Goal: Information Seeking & Learning: Learn about a topic

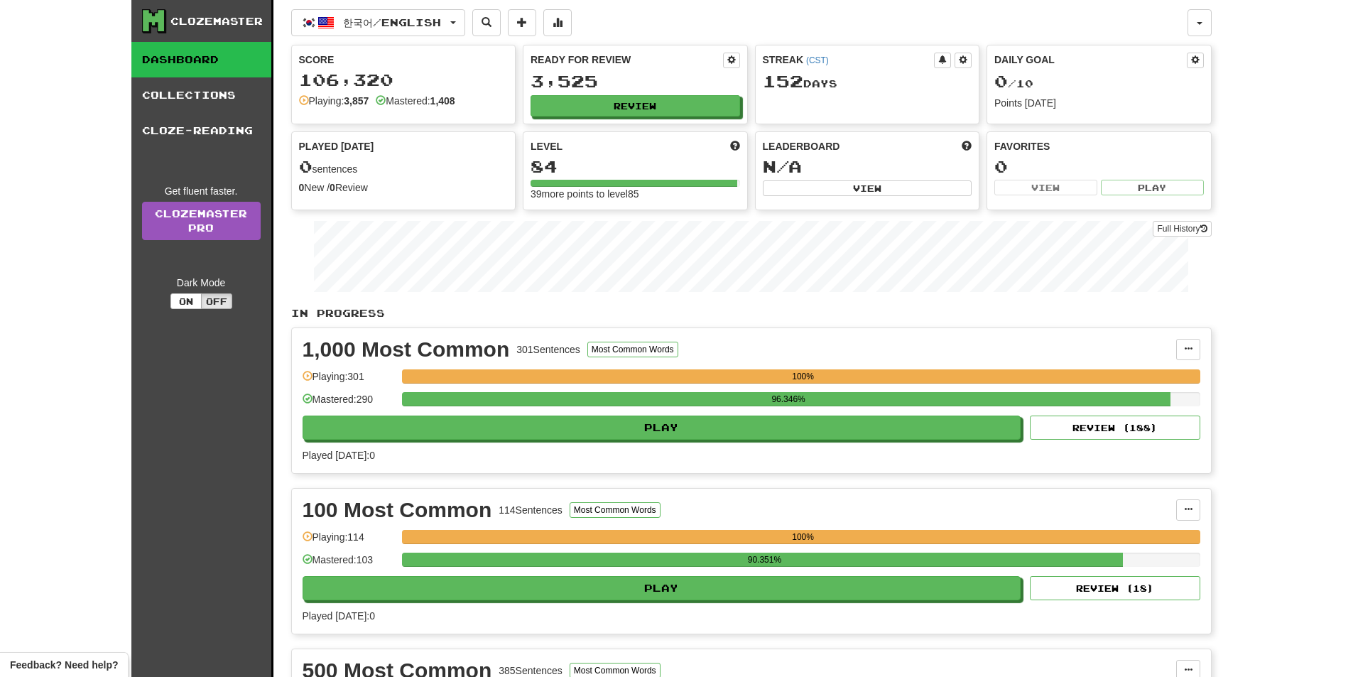
click at [862, 335] on div "1,000 Most Common 301 Sentences Most Common Words Manage Sentences Unpin from D…" at bounding box center [751, 400] width 919 height 145
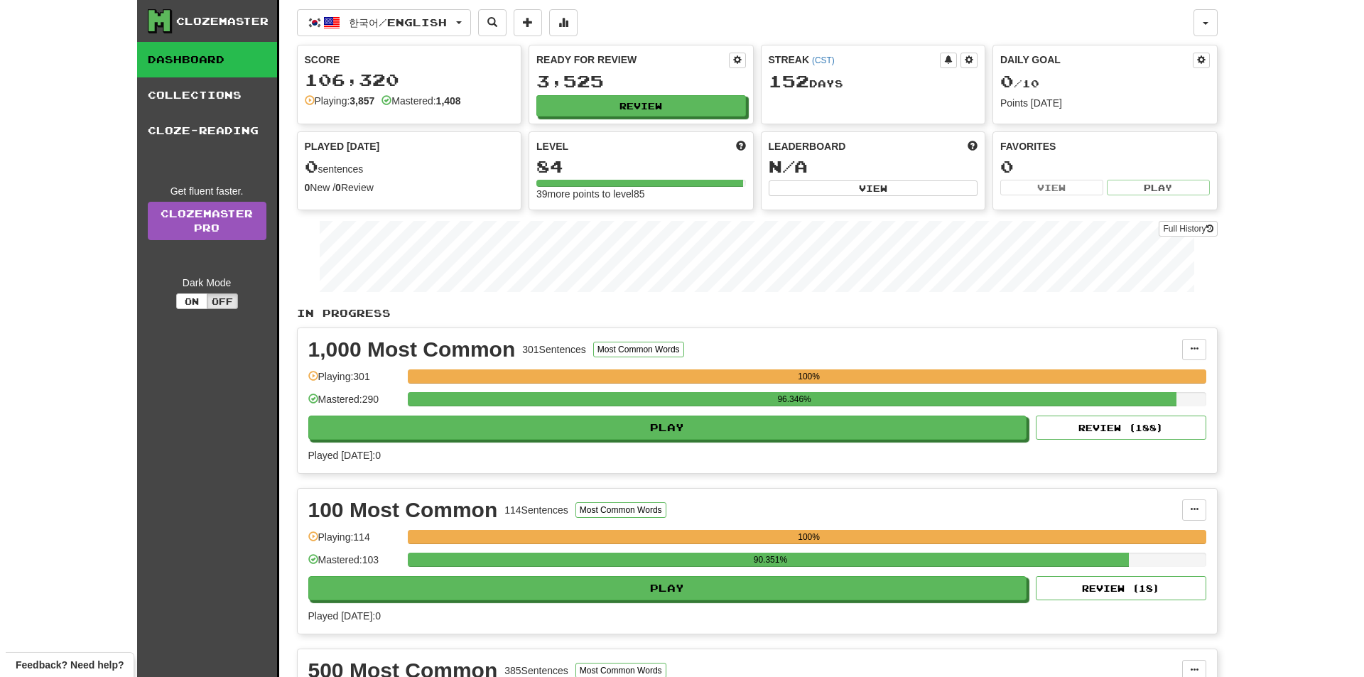
scroll to position [592, 0]
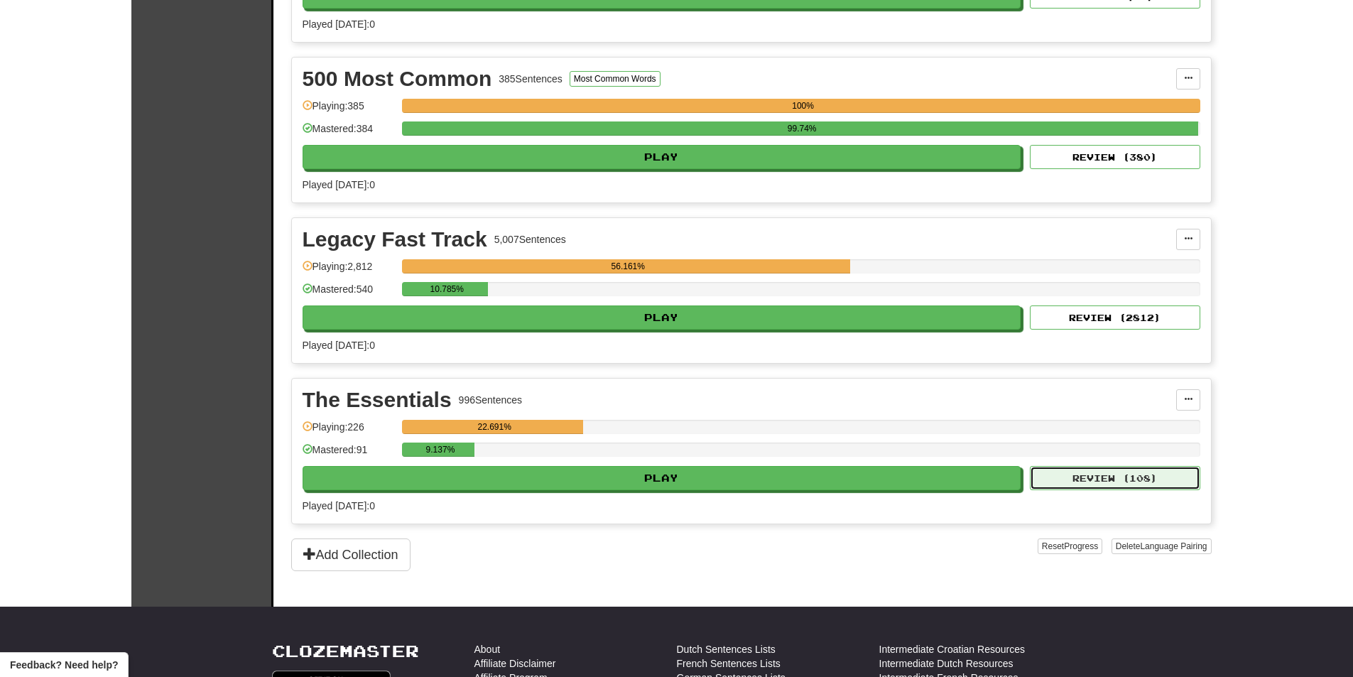
click at [1100, 476] on button "Review ( 108 )" at bounding box center [1115, 478] width 170 height 24
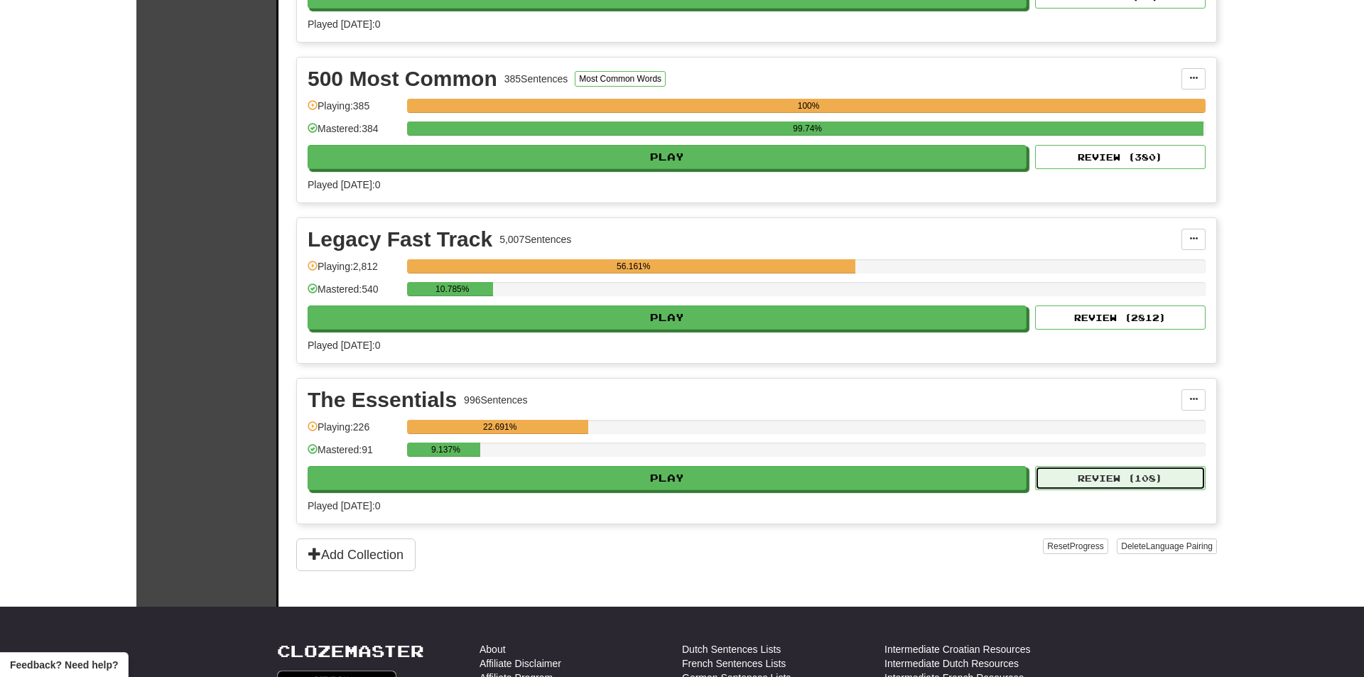
select select "**"
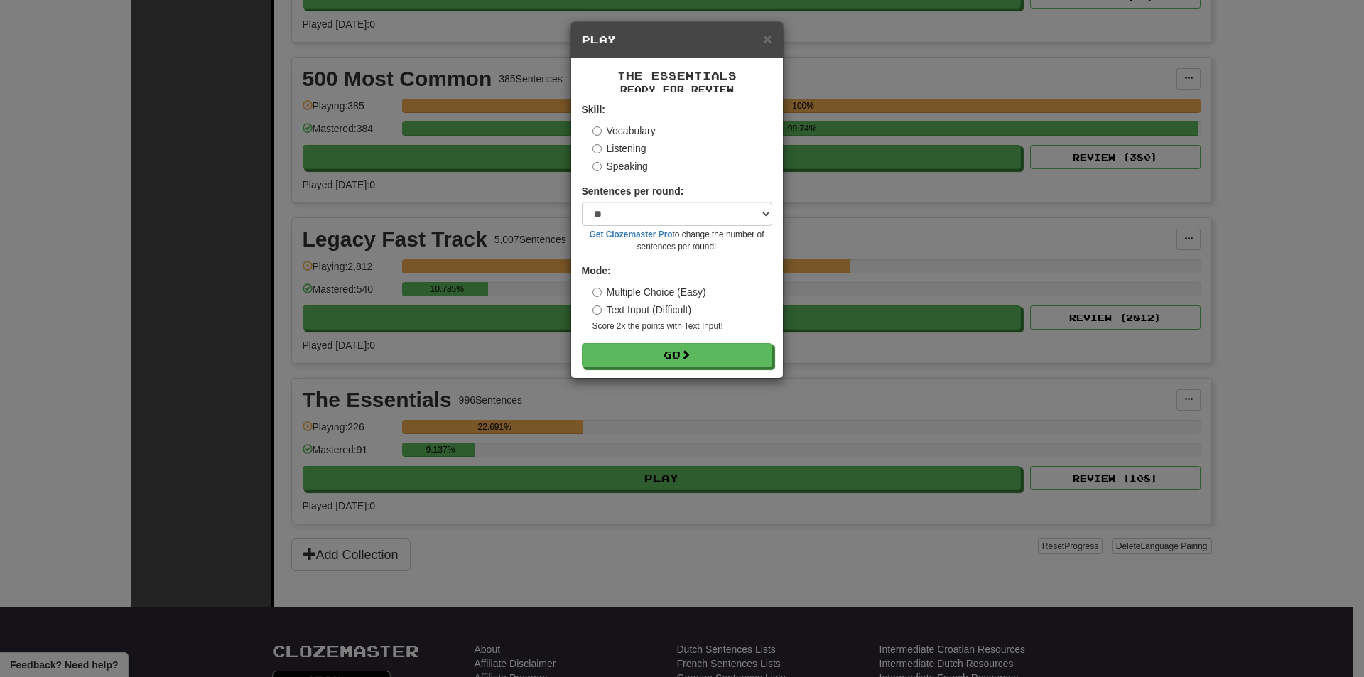
click at [606, 146] on label "Listening" at bounding box center [619, 148] width 54 height 14
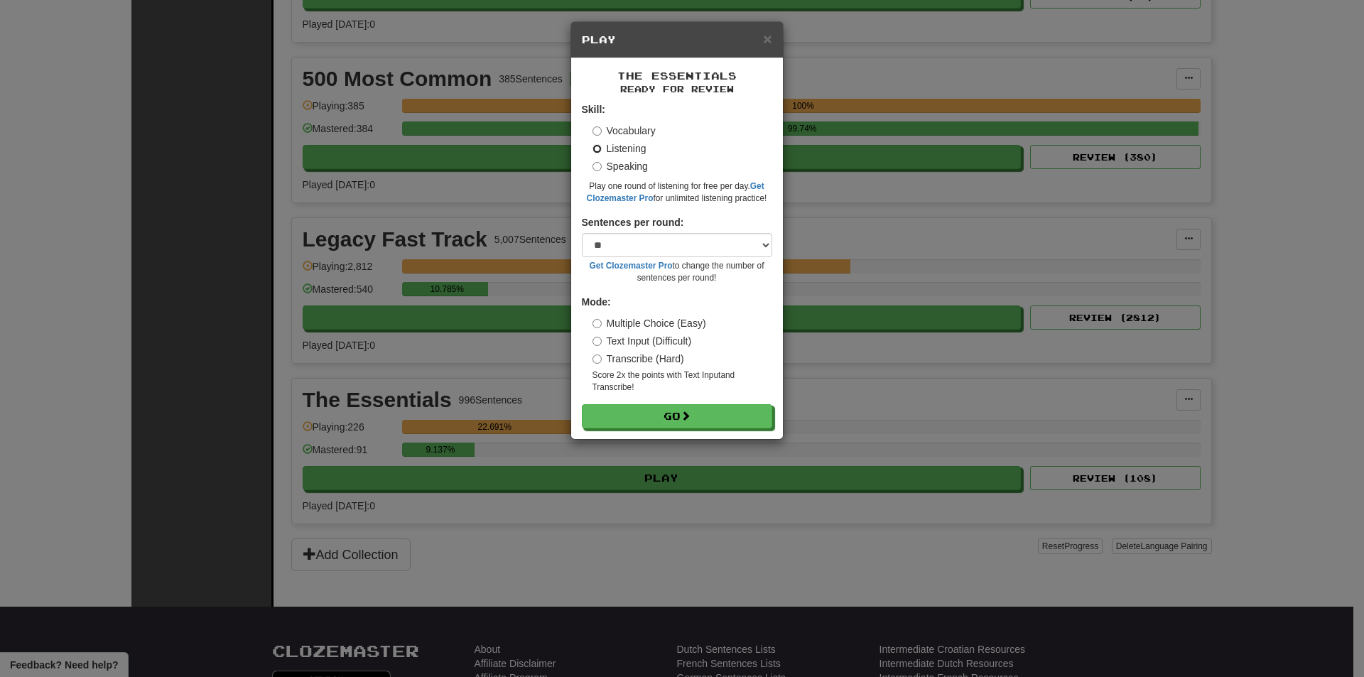
click at [582, 404] on button "Go" at bounding box center [677, 416] width 190 height 24
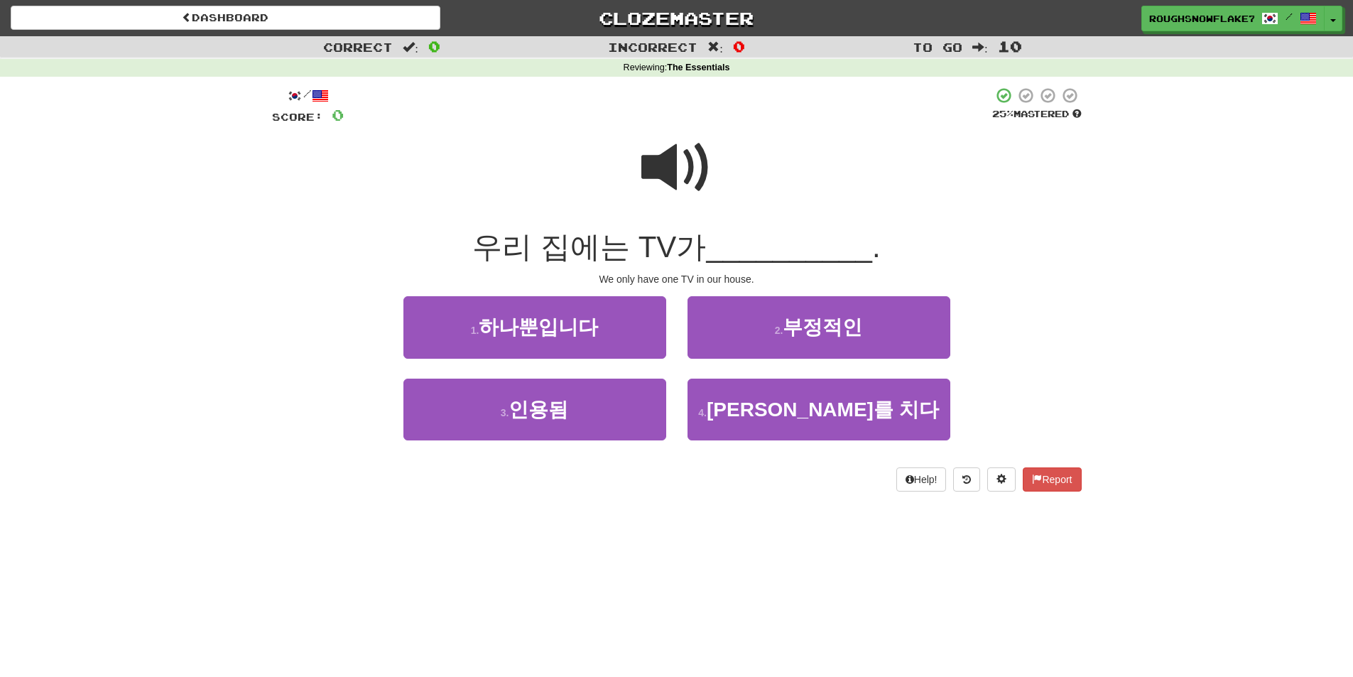
click at [699, 148] on span at bounding box center [676, 167] width 71 height 71
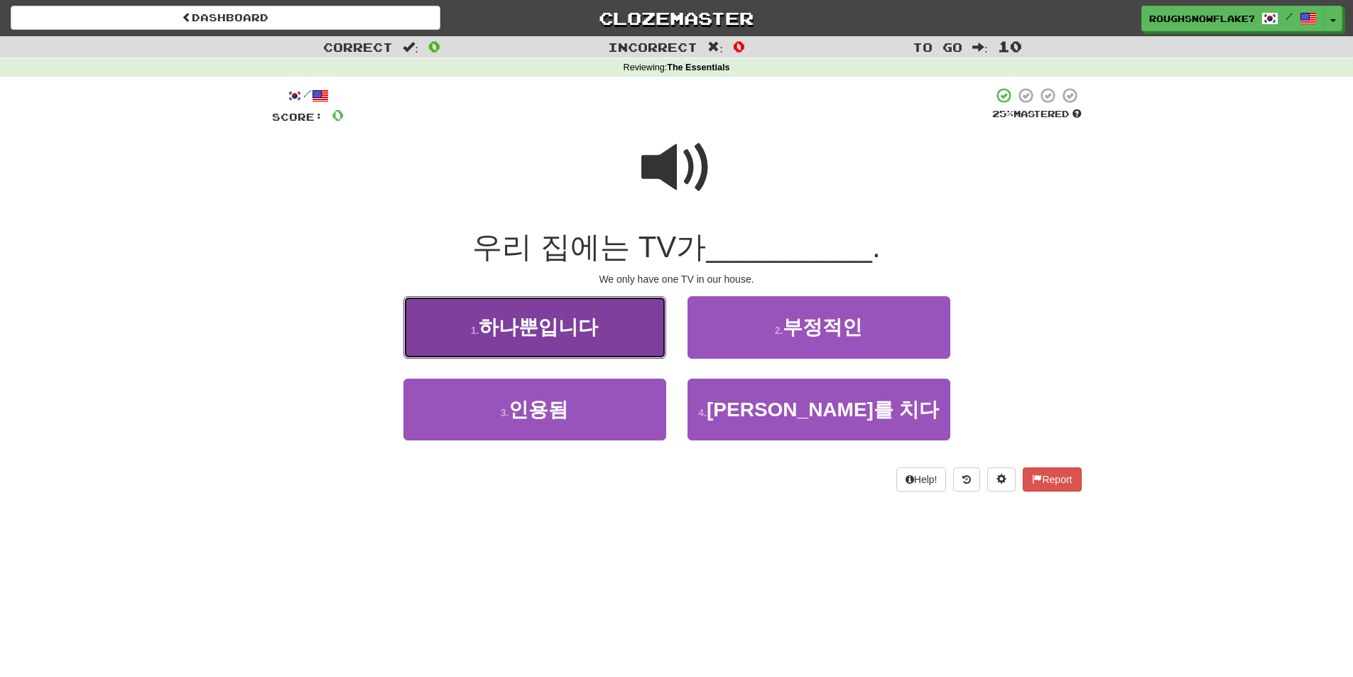
click at [623, 318] on button "1 . 하나뿐입니다" at bounding box center [535, 327] width 263 height 62
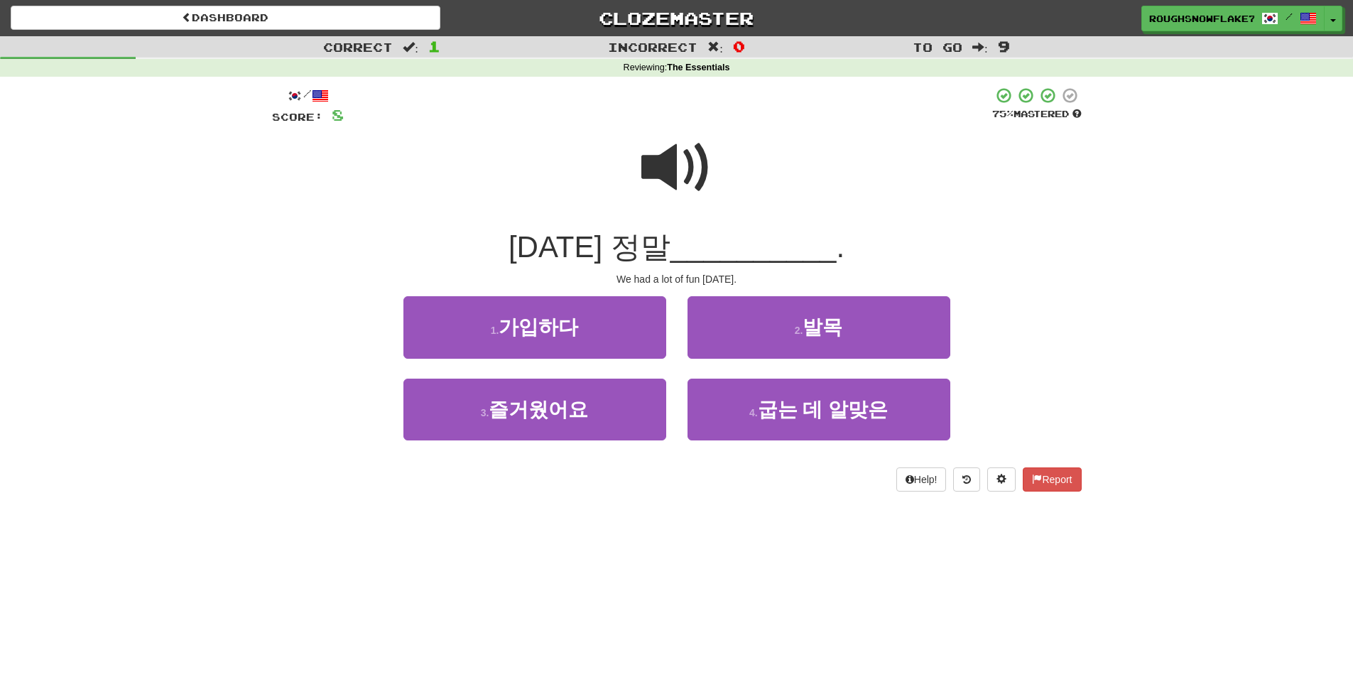
click at [672, 150] on span at bounding box center [676, 167] width 71 height 71
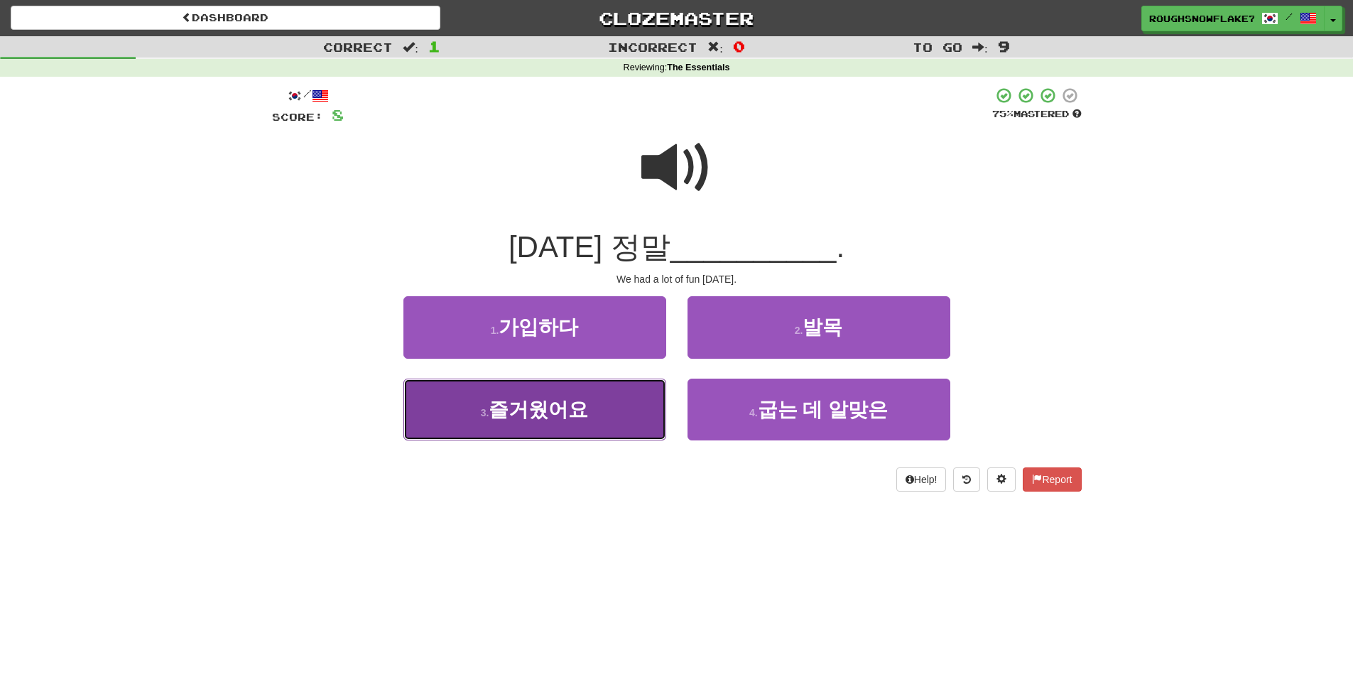
click at [570, 412] on span "즐거웠어요" at bounding box center [538, 410] width 99 height 22
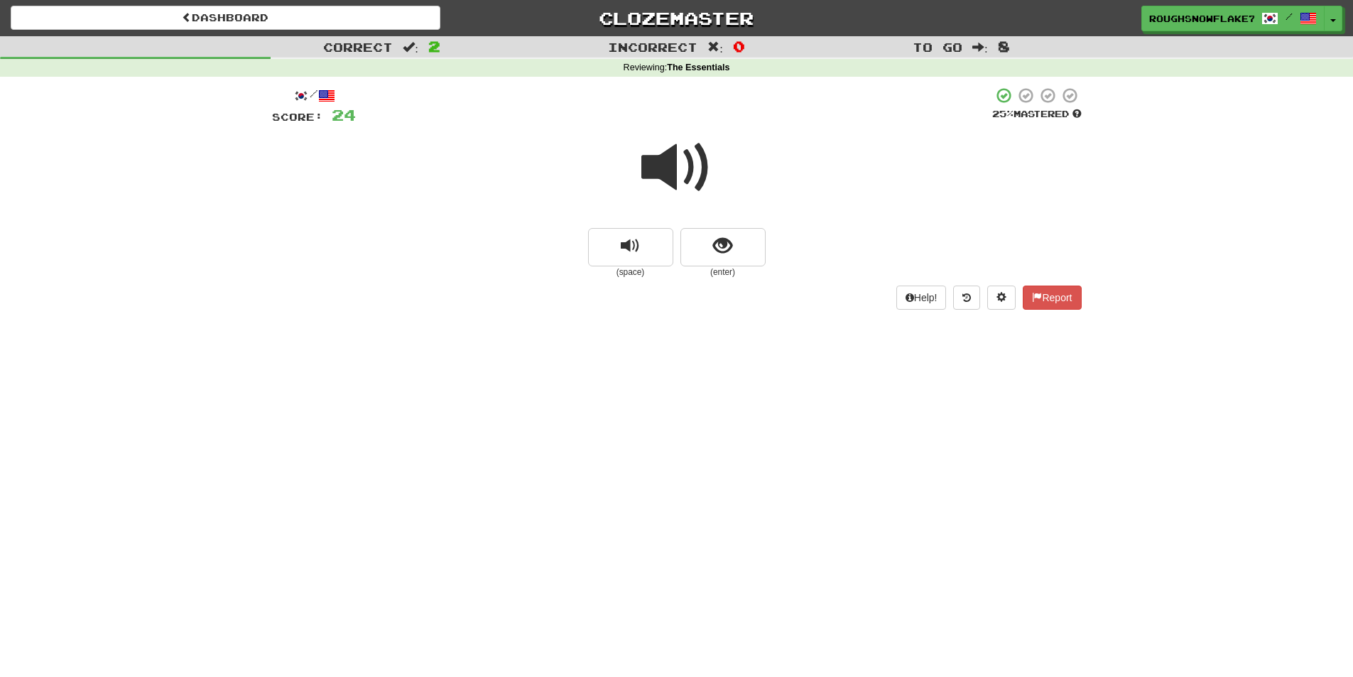
click at [683, 148] on span at bounding box center [676, 167] width 71 height 71
click at [709, 246] on button "show sentence" at bounding box center [723, 247] width 85 height 38
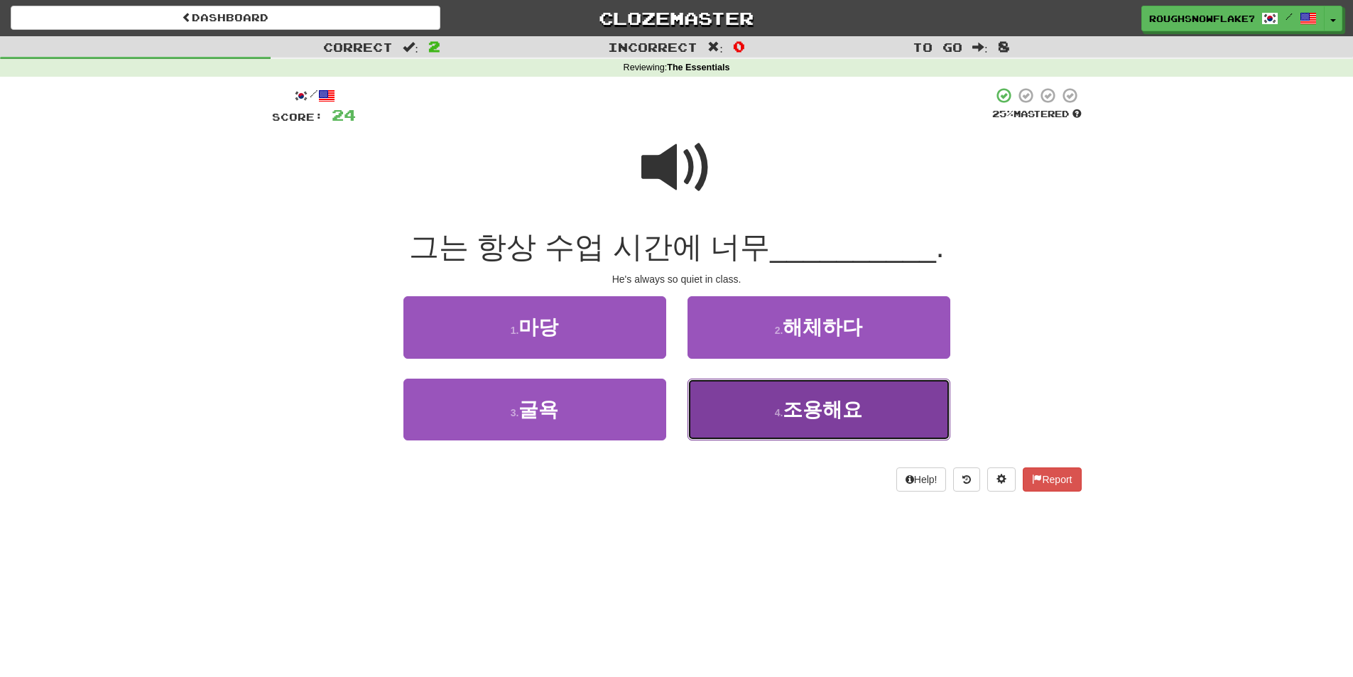
click at [806, 423] on button "4 . 조용해요" at bounding box center [819, 410] width 263 height 62
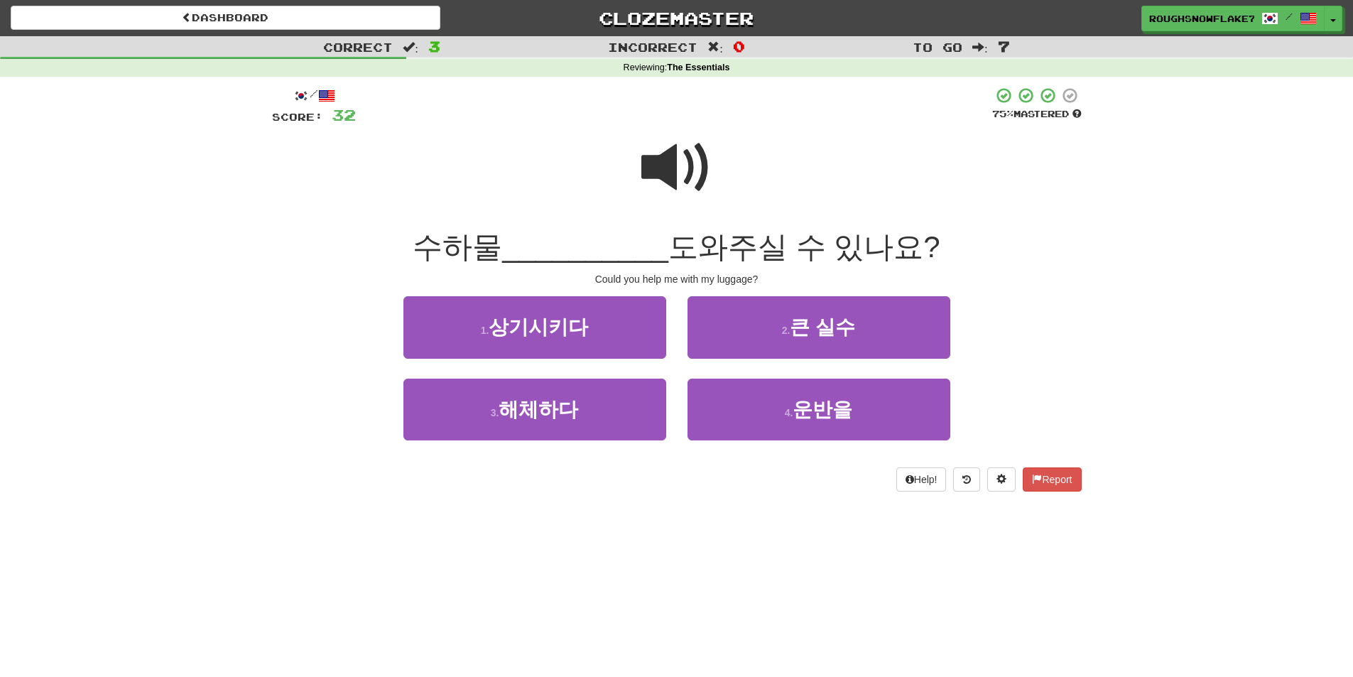
click at [676, 132] on span at bounding box center [676, 167] width 71 height 71
click at [666, 185] on span at bounding box center [676, 167] width 71 height 71
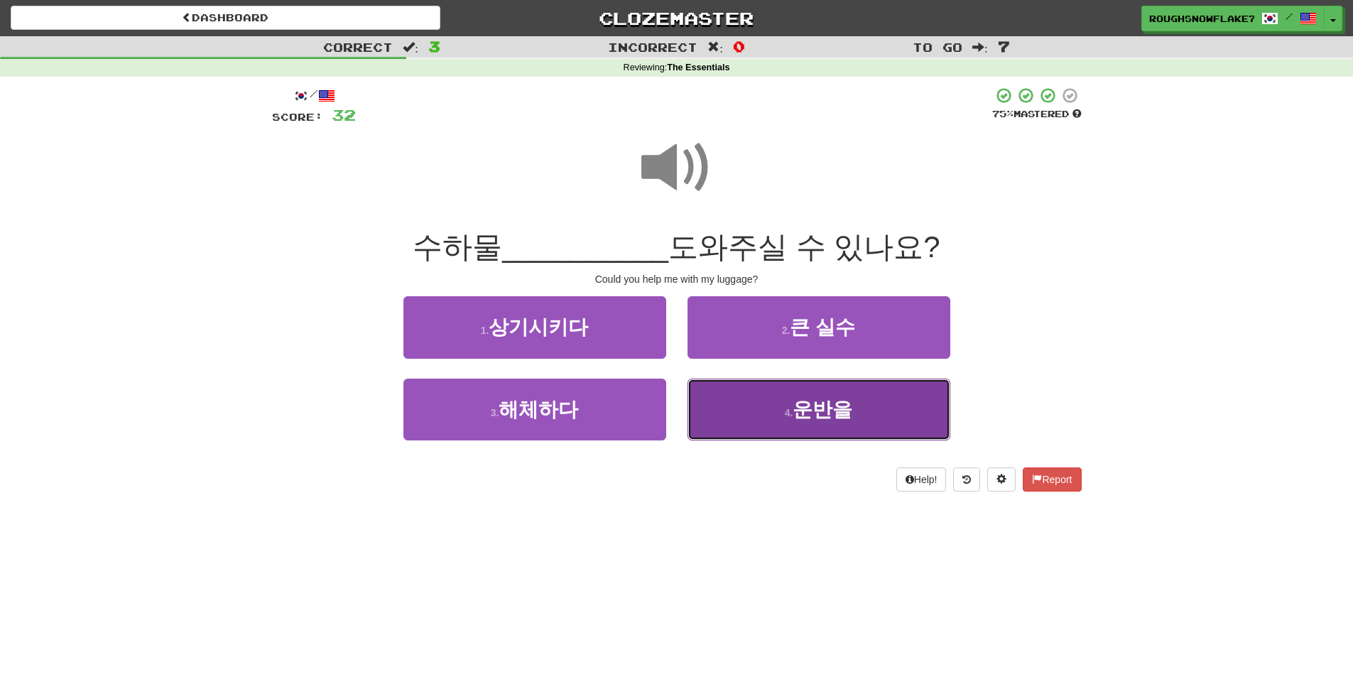
click at [772, 403] on button "4 . 운반을" at bounding box center [819, 410] width 263 height 62
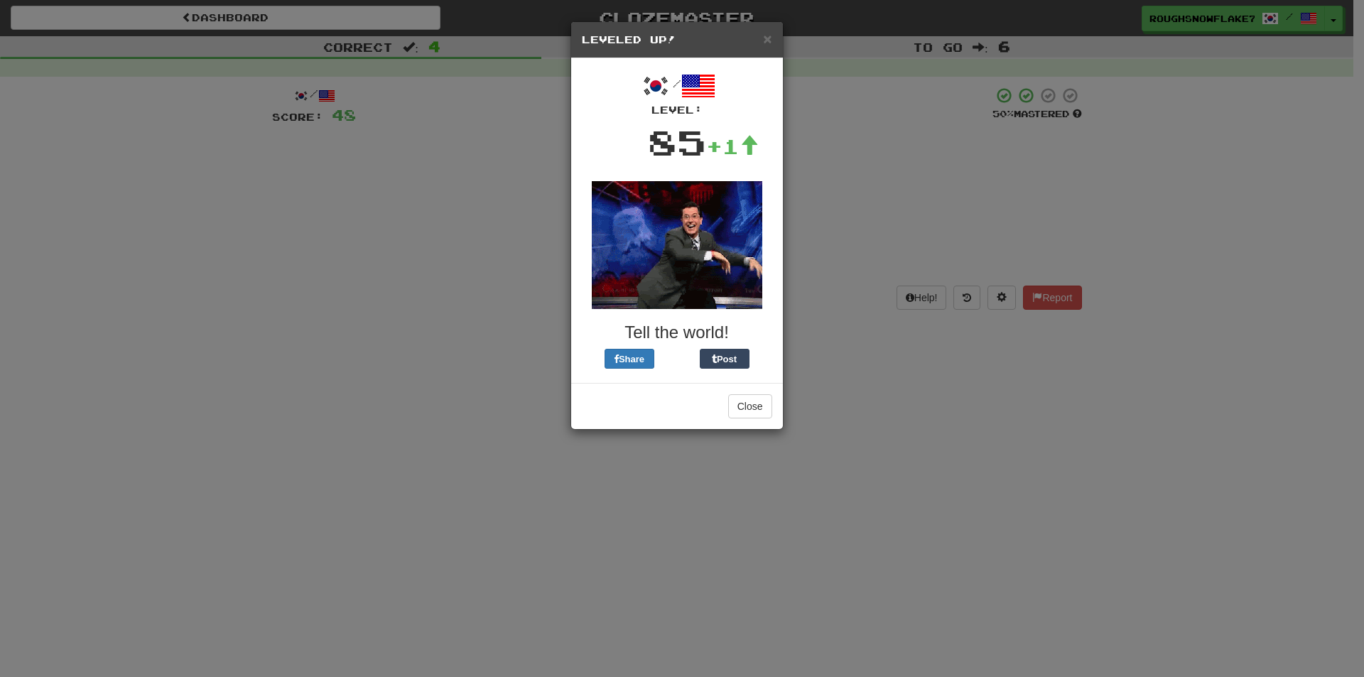
click at [772, 43] on div "× Leveled Up!" at bounding box center [677, 40] width 212 height 36
click at [764, 38] on span "×" at bounding box center [767, 39] width 9 height 16
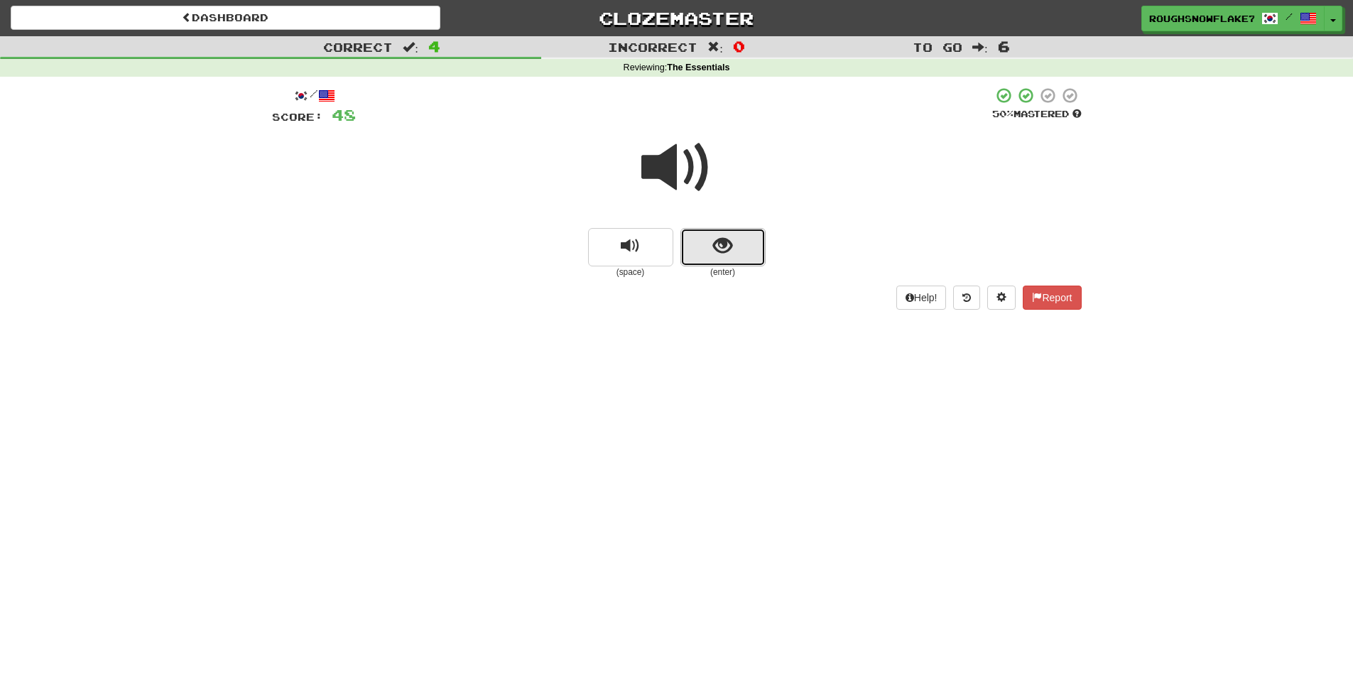
click at [714, 237] on span "show sentence" at bounding box center [722, 246] width 19 height 19
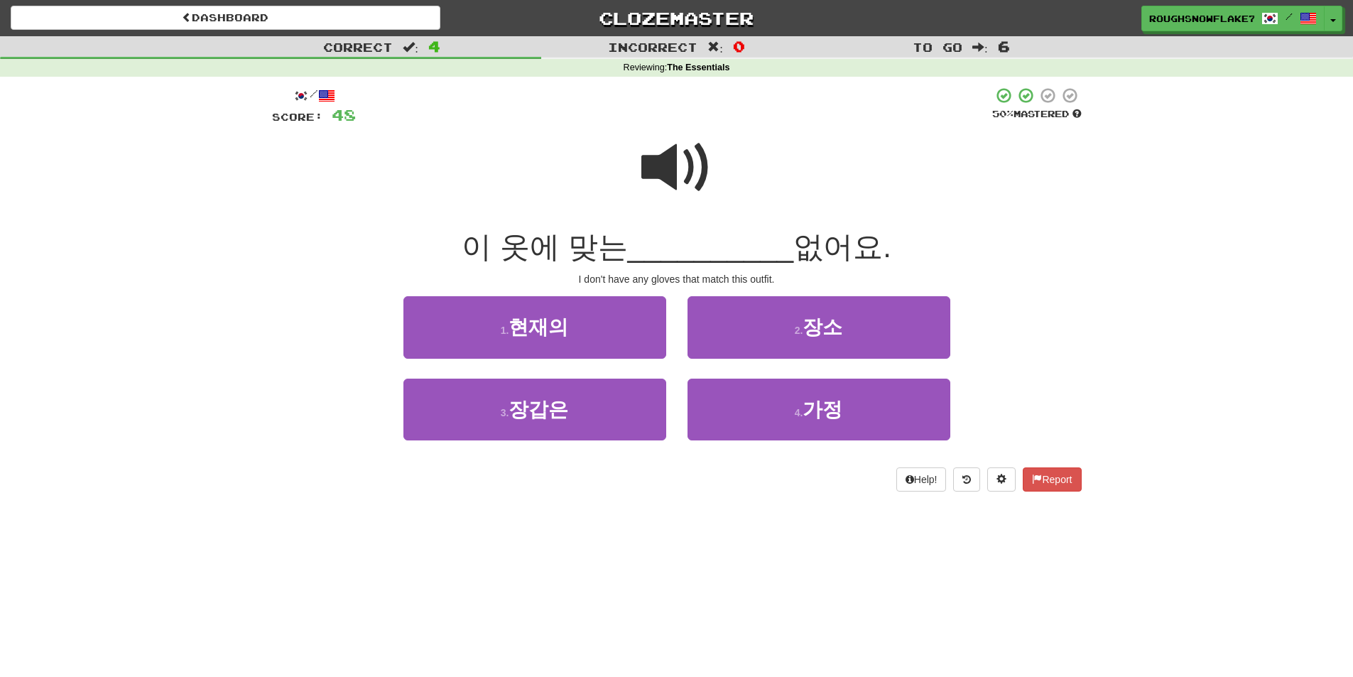
click at [674, 163] on span at bounding box center [676, 167] width 71 height 71
click at [668, 185] on span at bounding box center [676, 167] width 71 height 71
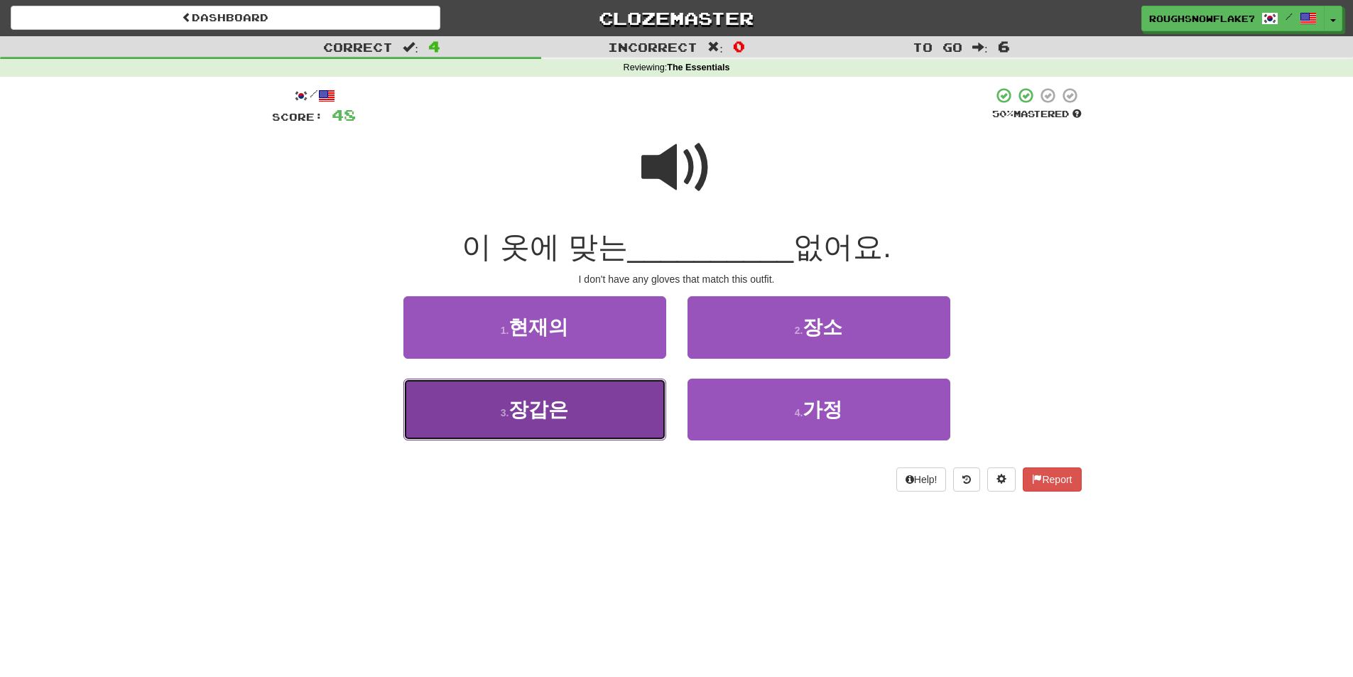
click at [584, 418] on button "3 . 장갑은" at bounding box center [535, 410] width 263 height 62
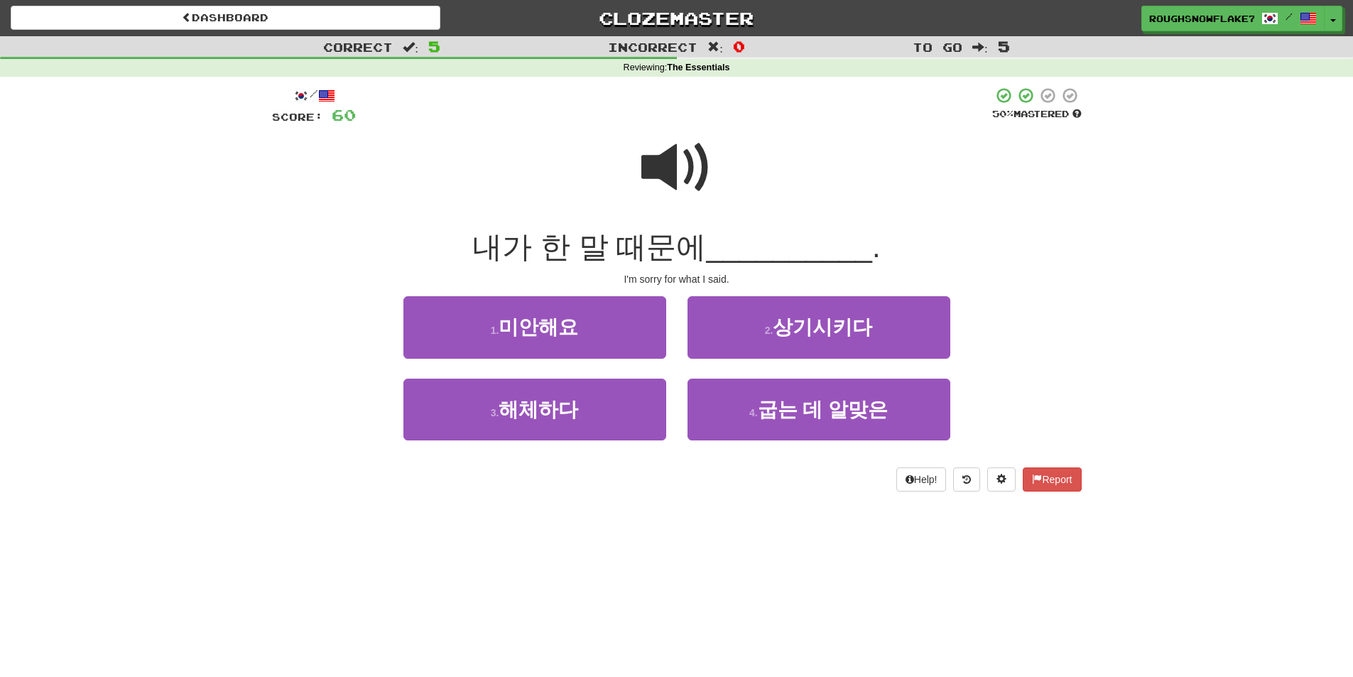
click at [684, 151] on span at bounding box center [676, 167] width 71 height 71
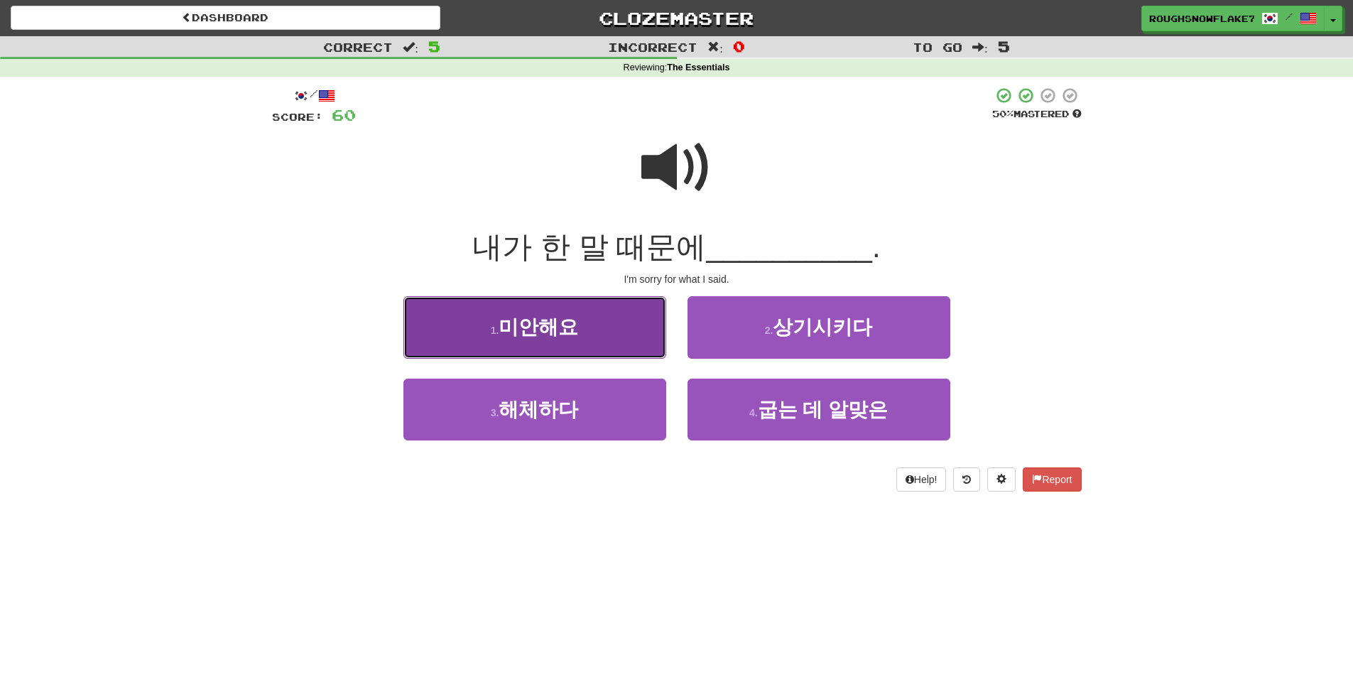
click at [540, 332] on span "미안해요" at bounding box center [539, 327] width 80 height 22
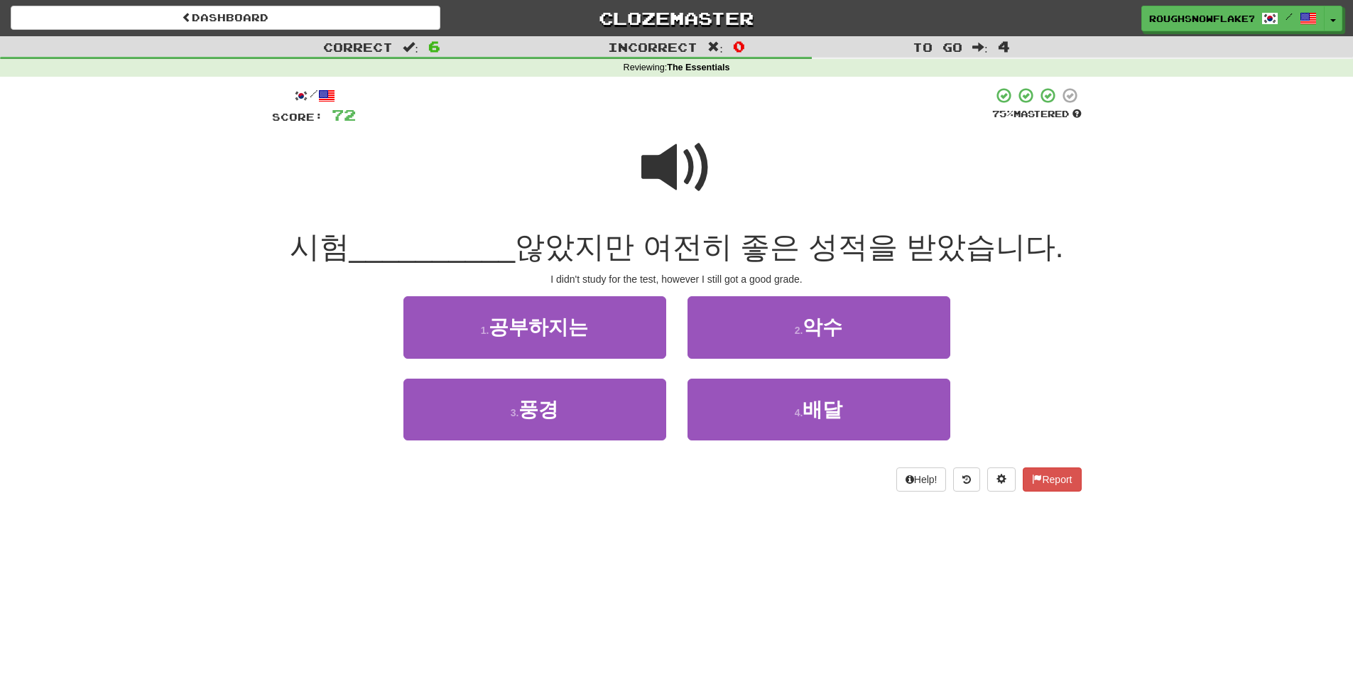
click at [683, 178] on span at bounding box center [676, 167] width 71 height 71
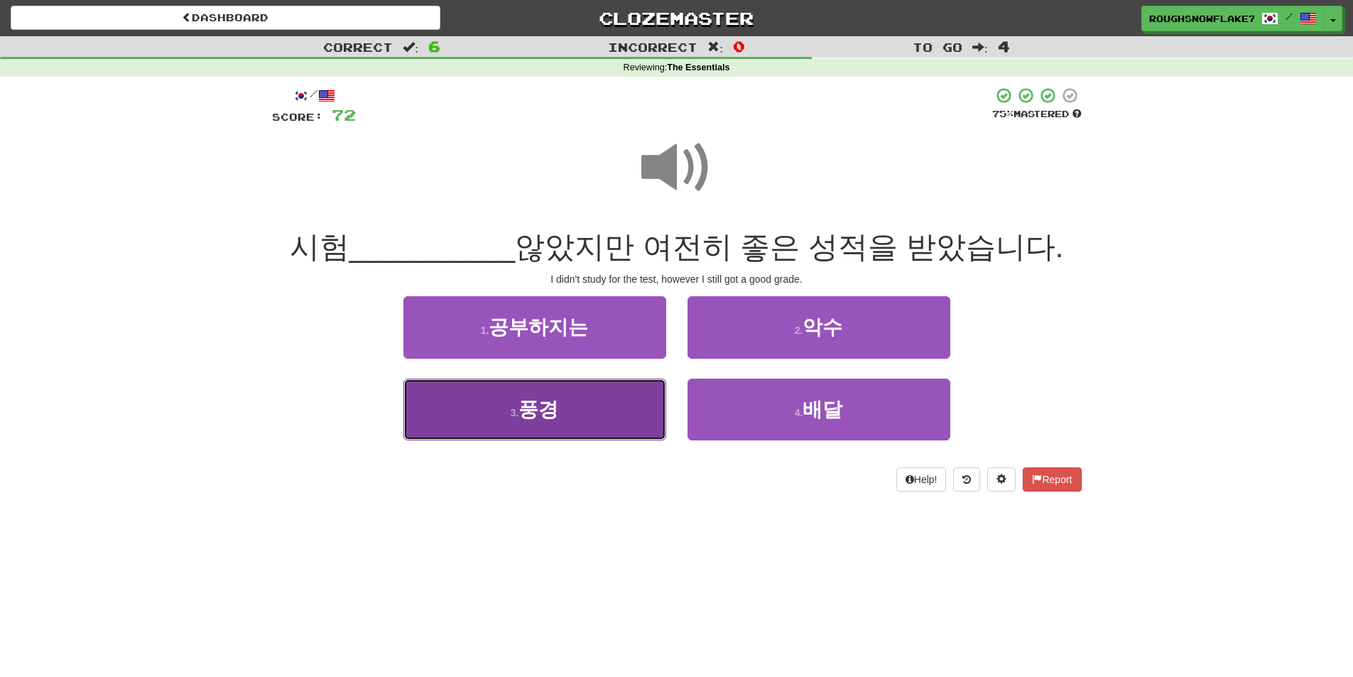
click at [588, 414] on button "3 . 풍경" at bounding box center [535, 410] width 263 height 62
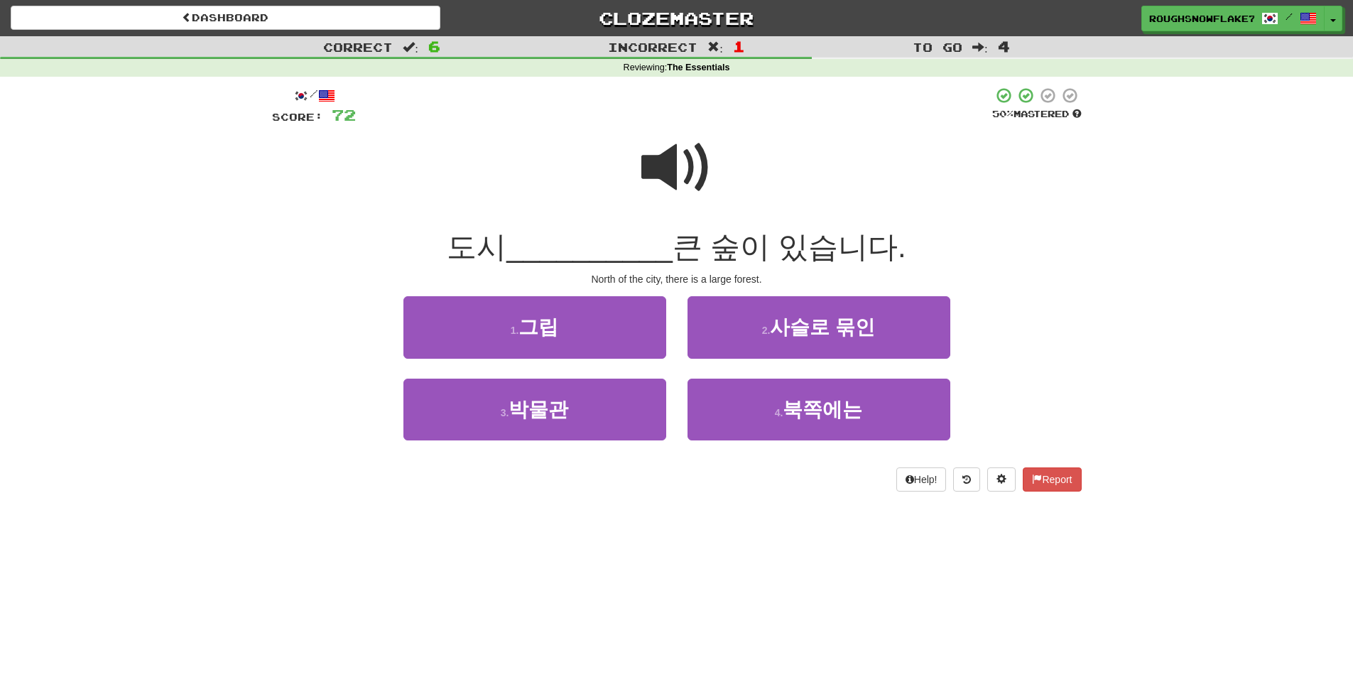
click at [666, 203] on span at bounding box center [676, 167] width 71 height 71
click at [671, 148] on span at bounding box center [676, 167] width 71 height 71
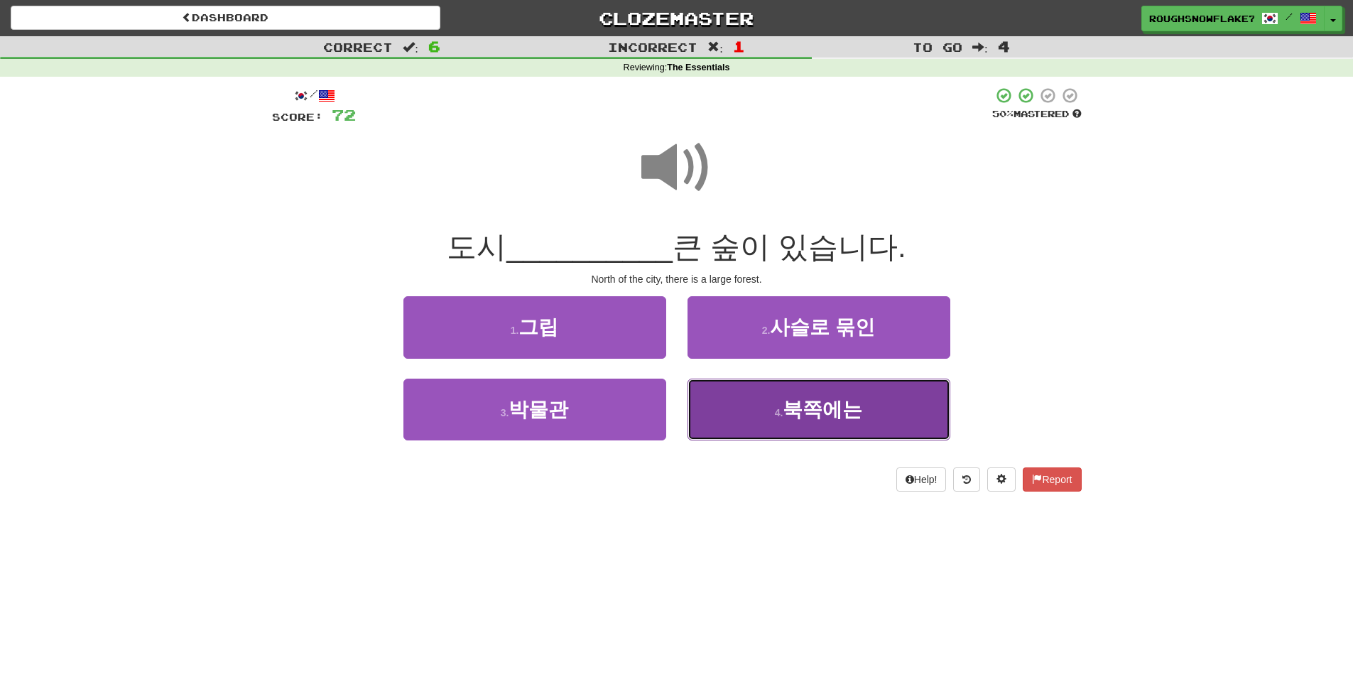
click at [796, 415] on span "북쪽에는" at bounding box center [823, 410] width 80 height 22
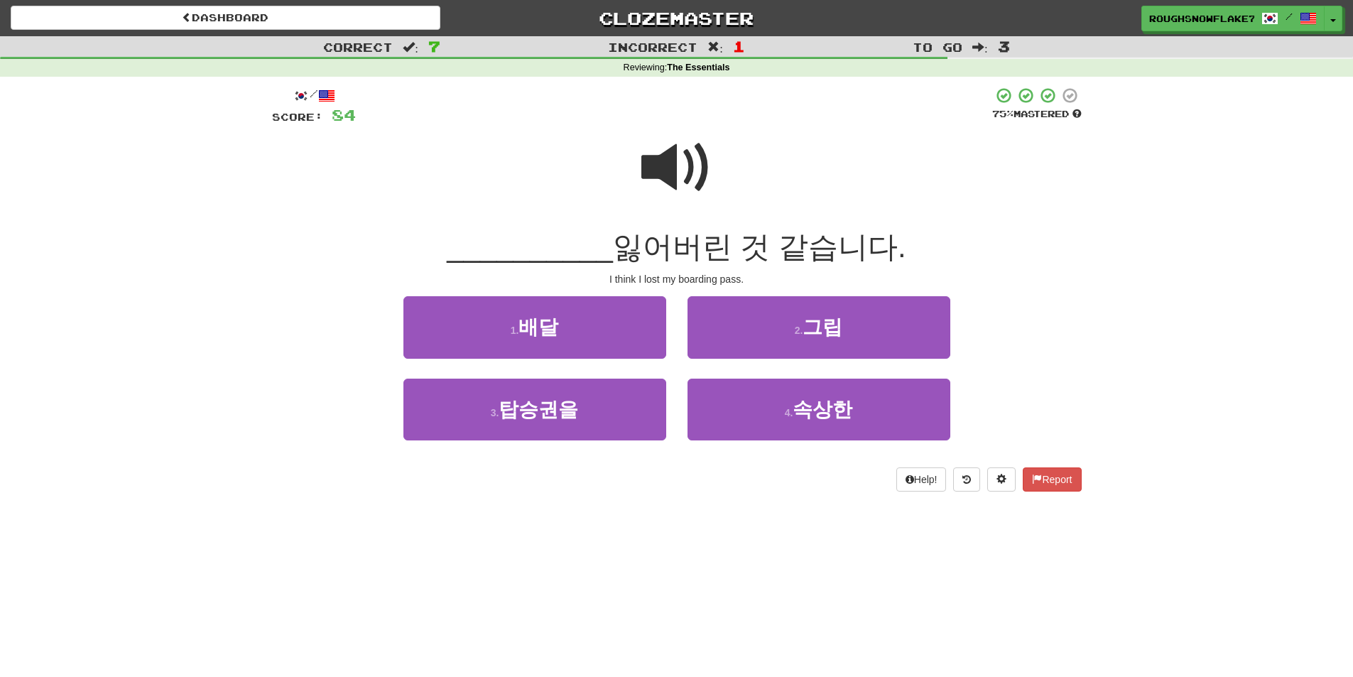
click at [679, 146] on span at bounding box center [676, 167] width 71 height 71
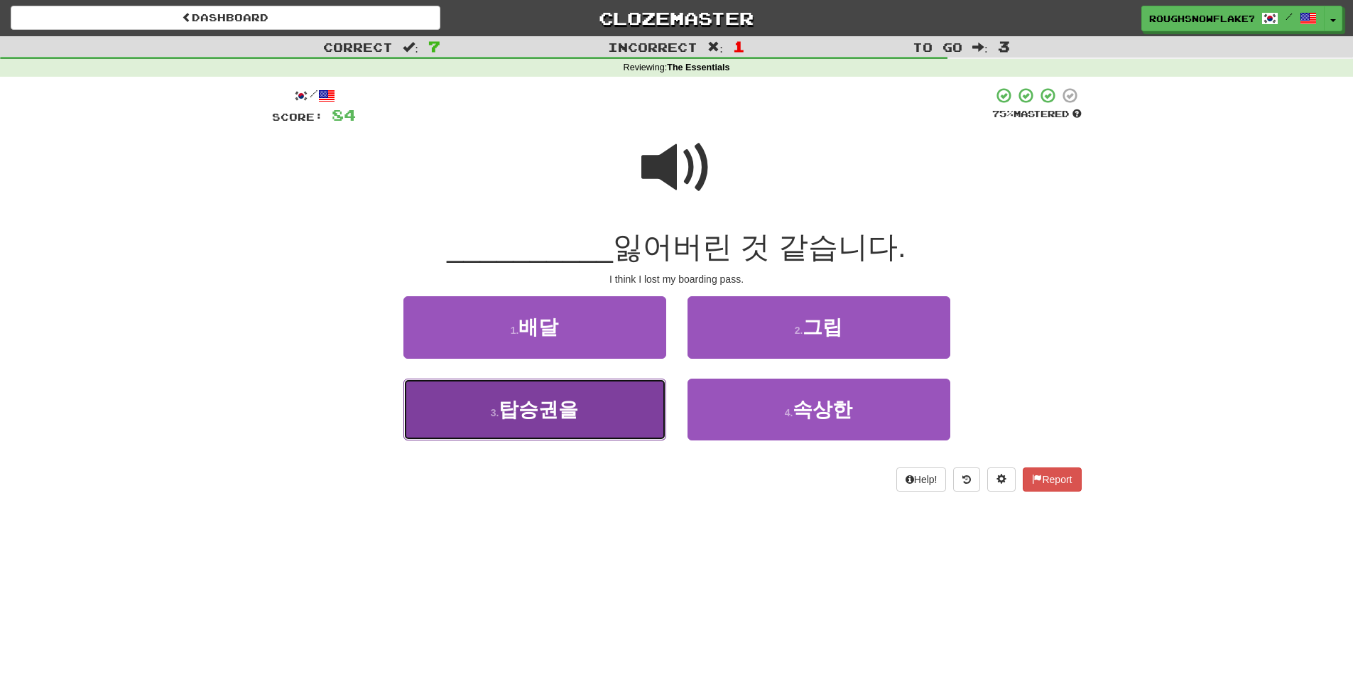
click at [582, 400] on button "3 . 탑승권을" at bounding box center [535, 410] width 263 height 62
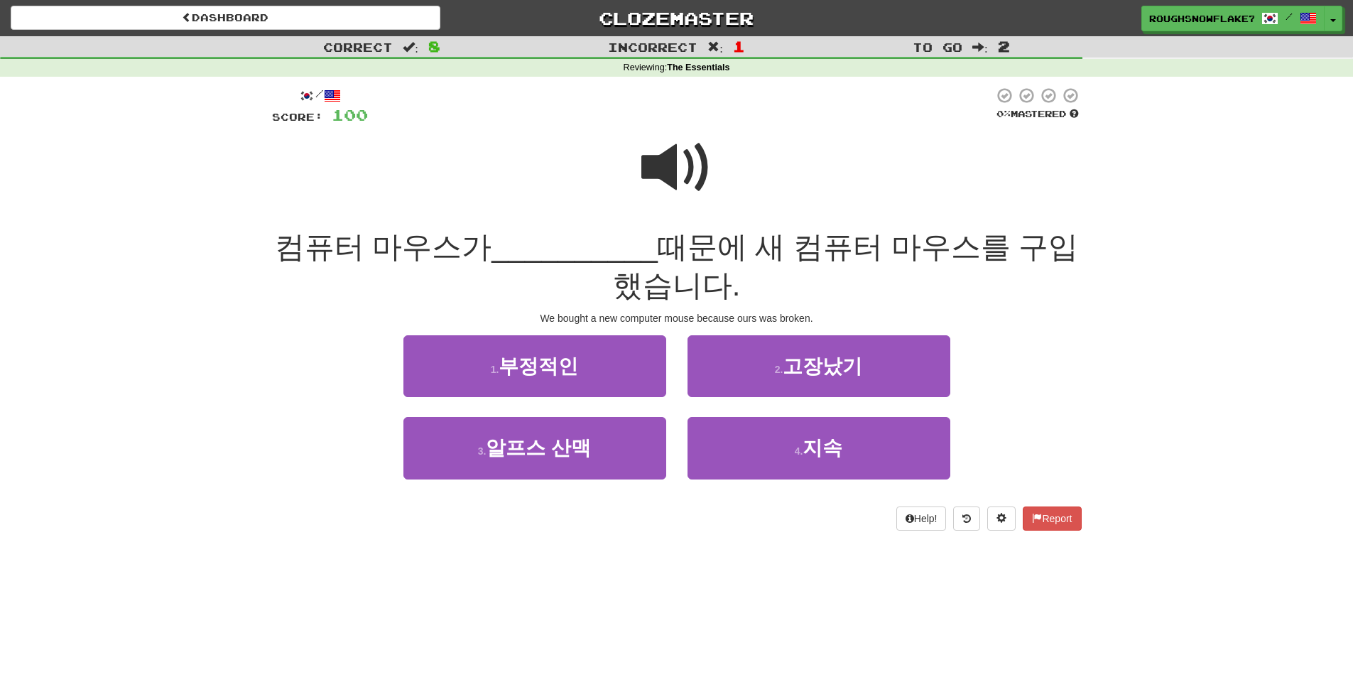
click at [688, 157] on span at bounding box center [676, 167] width 71 height 71
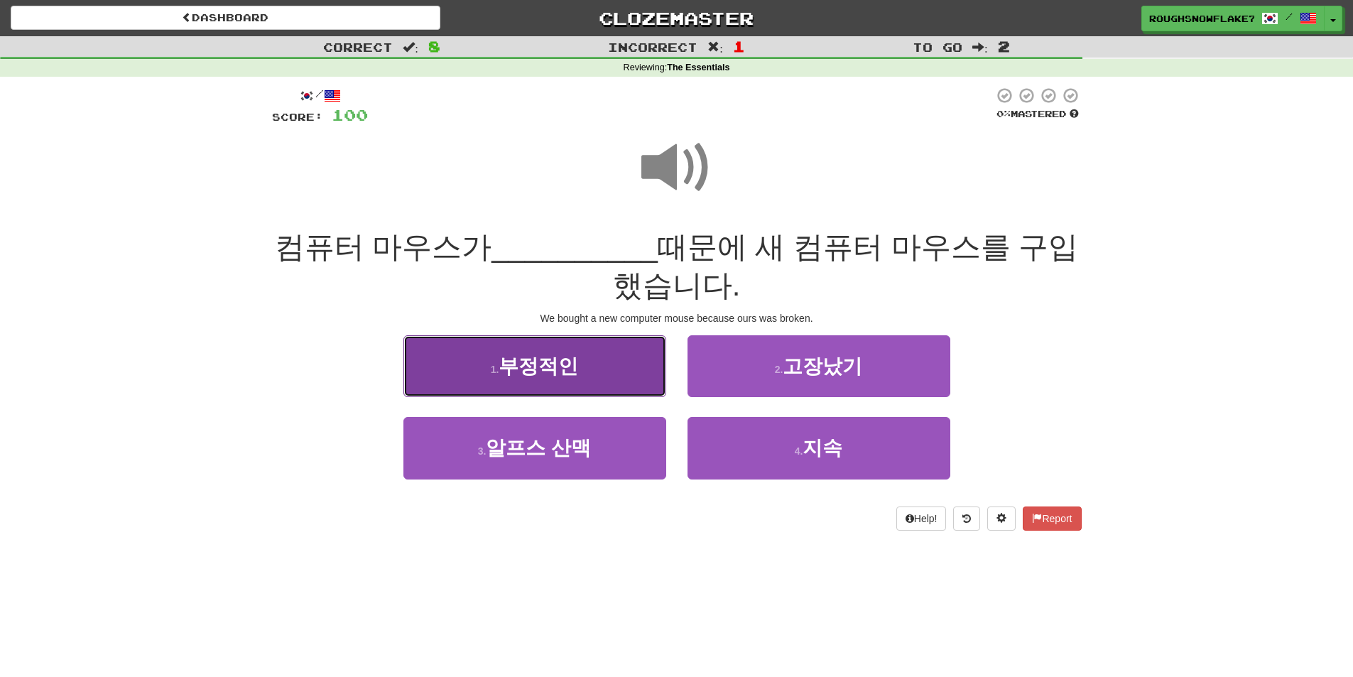
click at [578, 365] on button "1 . 부정적인" at bounding box center [535, 366] width 263 height 62
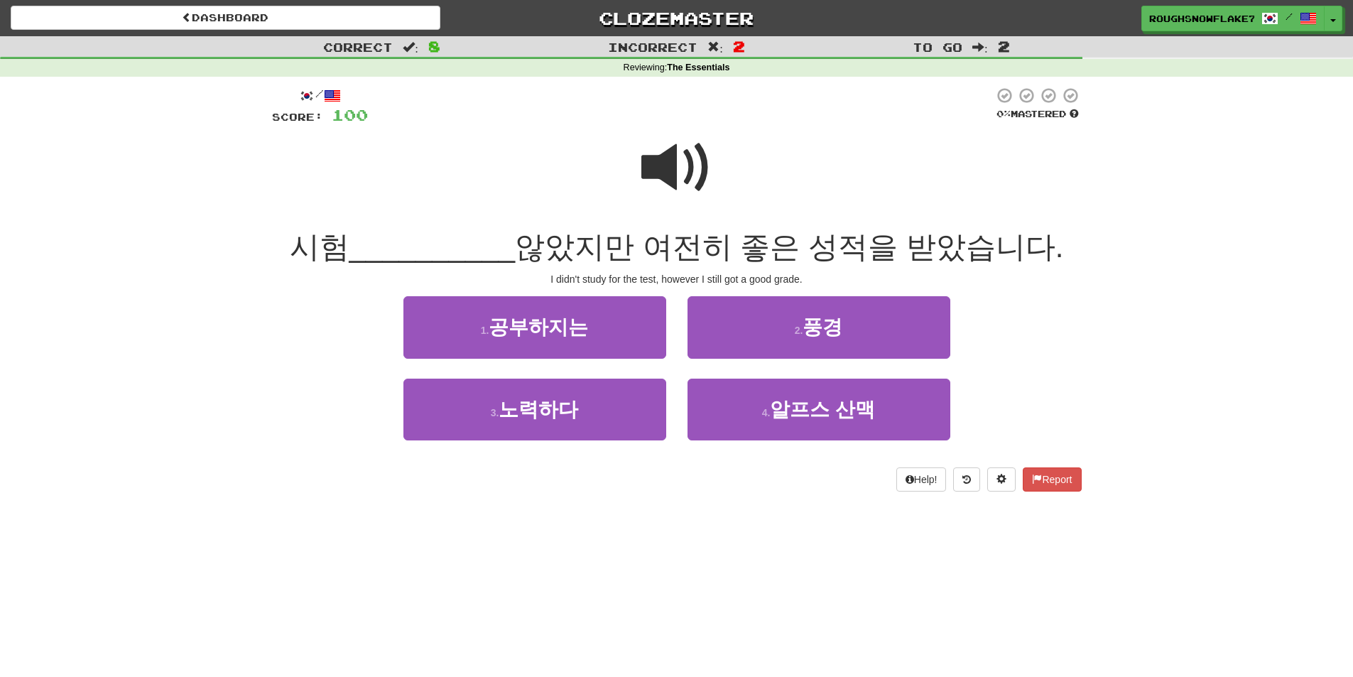
click at [716, 205] on div at bounding box center [677, 177] width 810 height 102
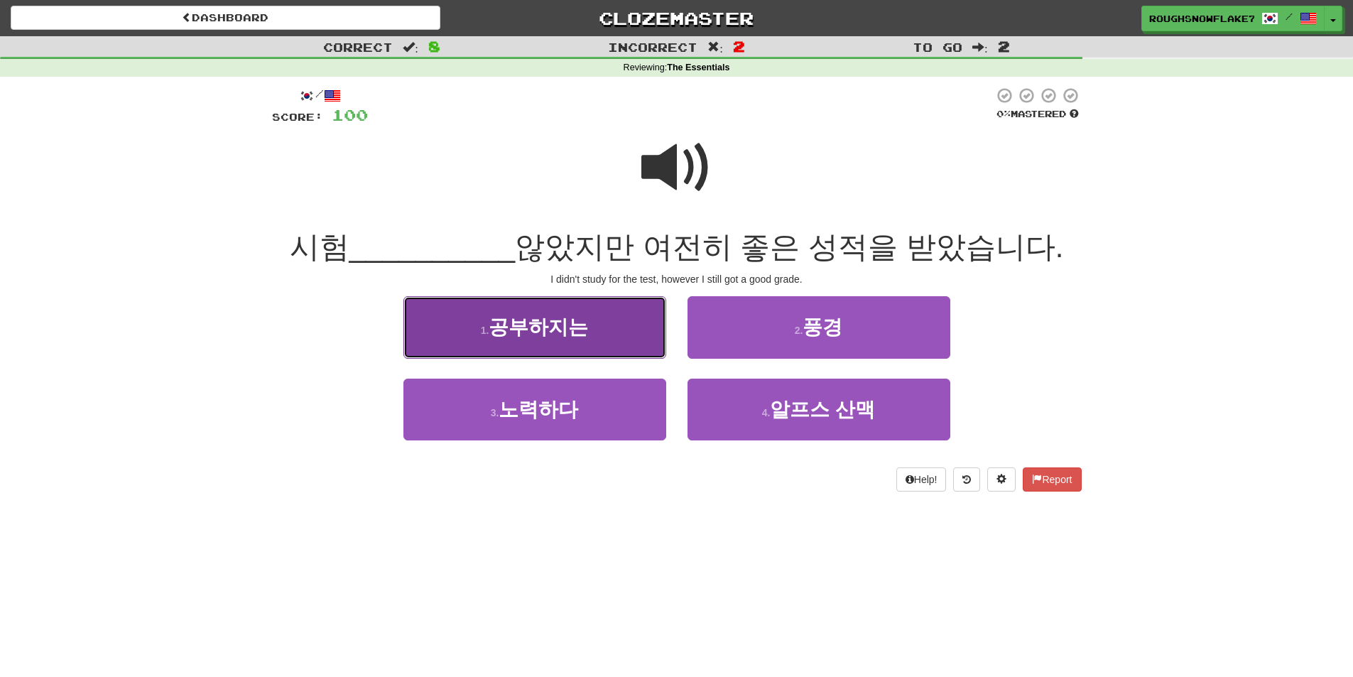
click at [567, 318] on span "공부하지는" at bounding box center [538, 327] width 99 height 22
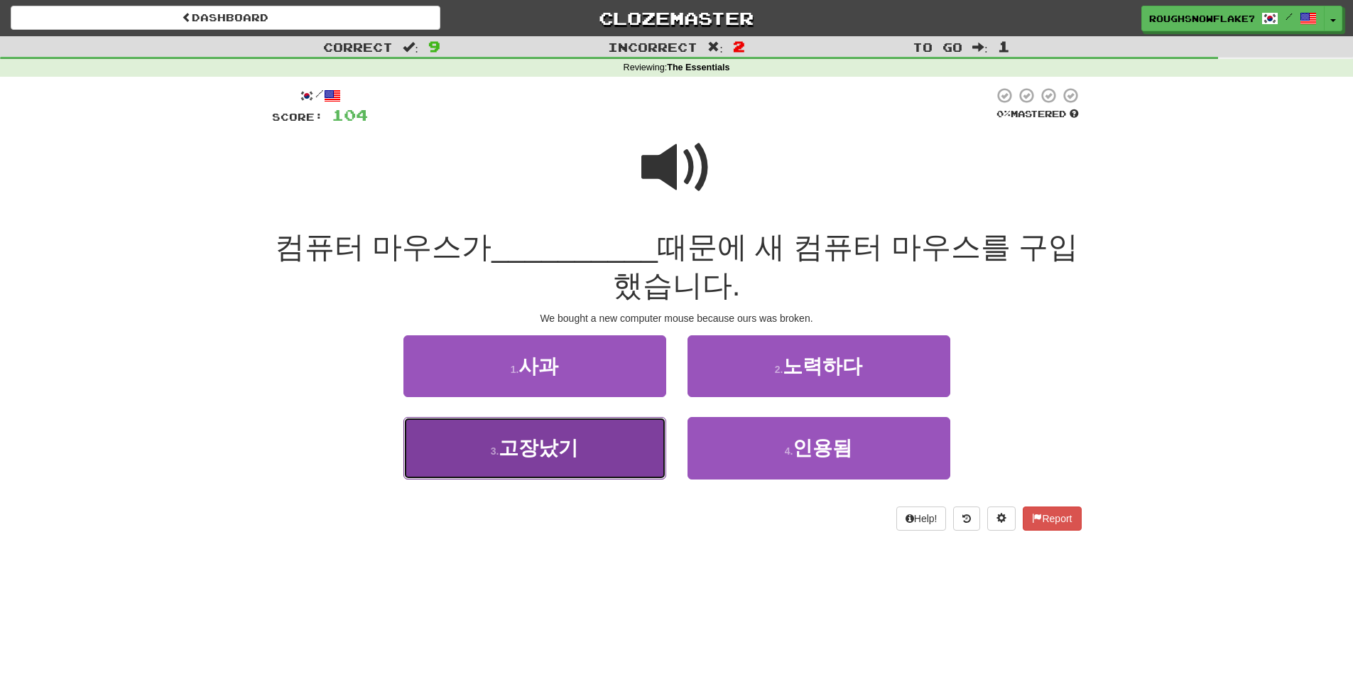
click at [617, 449] on button "3 . 고장났기" at bounding box center [535, 448] width 263 height 62
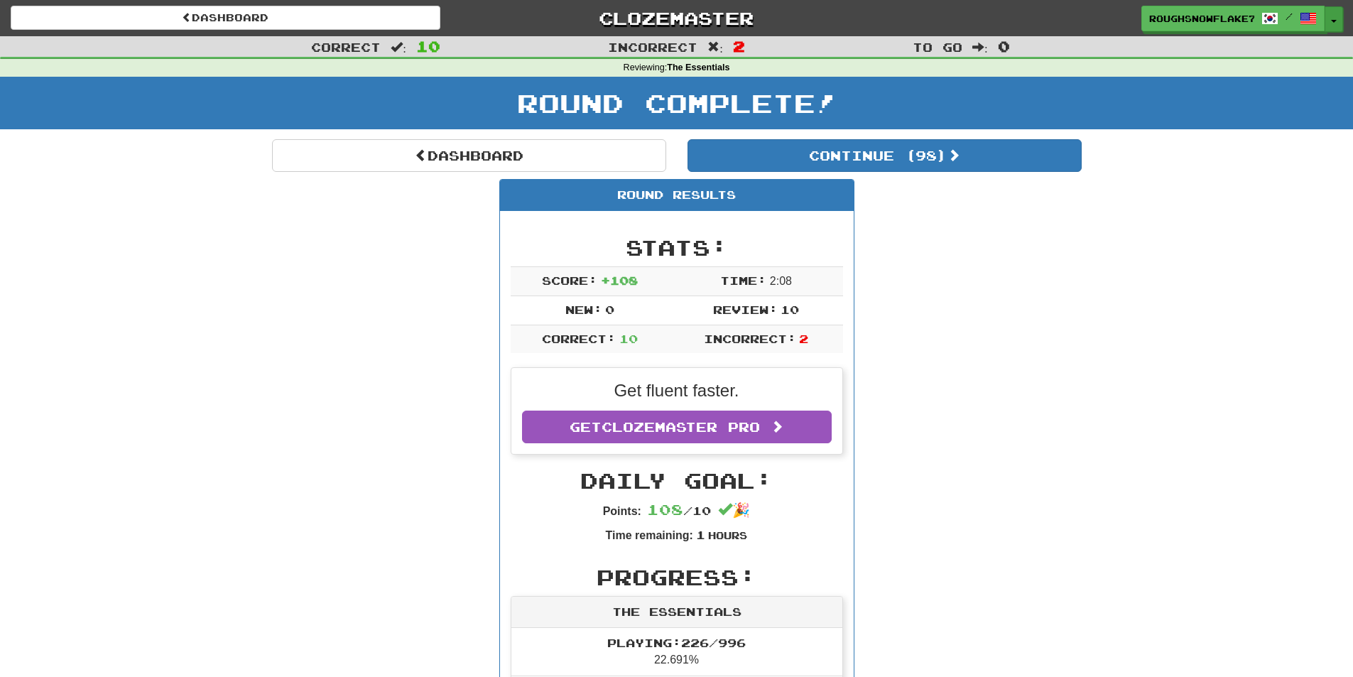
click at [1333, 14] on button "Toggle Dropdown" at bounding box center [1334, 19] width 18 height 26
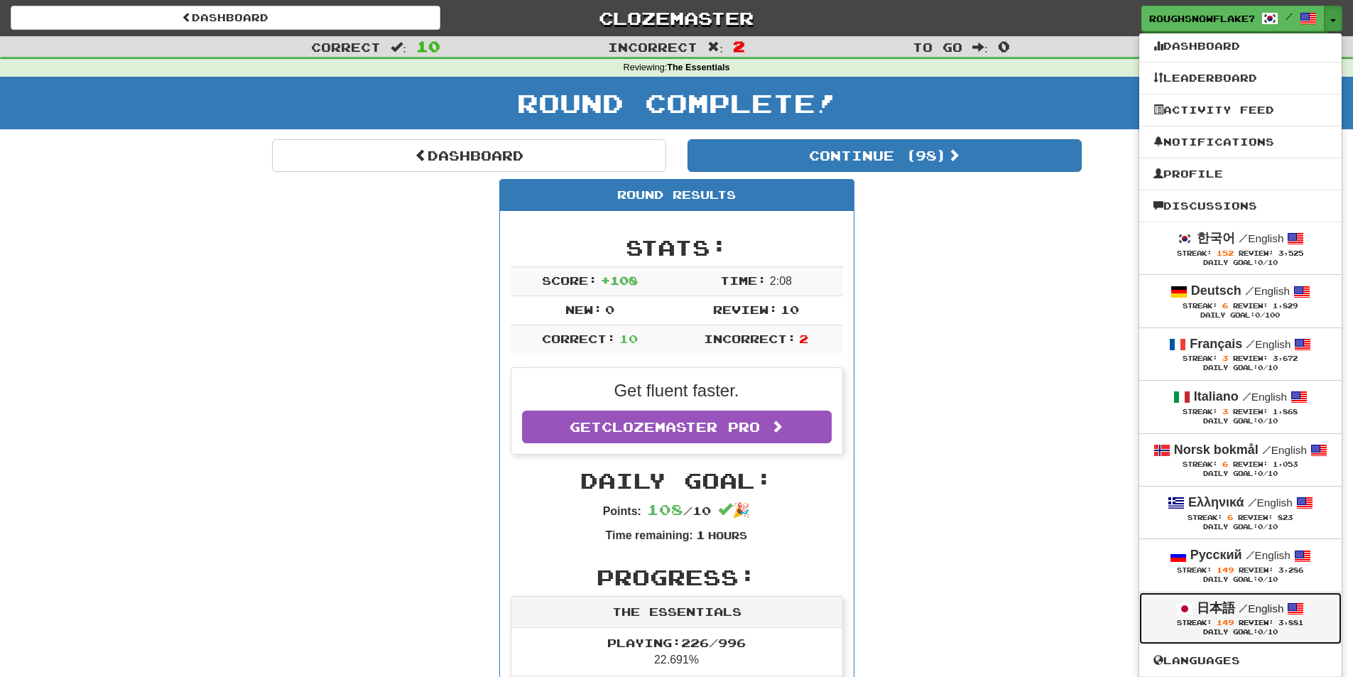
click at [1274, 618] on div "日本語 / English" at bounding box center [1241, 609] width 174 height 18
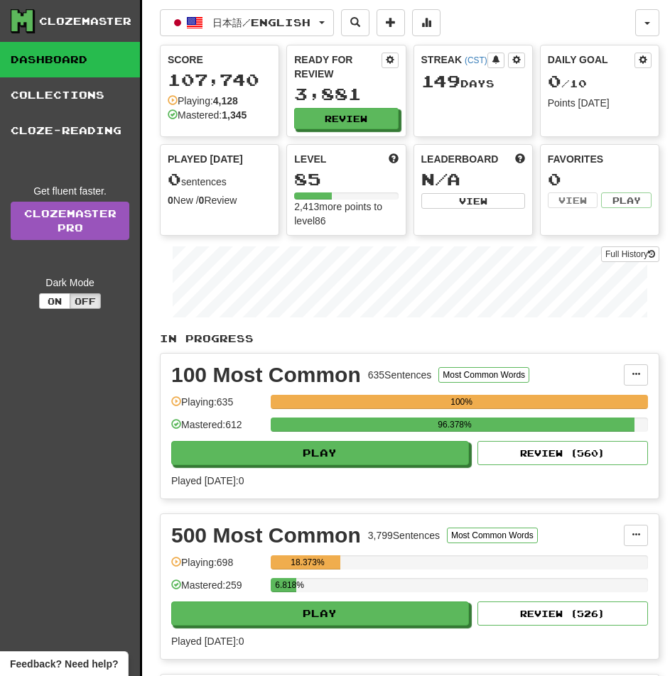
click at [534, 579] on div "6.818%" at bounding box center [459, 589] width 377 height 23
click at [552, 602] on button "Review ( 526 )" at bounding box center [562, 614] width 170 height 24
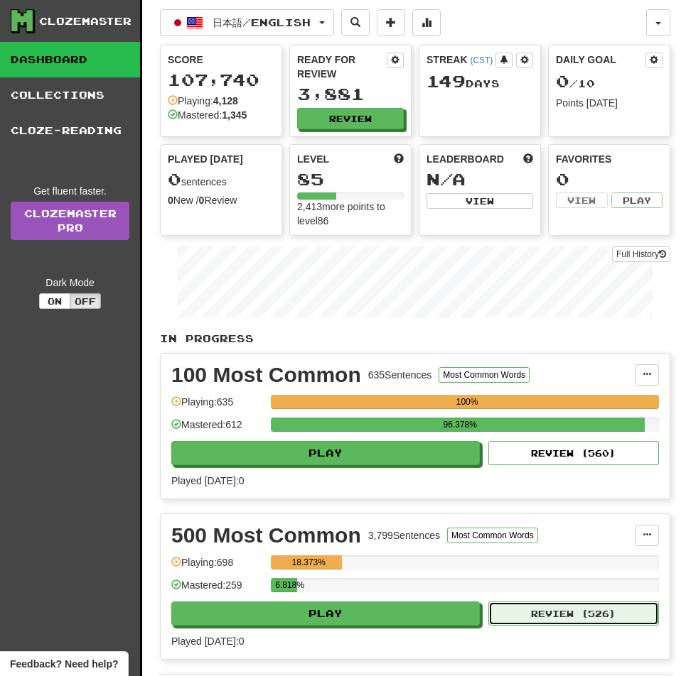
select select "**"
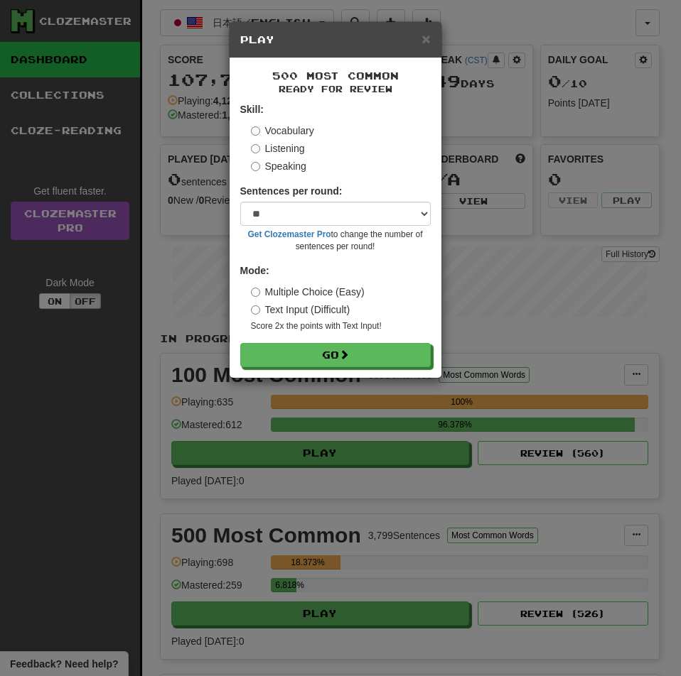
click at [281, 146] on label "Listening" at bounding box center [278, 148] width 54 height 14
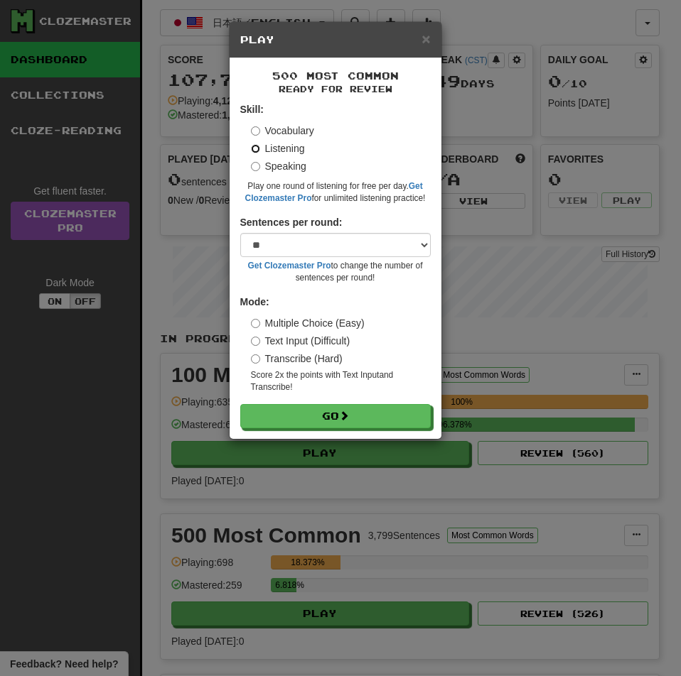
click at [240, 404] on button "Go" at bounding box center [335, 416] width 190 height 24
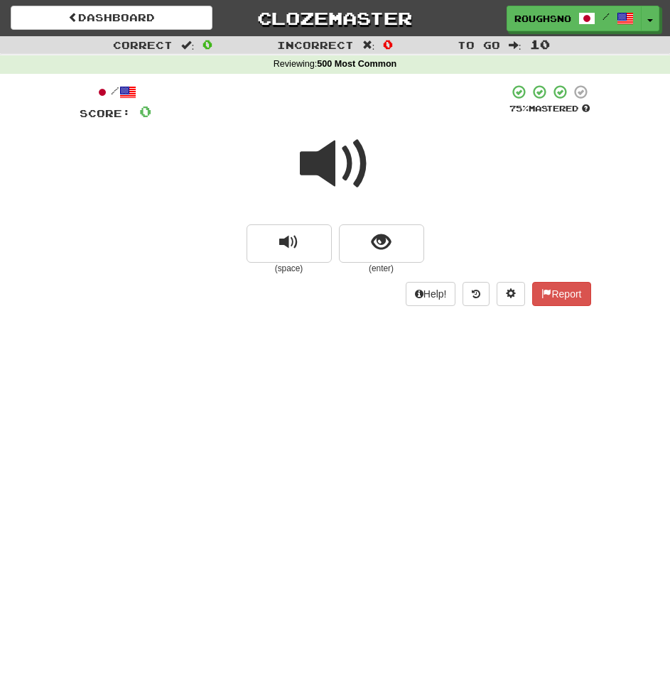
click at [350, 195] on span at bounding box center [335, 164] width 71 height 71
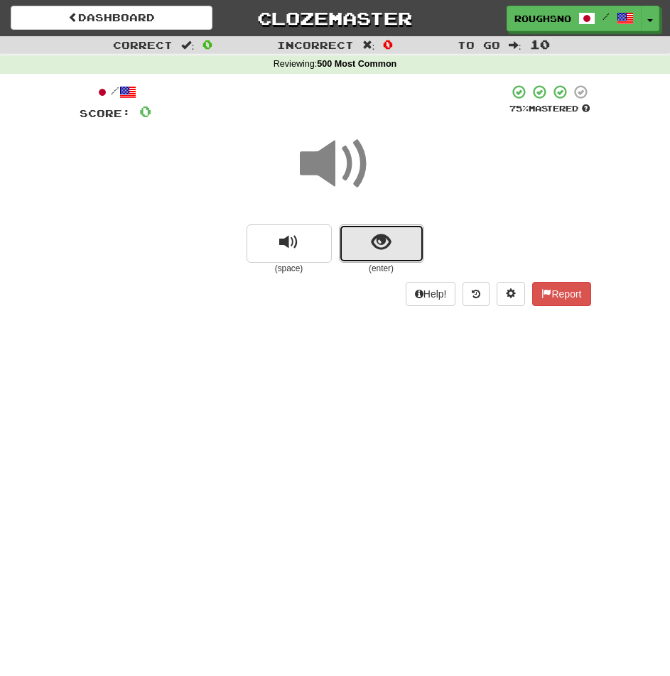
click at [367, 230] on button "show sentence" at bounding box center [381, 243] width 85 height 38
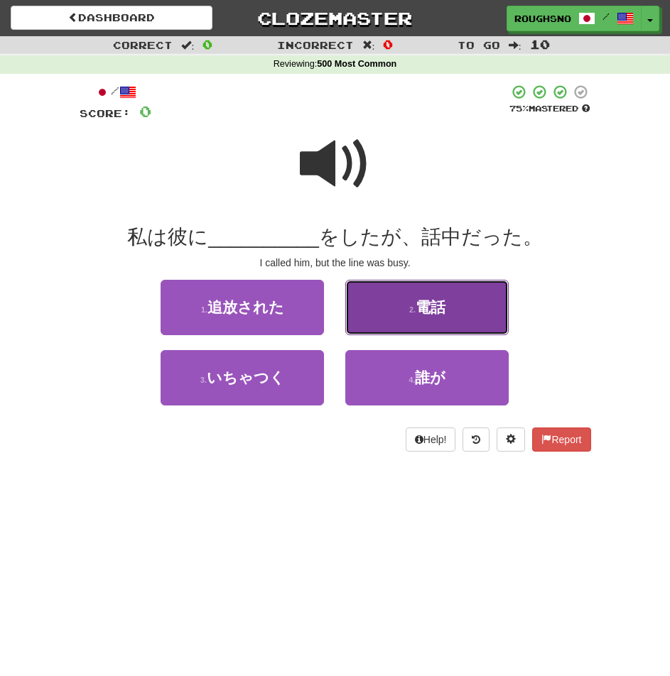
click at [411, 311] on small "2 ." at bounding box center [412, 309] width 6 height 9
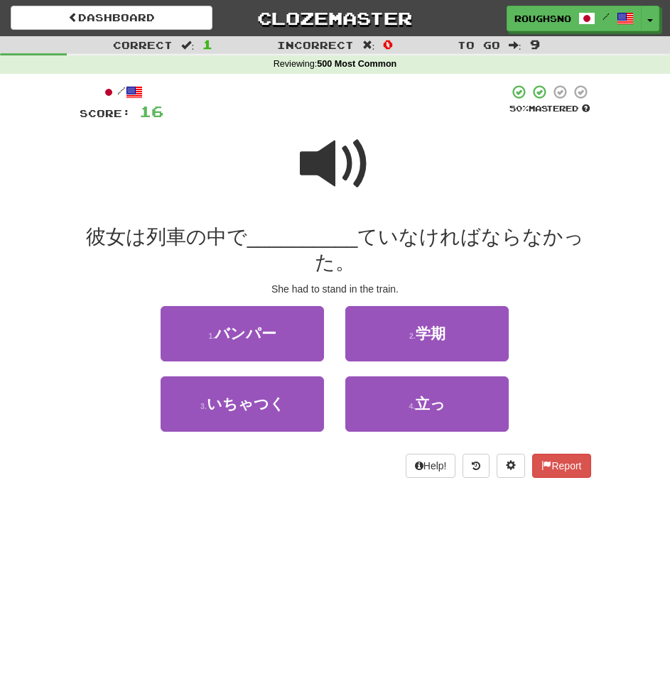
click at [286, 161] on div at bounding box center [335, 174] width 511 height 102
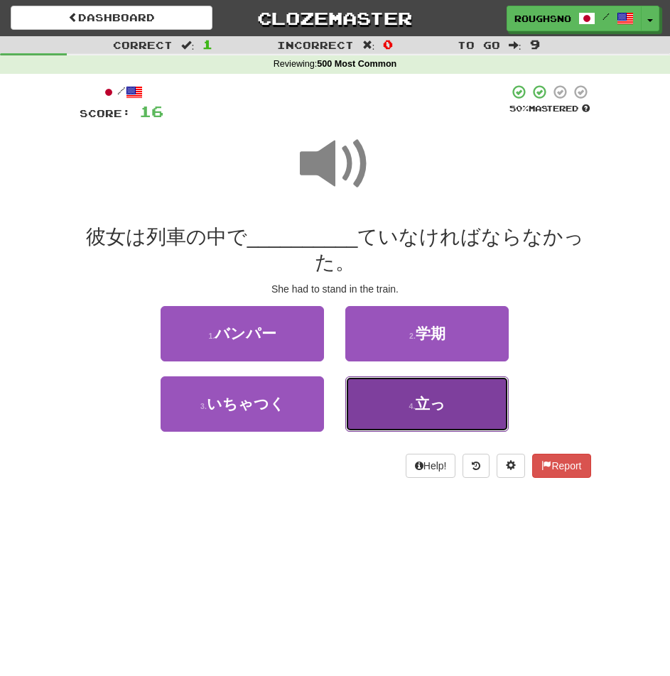
click at [397, 407] on button "4 . 立っ" at bounding box center [426, 404] width 163 height 55
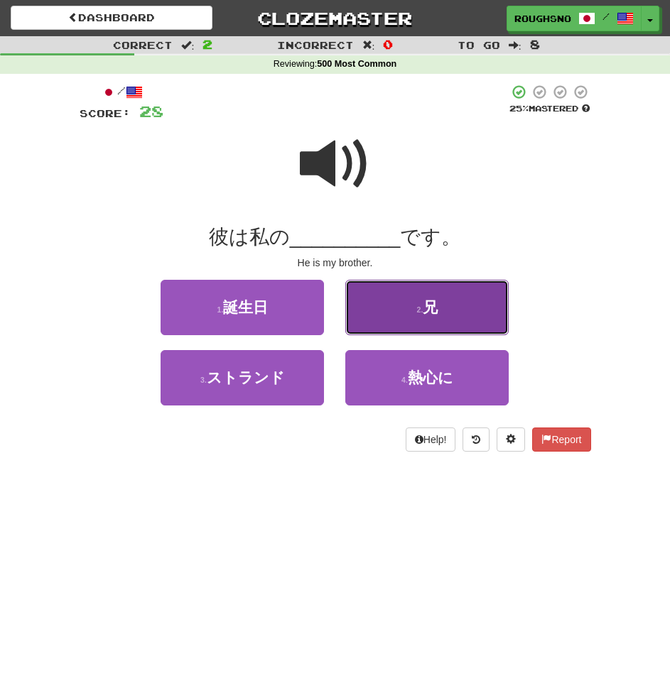
click at [374, 300] on button "2 . 兄" at bounding box center [426, 307] width 163 height 55
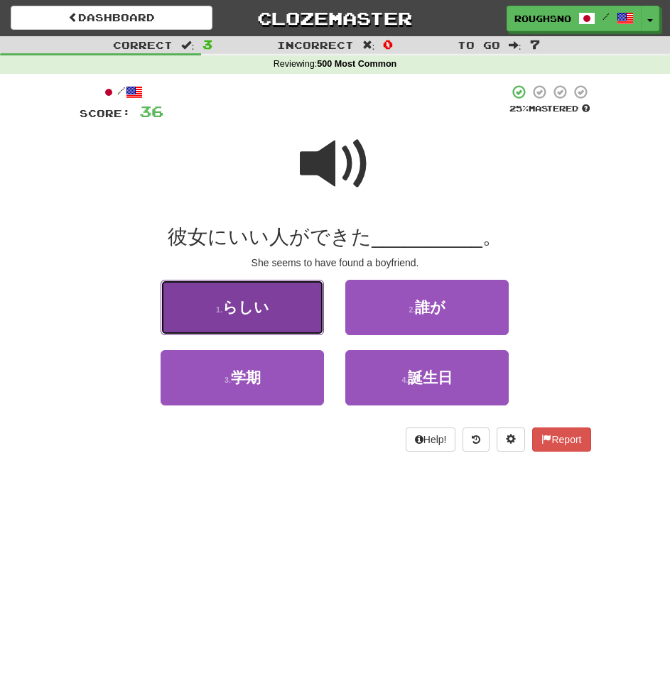
click at [253, 318] on button "1 . らしい" at bounding box center [242, 307] width 163 height 55
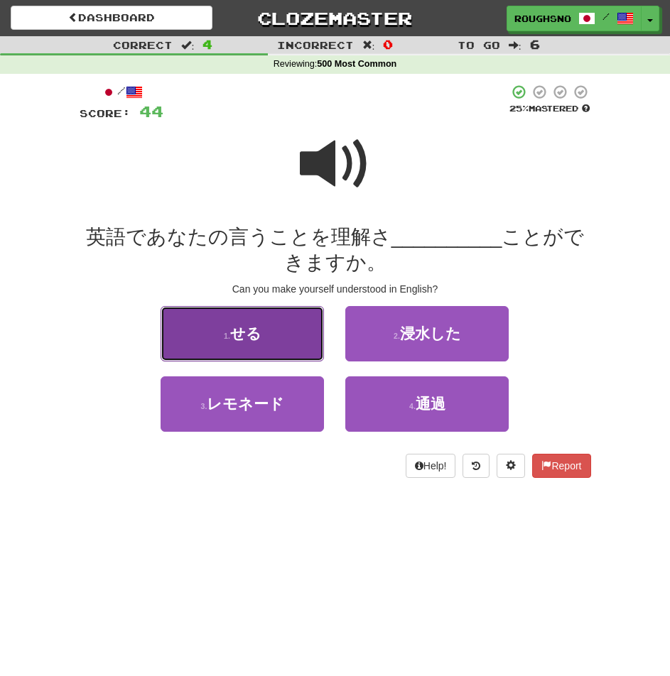
click at [284, 334] on button "1 . せる" at bounding box center [242, 333] width 163 height 55
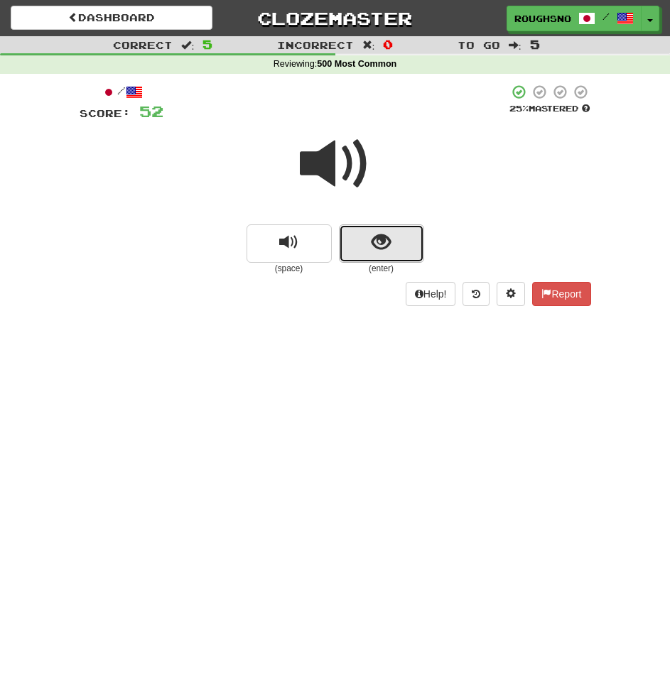
click at [386, 233] on span "show sentence" at bounding box center [381, 242] width 19 height 19
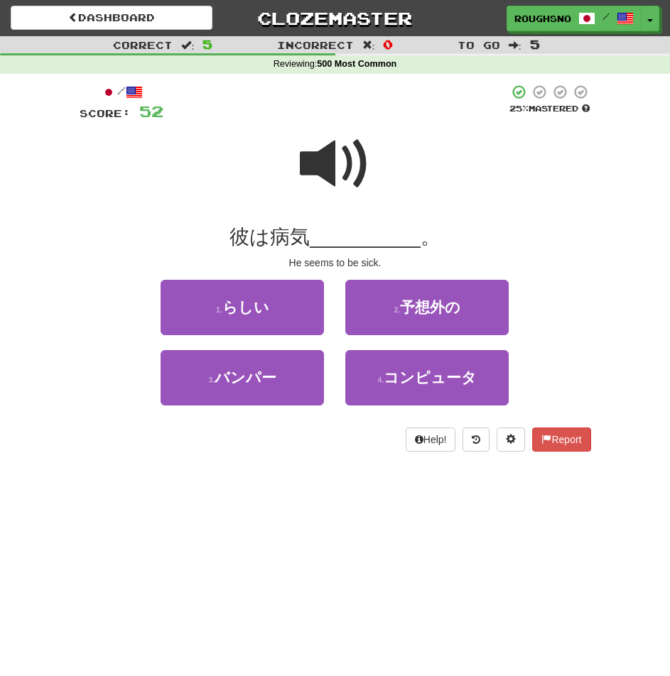
click at [341, 161] on span at bounding box center [335, 164] width 71 height 71
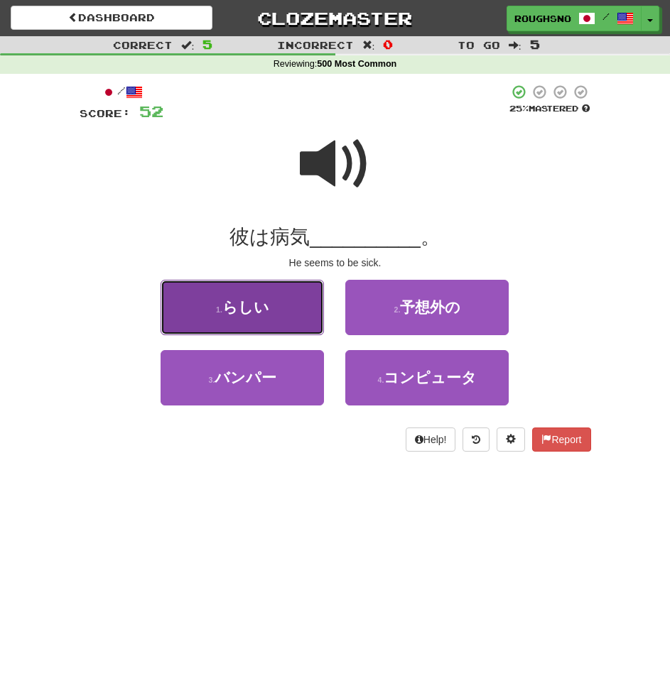
click at [274, 300] on button "1 . らしい" at bounding box center [242, 307] width 163 height 55
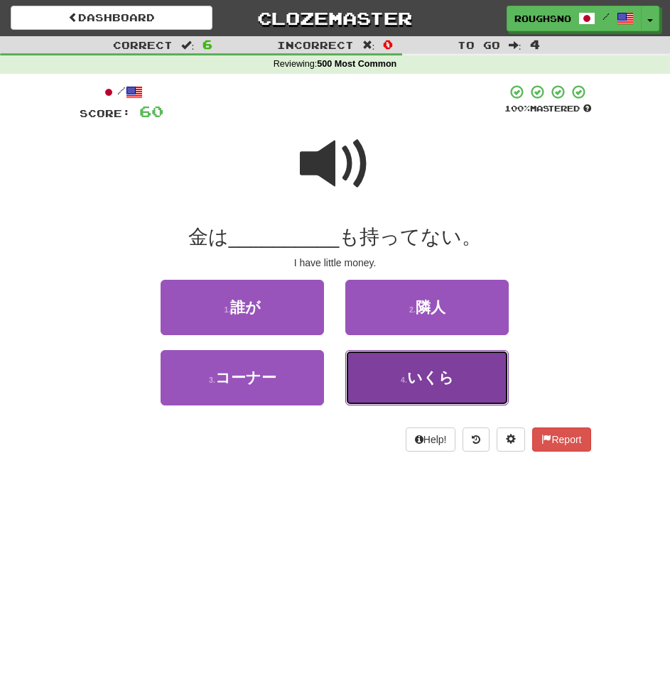
click at [434, 392] on button "4 . いくら" at bounding box center [426, 377] width 163 height 55
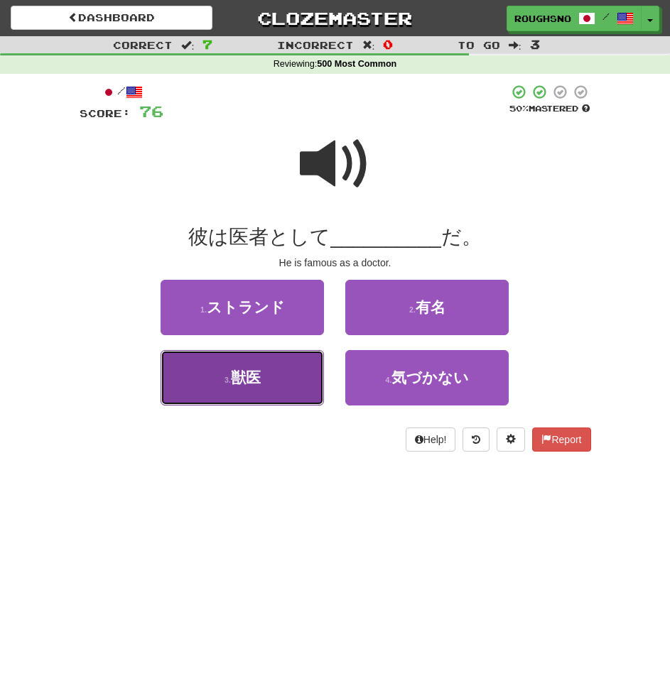
click at [271, 361] on button "3 . 獣医" at bounding box center [242, 377] width 163 height 55
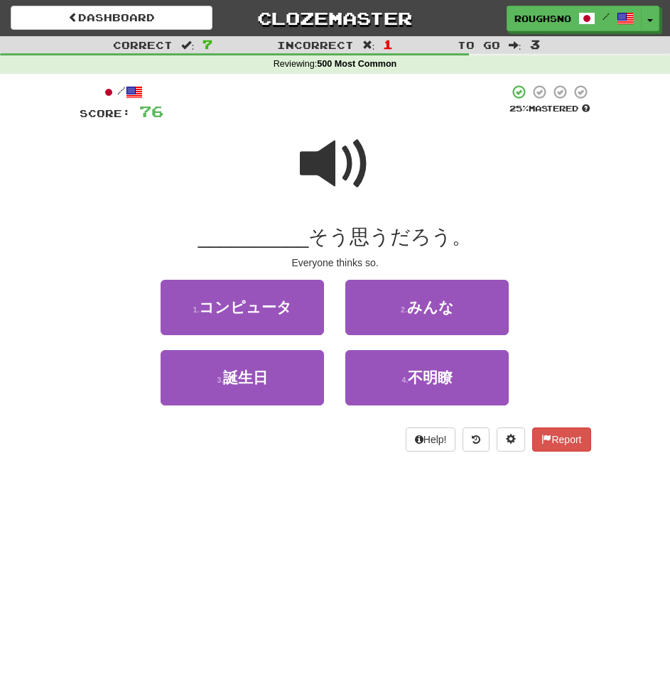
click at [305, 172] on span at bounding box center [335, 164] width 71 height 71
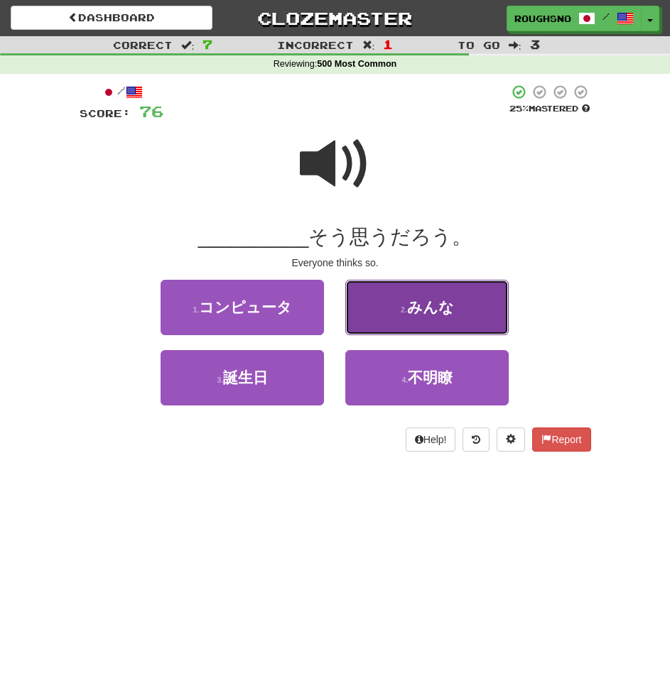
click at [462, 298] on button "2 . みんな" at bounding box center [426, 307] width 163 height 55
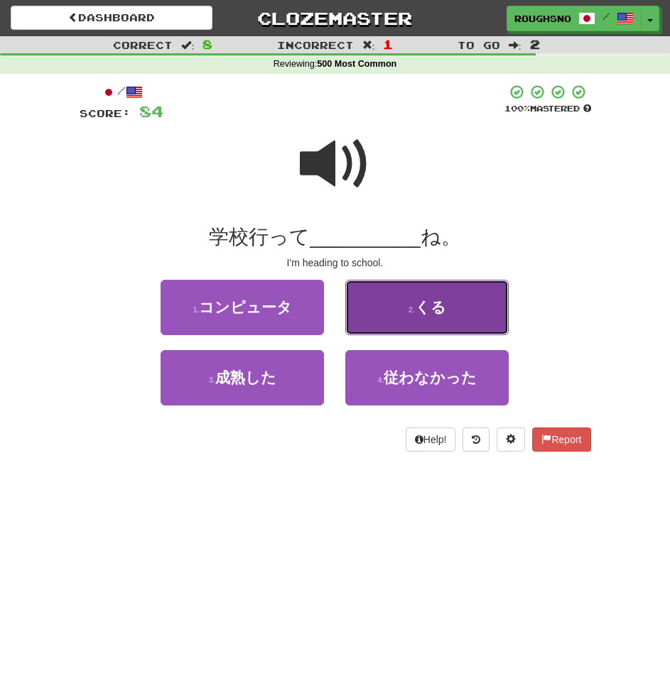
click at [434, 325] on button "2 . くる" at bounding box center [426, 307] width 163 height 55
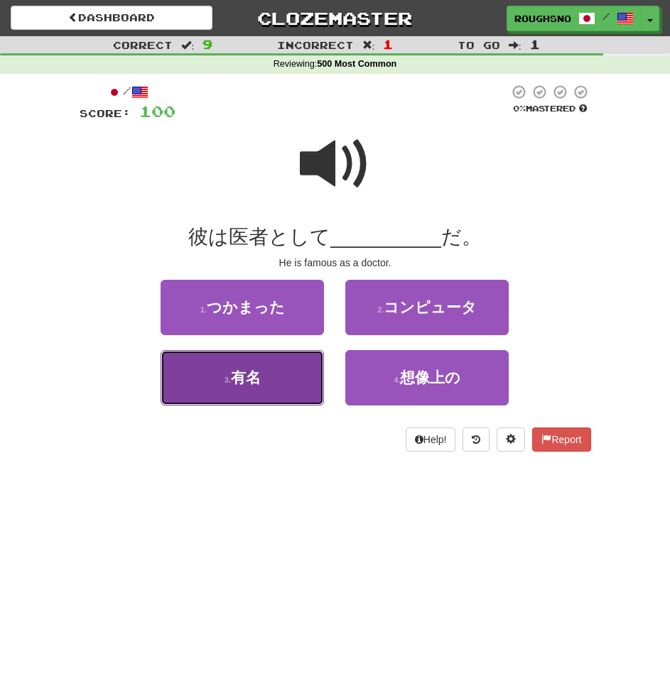
click at [293, 381] on button "3 . 有名" at bounding box center [242, 377] width 163 height 55
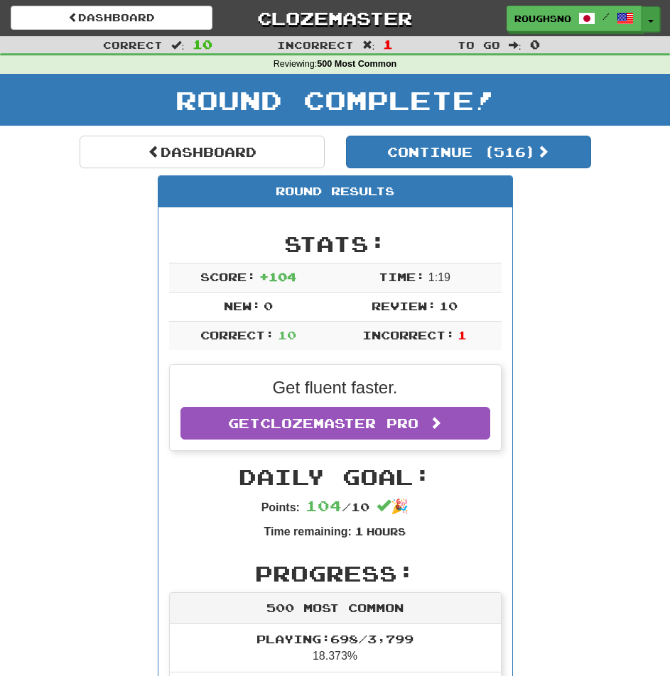
click at [651, 15] on button "Toggle Dropdown" at bounding box center [650, 19] width 18 height 26
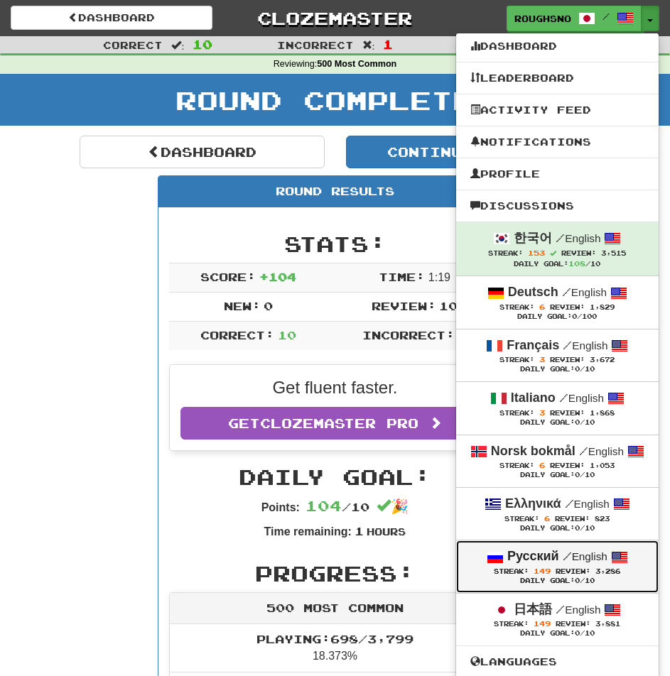
click at [553, 580] on div "Daily Goal: 0 /10" at bounding box center [557, 581] width 174 height 9
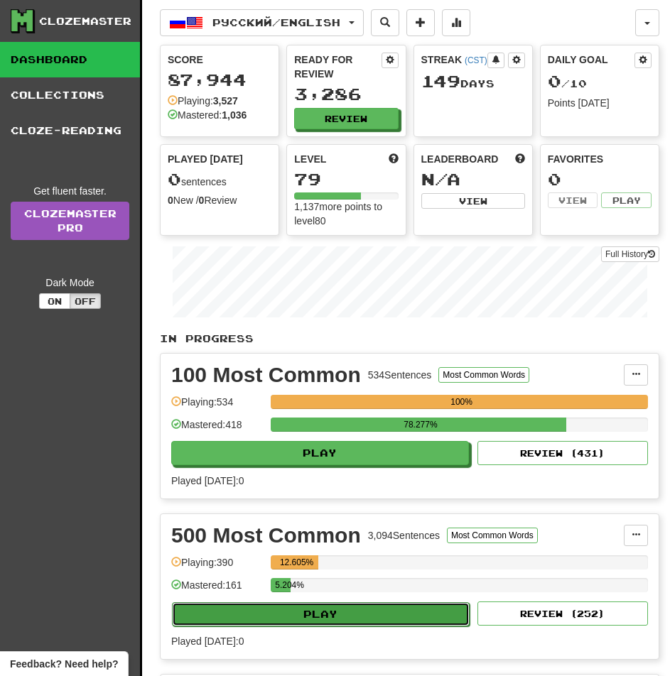
click at [418, 602] on button "Play" at bounding box center [321, 614] width 298 height 24
select select "**"
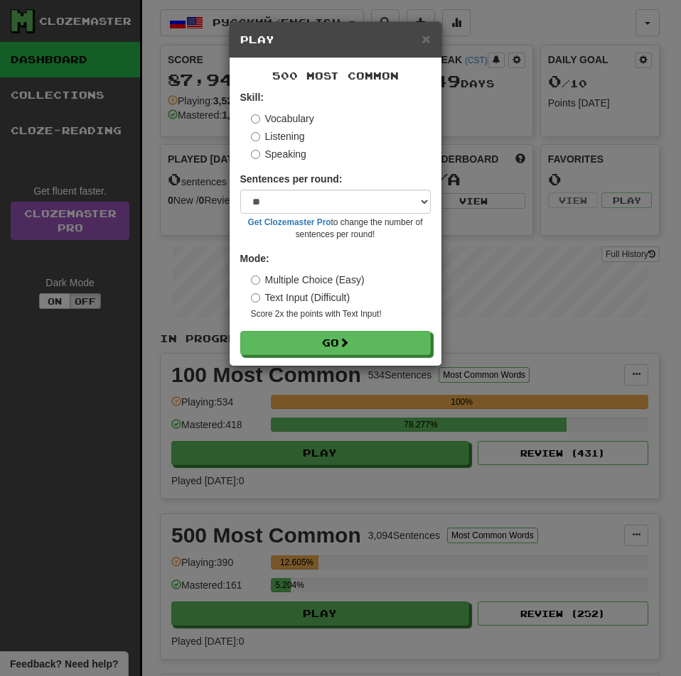
click at [276, 136] on label "Listening" at bounding box center [278, 136] width 54 height 14
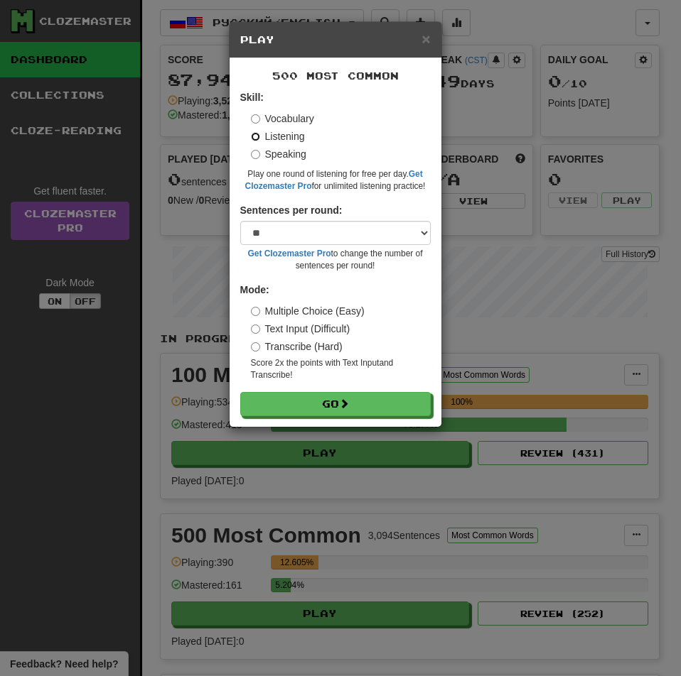
click at [240, 392] on button "Go" at bounding box center [335, 404] width 190 height 24
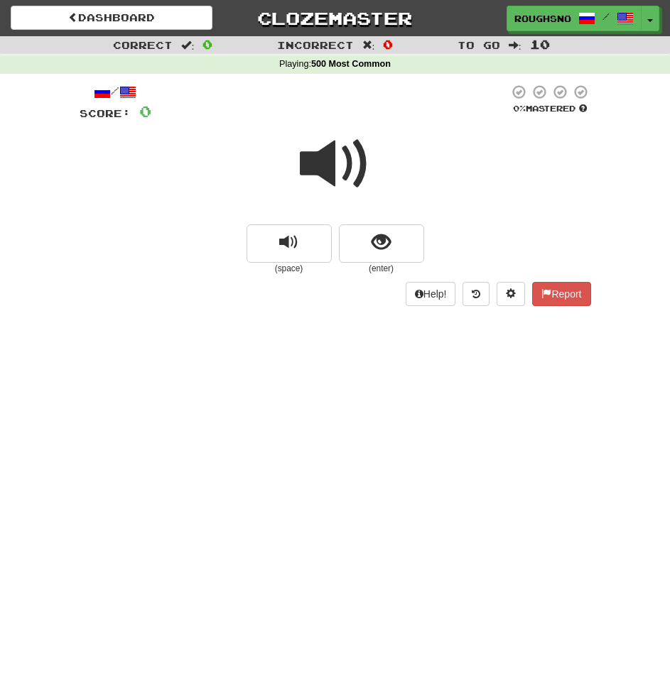
click at [362, 218] on div at bounding box center [335, 174] width 511 height 102
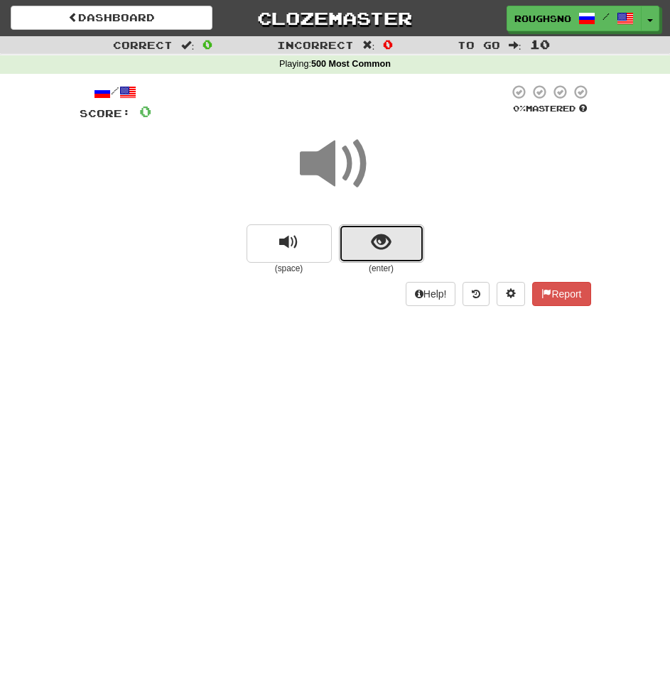
click at [395, 241] on button "show sentence" at bounding box center [381, 243] width 85 height 38
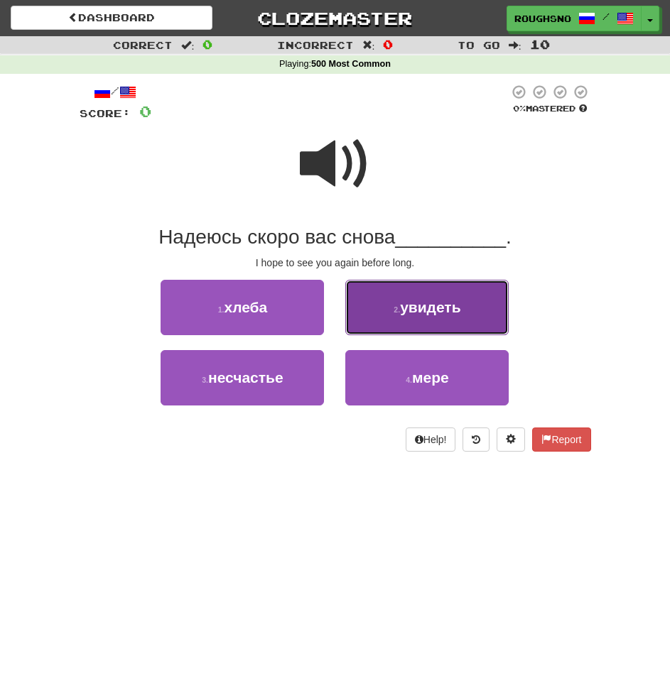
click at [450, 293] on button "2 . увидеть" at bounding box center [426, 307] width 163 height 55
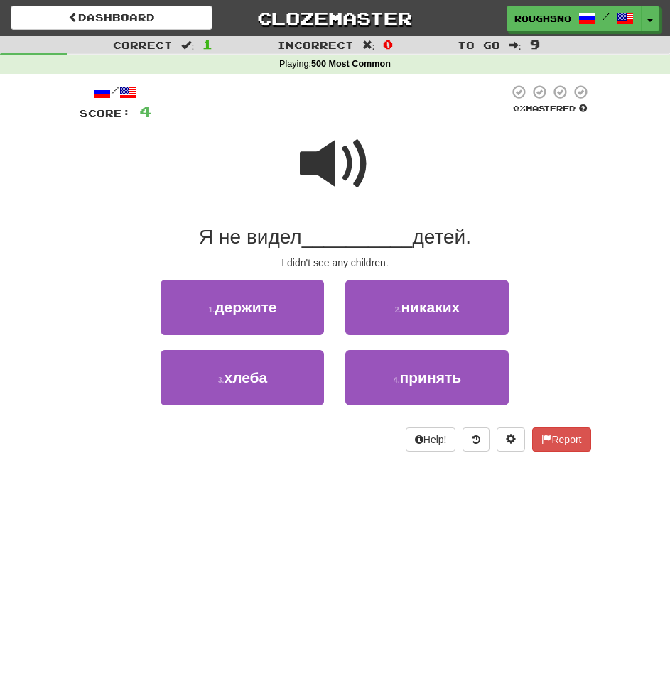
click at [311, 166] on span at bounding box center [335, 164] width 71 height 71
click at [347, 183] on span at bounding box center [335, 164] width 71 height 71
click at [332, 157] on span at bounding box center [335, 164] width 71 height 71
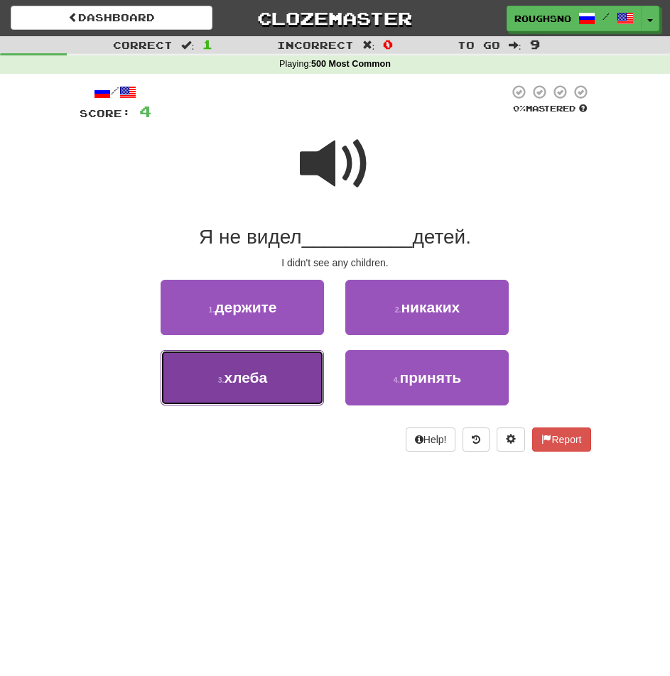
click at [260, 383] on span "хлеба" at bounding box center [245, 377] width 43 height 16
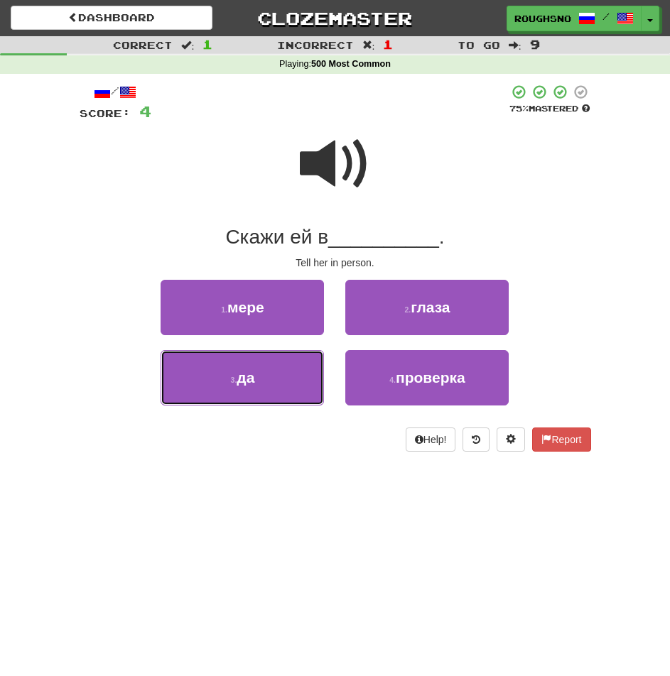
click at [260, 383] on button "3 . да" at bounding box center [242, 377] width 163 height 55
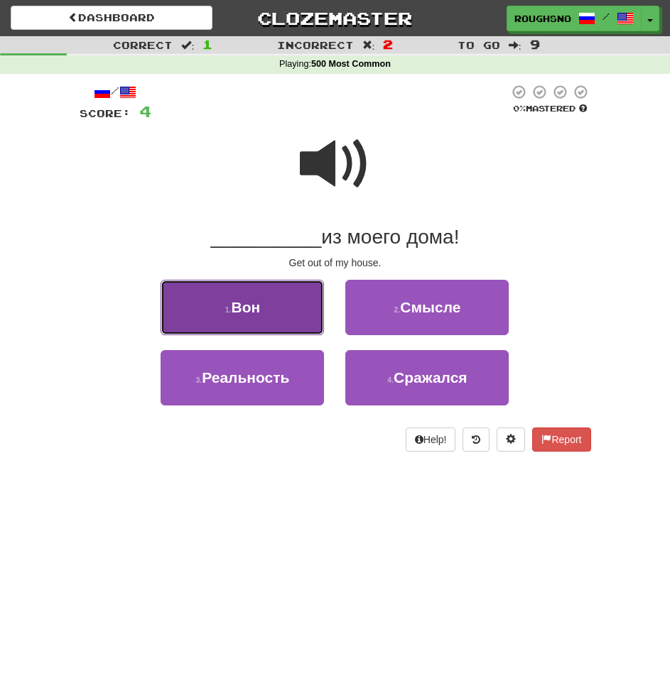
click at [255, 327] on button "1 . Вон" at bounding box center [242, 307] width 163 height 55
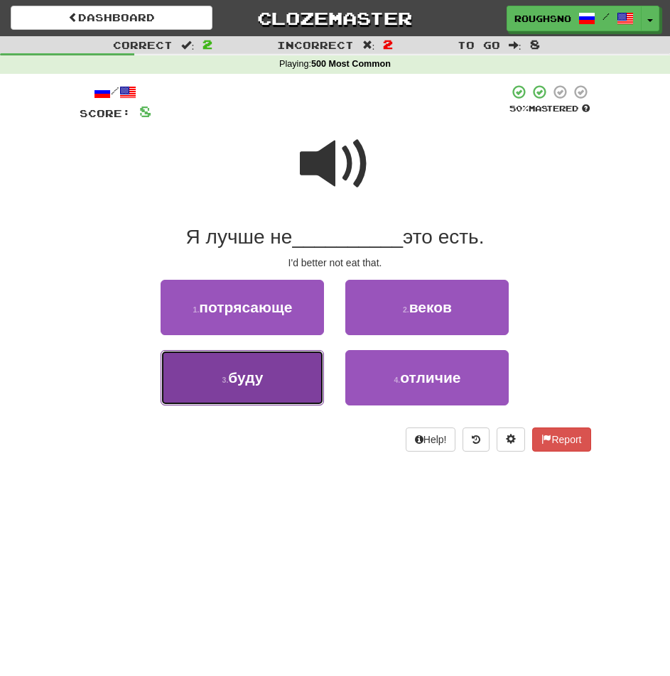
click at [284, 374] on button "3 . буду" at bounding box center [242, 377] width 163 height 55
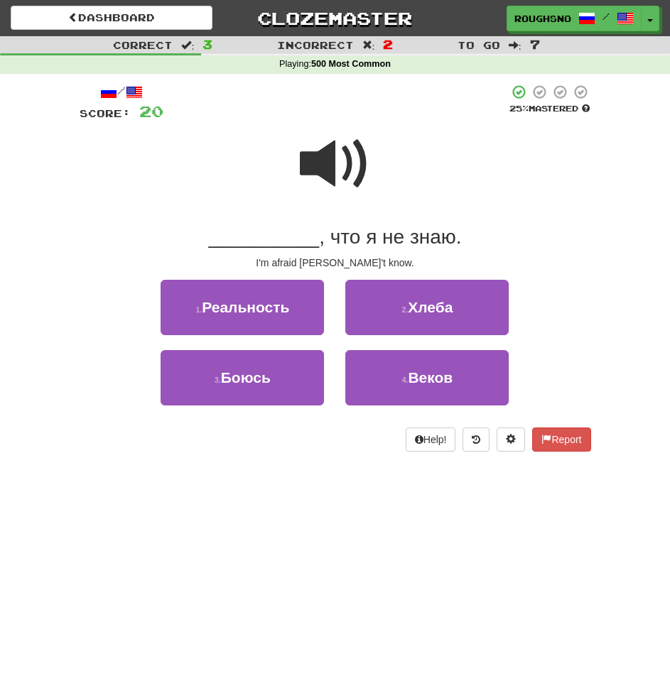
click at [340, 170] on span at bounding box center [335, 164] width 71 height 71
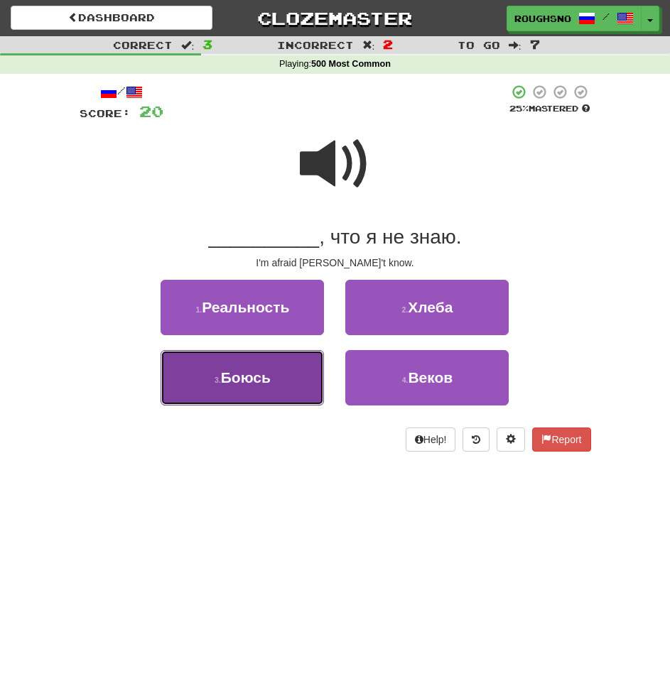
click at [251, 377] on span "Боюсь" at bounding box center [246, 377] width 50 height 16
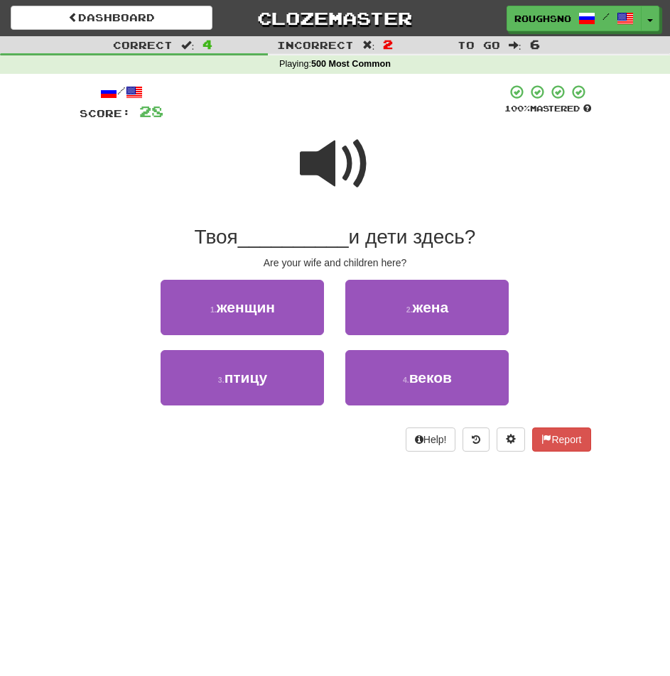
click at [330, 171] on span at bounding box center [335, 164] width 71 height 71
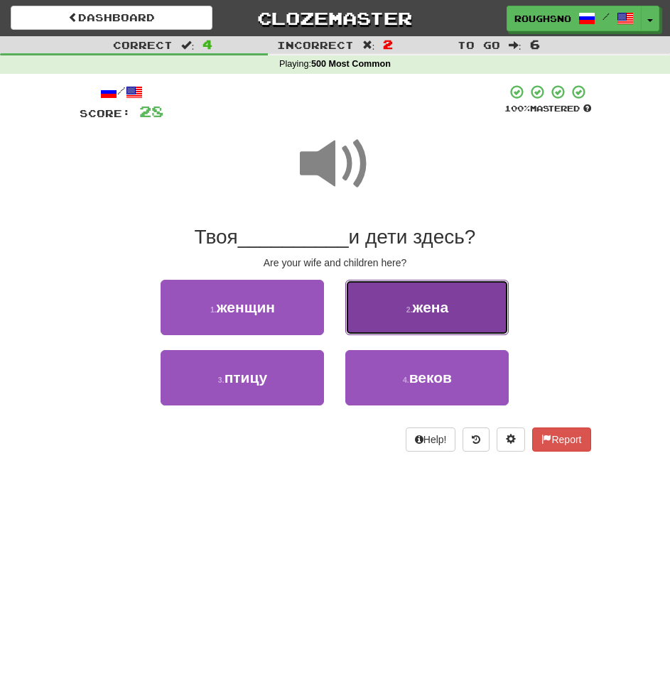
click at [431, 304] on span "жена" at bounding box center [431, 307] width 36 height 16
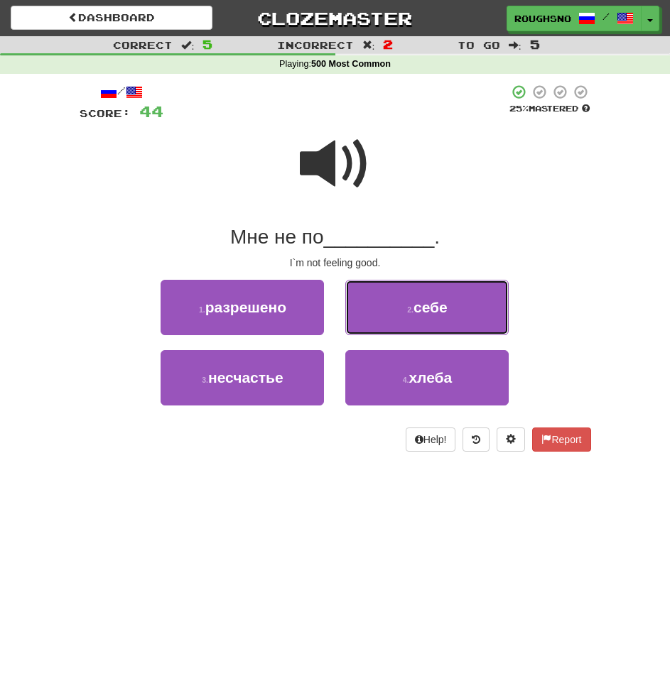
click at [431, 304] on span "себе" at bounding box center [430, 307] width 34 height 16
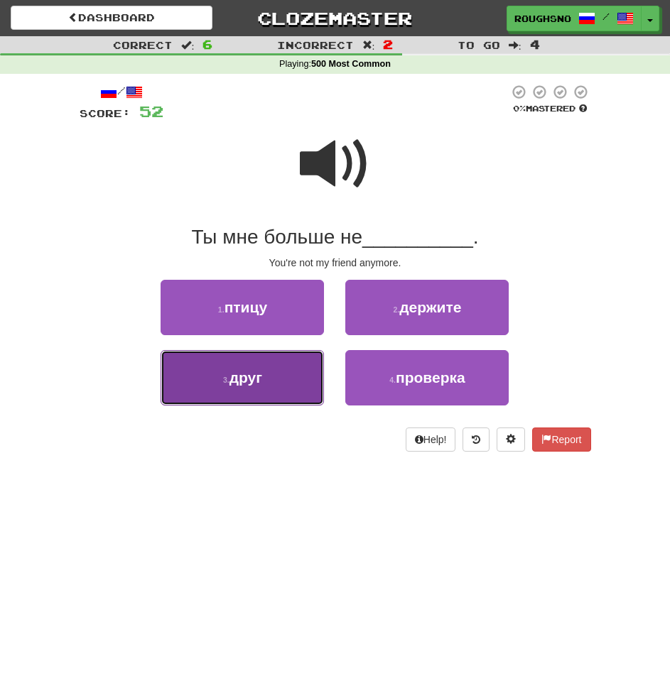
click at [228, 387] on button "3 . друг" at bounding box center [242, 377] width 163 height 55
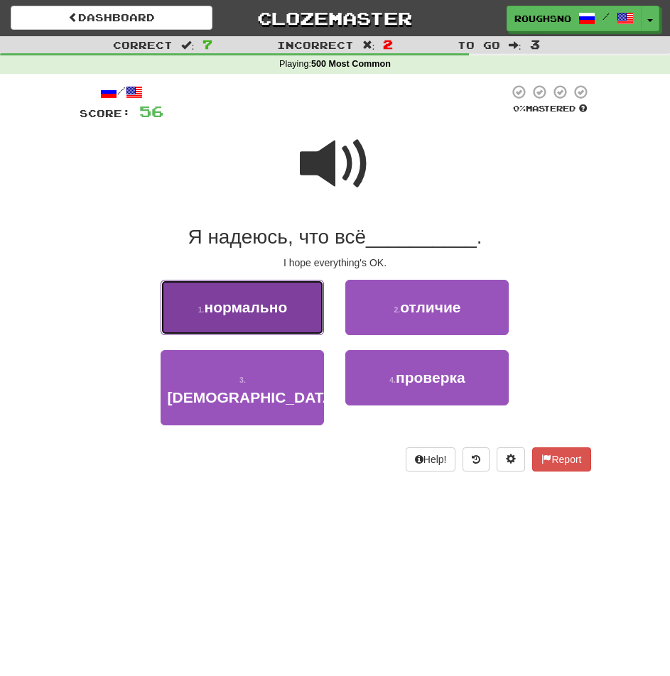
click at [257, 297] on button "1 . нормально" at bounding box center [242, 307] width 163 height 55
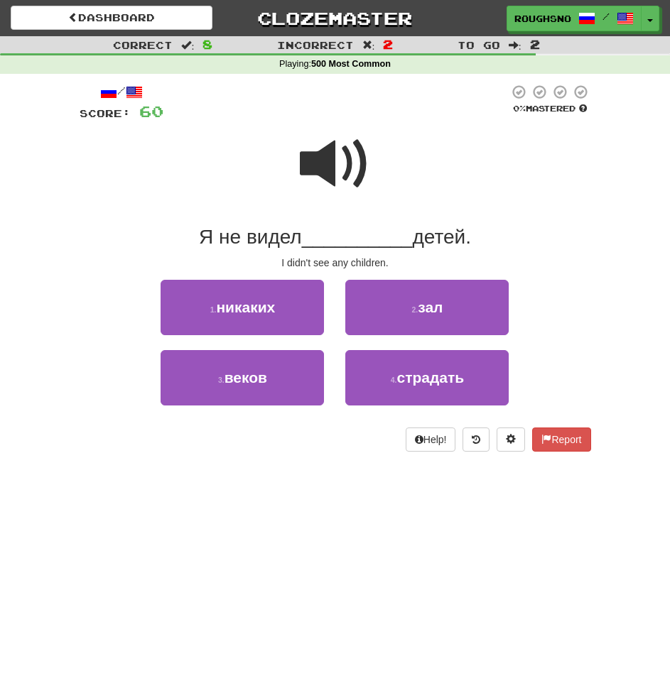
click at [326, 144] on span at bounding box center [335, 164] width 71 height 71
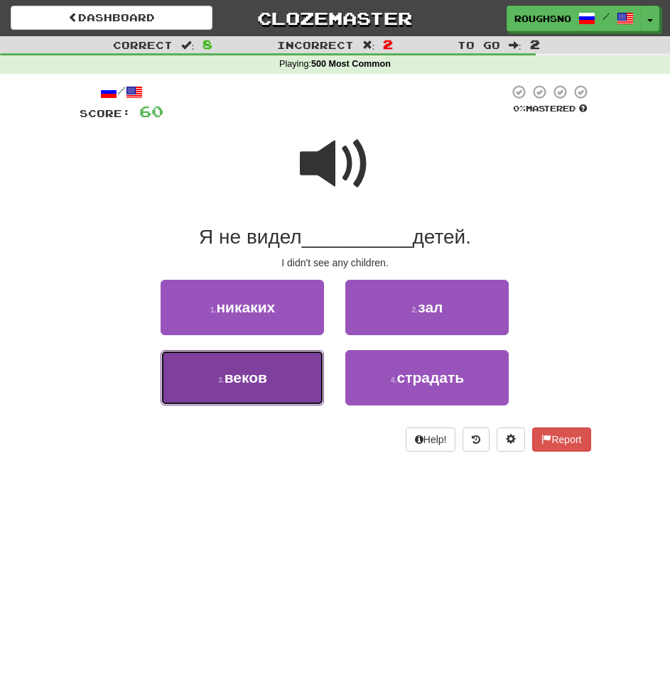
click at [257, 383] on span "веков" at bounding box center [245, 377] width 43 height 16
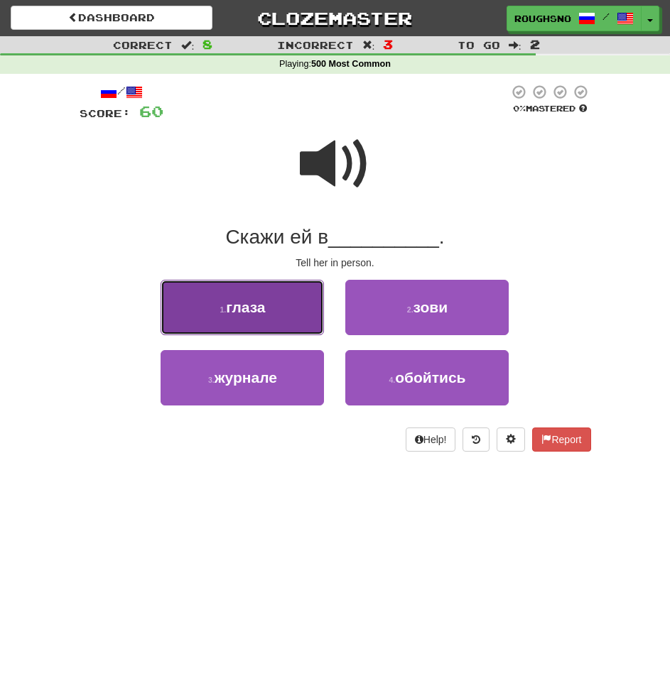
click at [301, 315] on button "1 . глаза" at bounding box center [242, 307] width 163 height 55
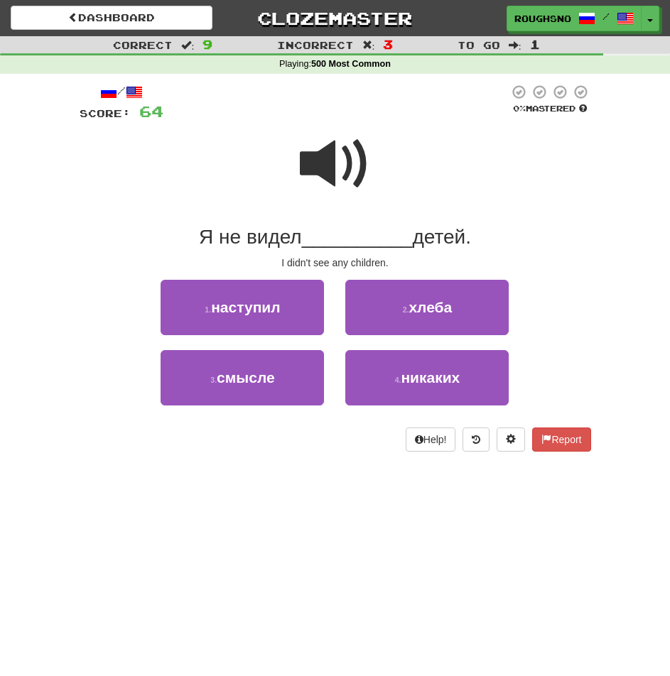
click at [366, 161] on span at bounding box center [335, 164] width 71 height 71
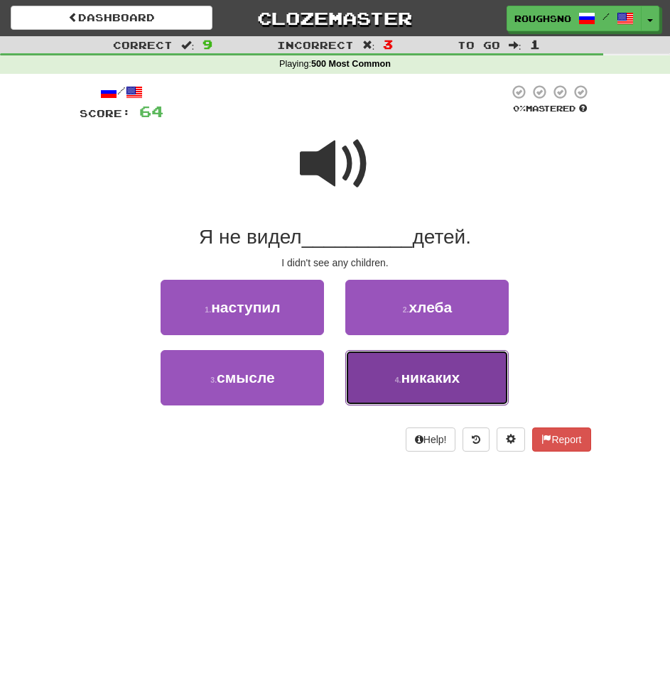
click at [430, 374] on span "никаких" at bounding box center [430, 377] width 59 height 16
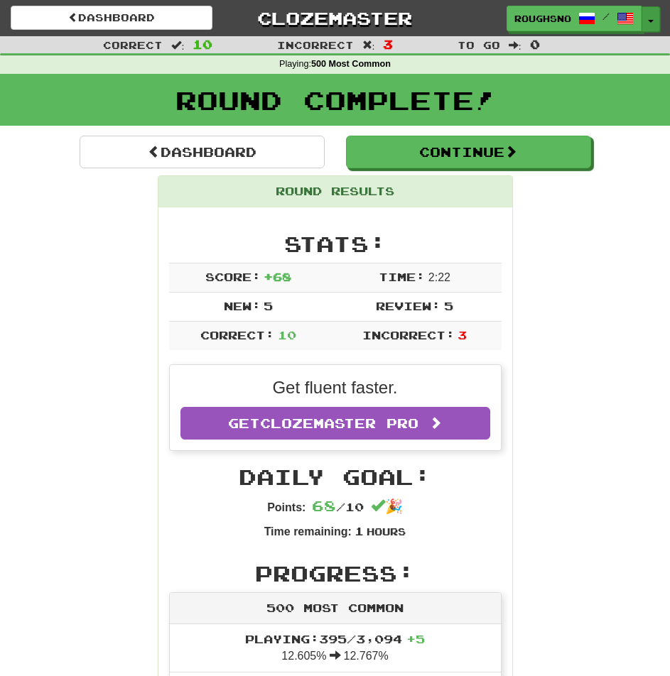
click at [649, 21] on span "button" at bounding box center [651, 21] width 6 height 3
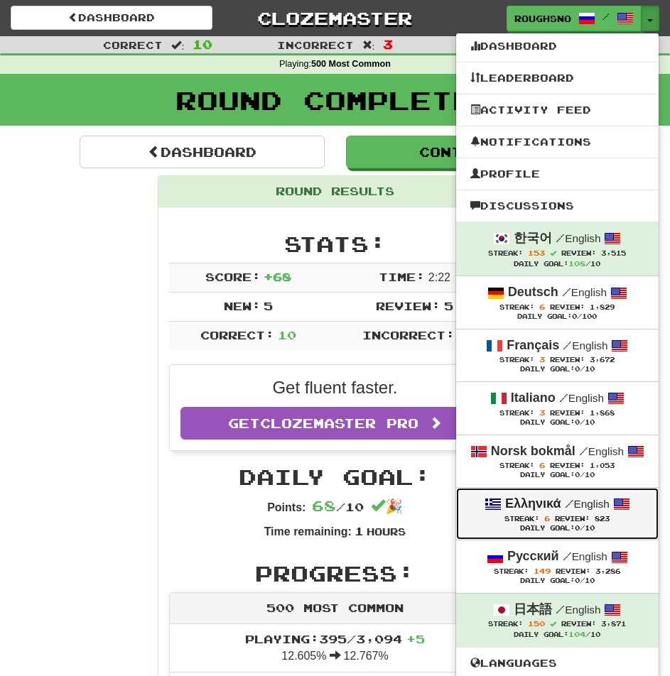
click at [539, 523] on span "Streak:" at bounding box center [521, 519] width 35 height 8
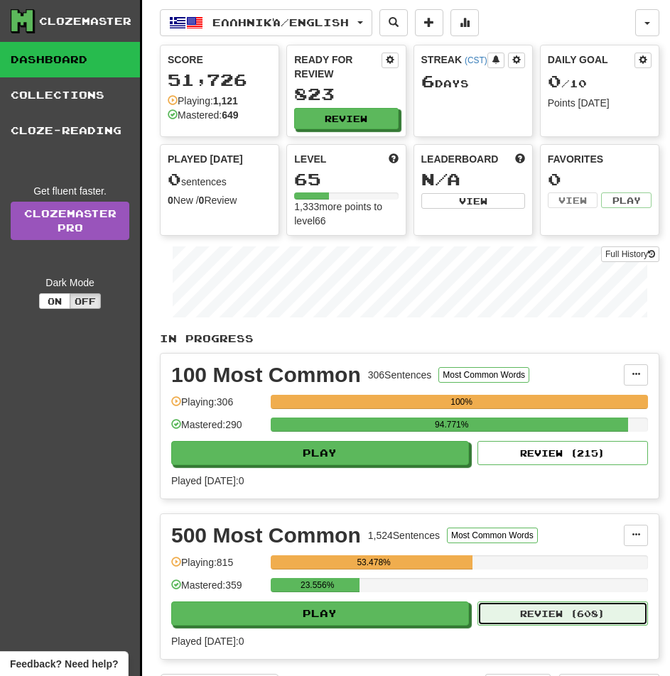
click at [526, 602] on button "Review ( 608 )" at bounding box center [562, 614] width 170 height 24
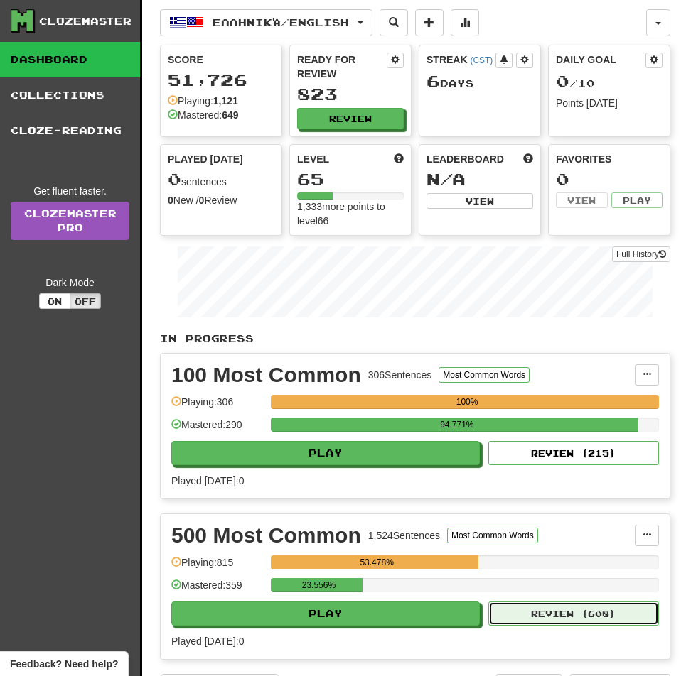
select select "**"
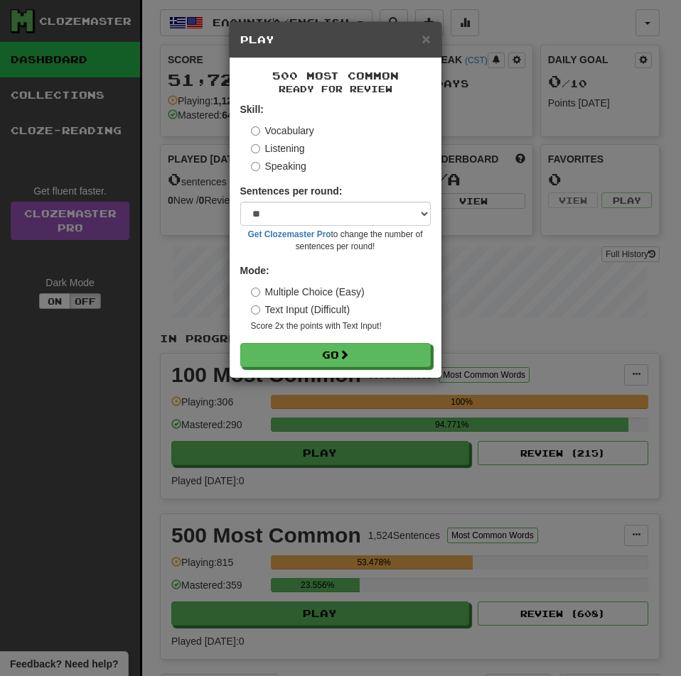
click at [275, 146] on label "Listening" at bounding box center [278, 148] width 54 height 14
click at [240, 343] on button "Go" at bounding box center [335, 355] width 190 height 24
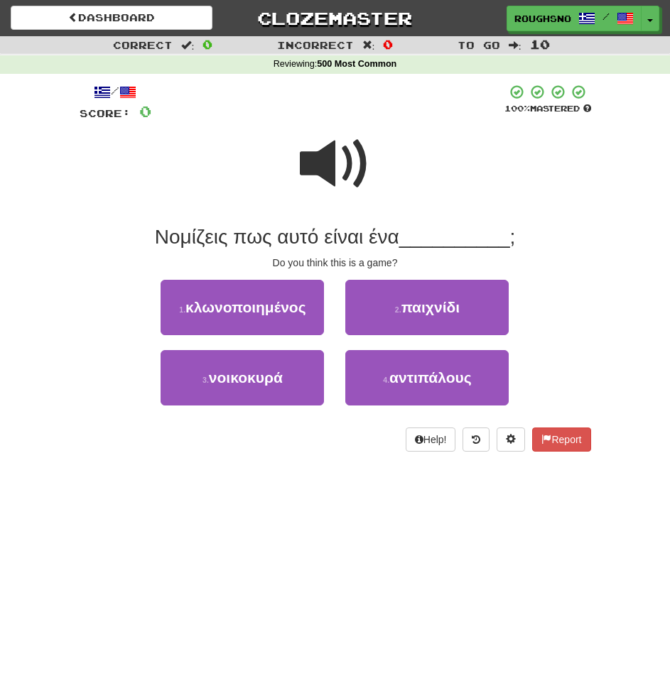
click at [328, 164] on span at bounding box center [335, 164] width 71 height 71
click at [325, 170] on span at bounding box center [335, 164] width 71 height 71
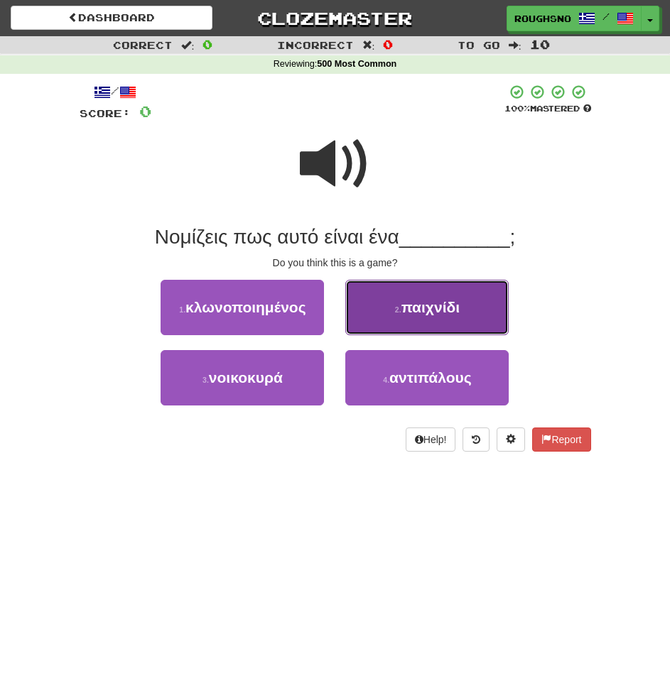
click at [435, 317] on button "2 . παιχνίδι" at bounding box center [426, 307] width 163 height 55
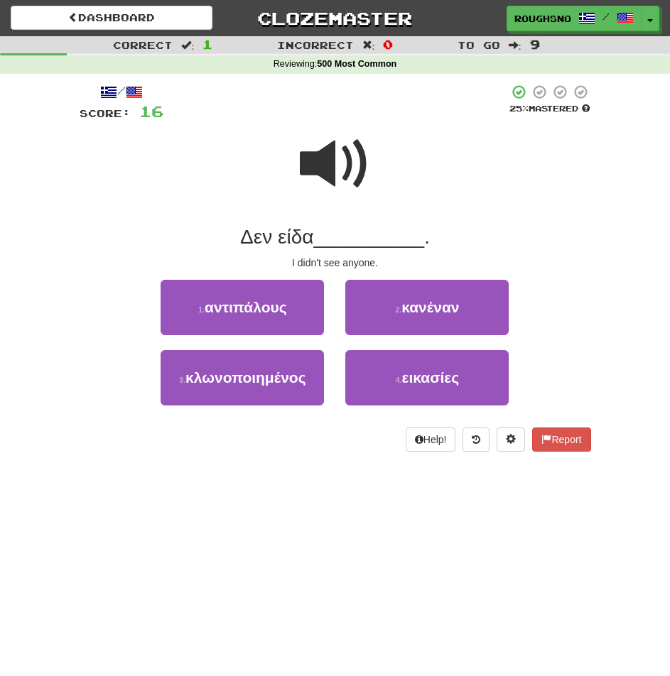
click at [342, 178] on span at bounding box center [335, 164] width 71 height 71
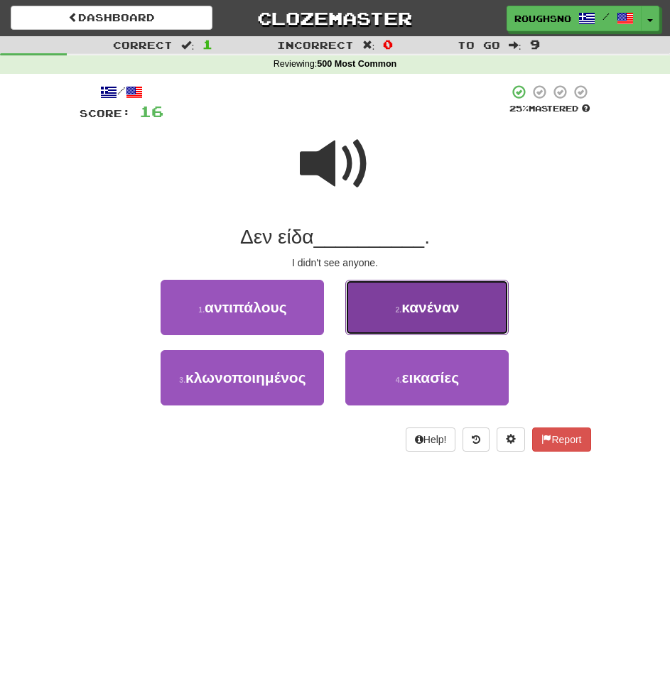
click at [428, 315] on span "κανέναν" at bounding box center [430, 307] width 58 height 16
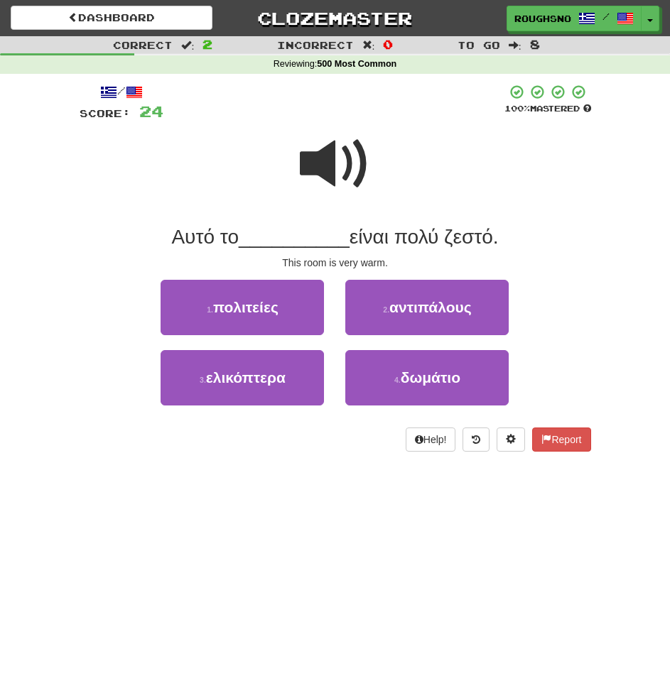
click at [319, 156] on span at bounding box center [335, 164] width 71 height 71
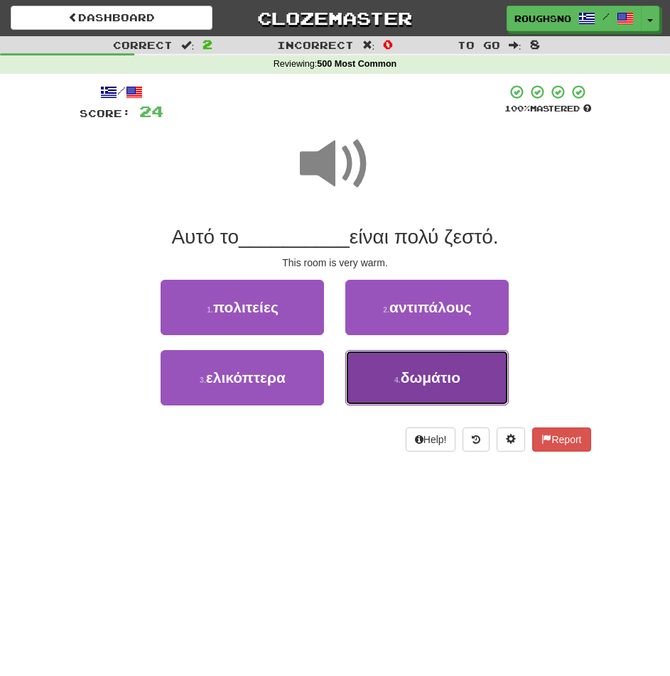
click at [413, 394] on button "4 . δωμάτιο" at bounding box center [426, 377] width 163 height 55
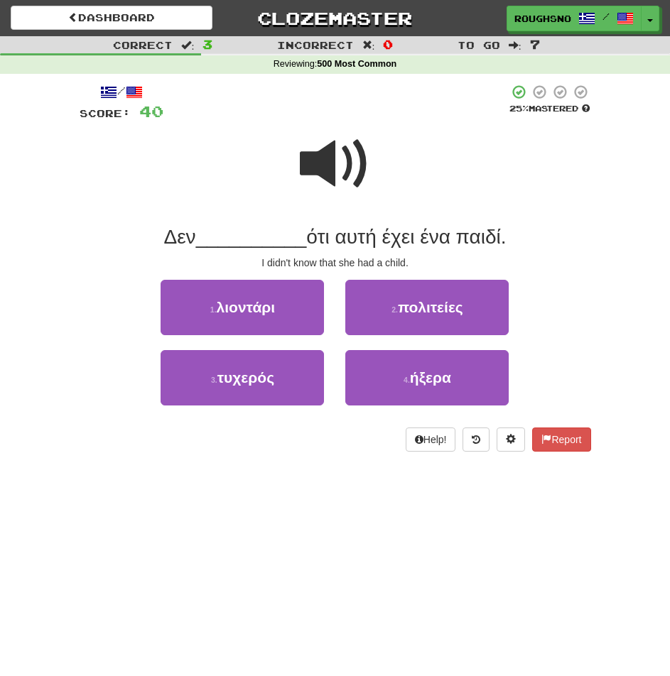
click at [324, 170] on span at bounding box center [335, 164] width 71 height 71
click at [344, 158] on span at bounding box center [335, 164] width 71 height 71
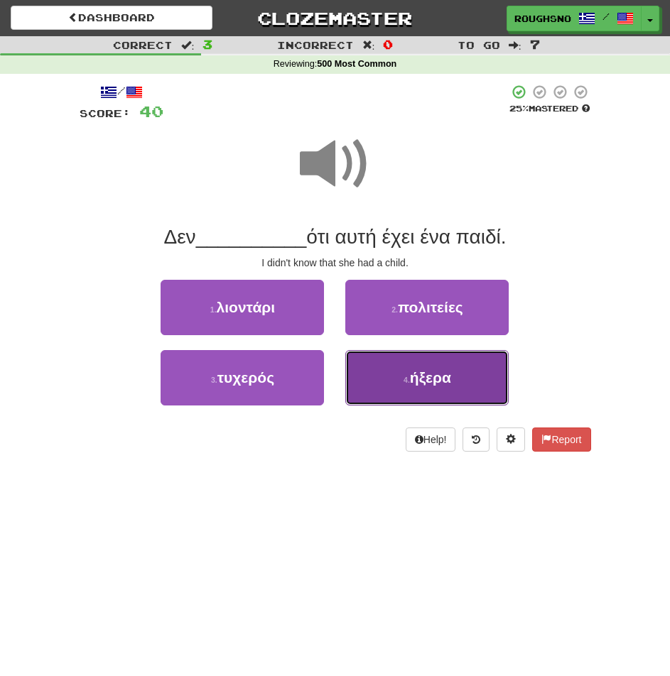
click at [420, 393] on button "4 . ήξερα" at bounding box center [426, 377] width 163 height 55
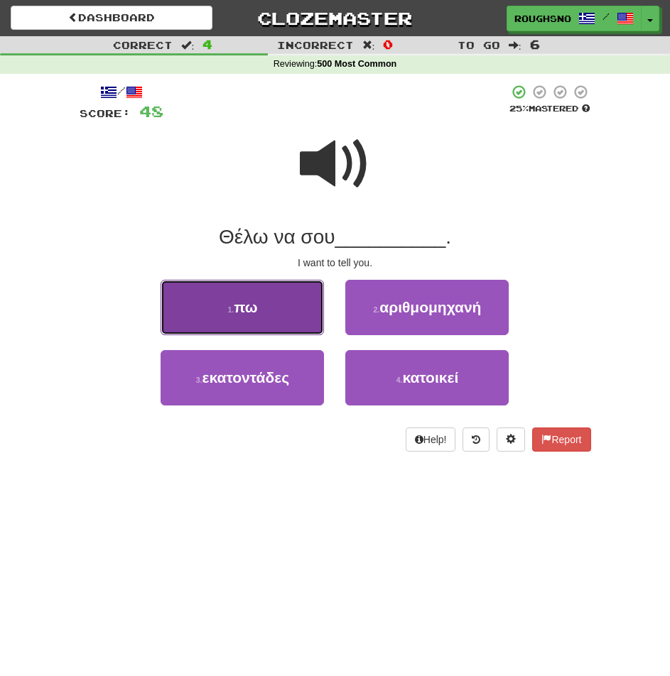
click at [229, 319] on button "1 . πω" at bounding box center [242, 307] width 163 height 55
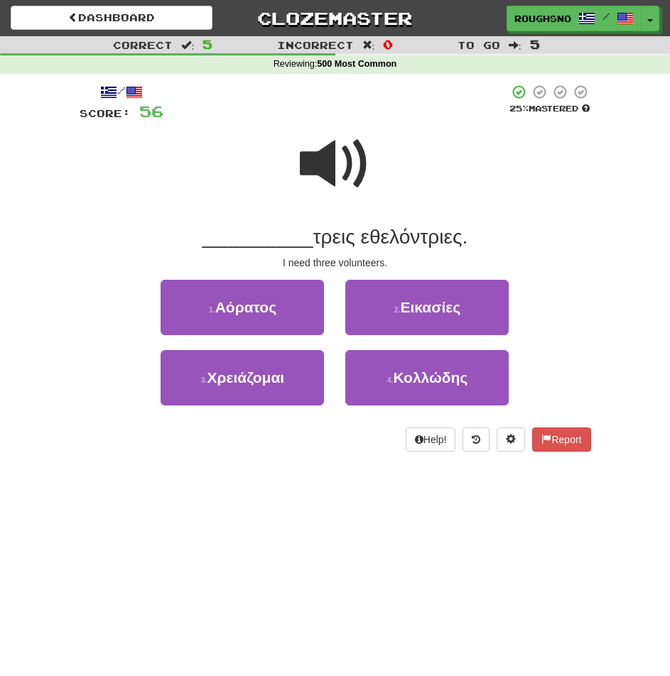
click at [281, 176] on div at bounding box center [335, 174] width 511 height 102
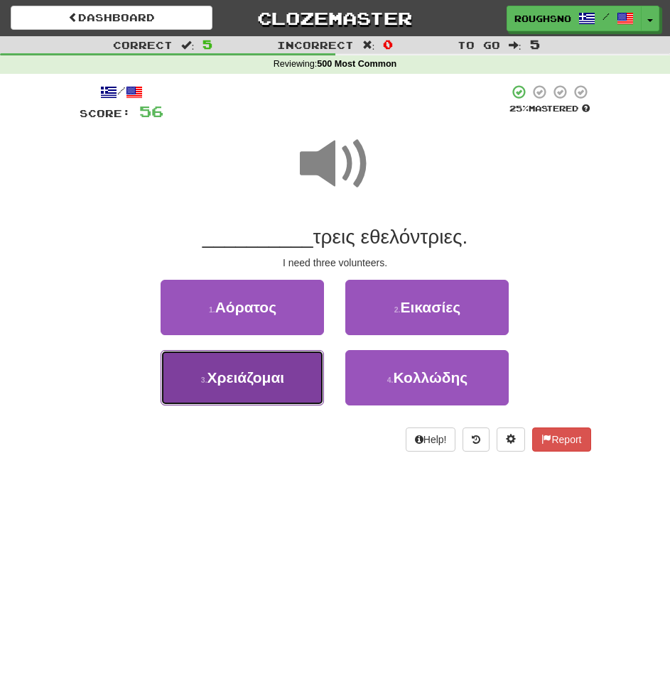
click at [289, 382] on button "3 . Χρειάζομαι" at bounding box center [242, 377] width 163 height 55
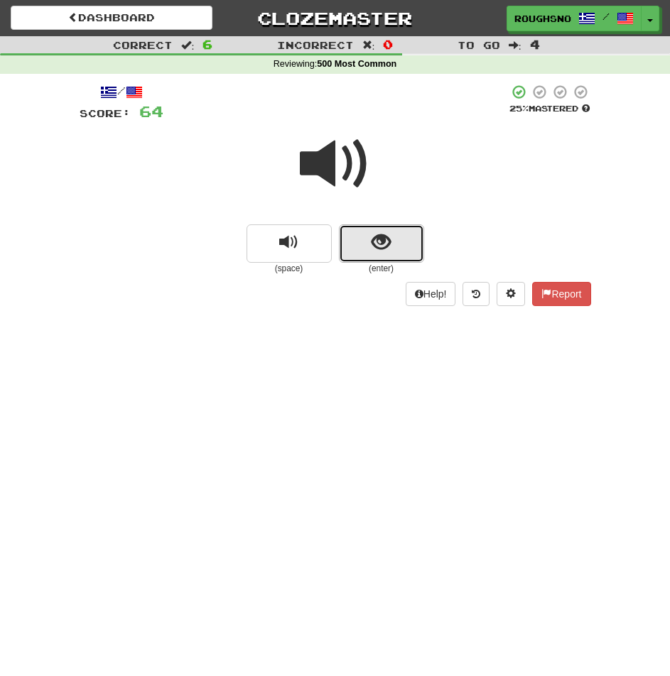
click at [412, 250] on button "show sentence" at bounding box center [381, 243] width 85 height 38
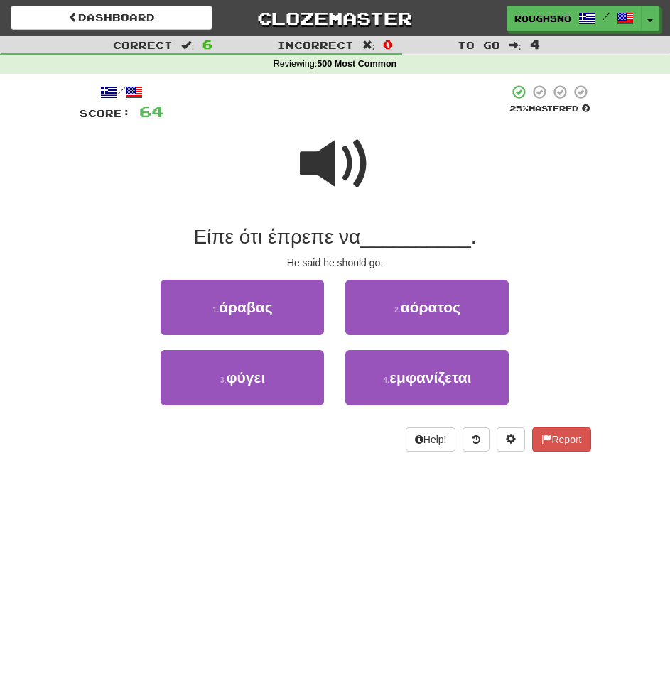
click at [342, 148] on span at bounding box center [335, 164] width 71 height 71
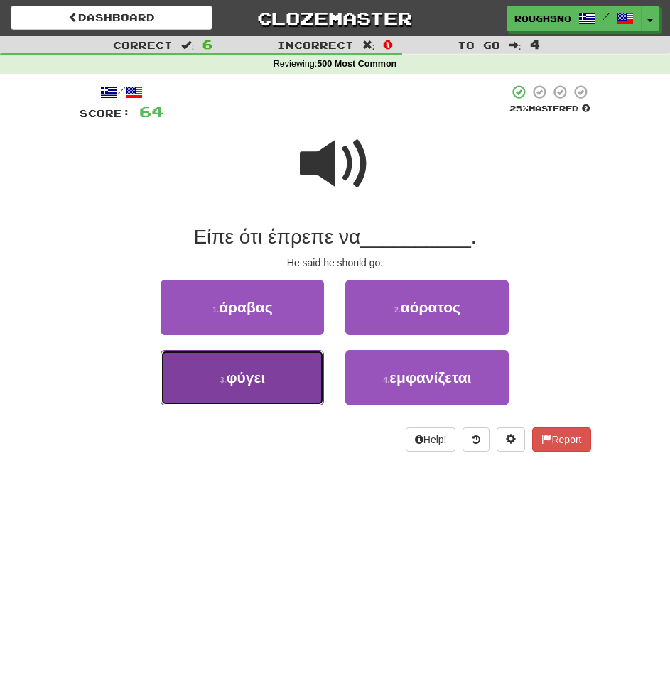
click at [260, 390] on button "3 . φύγει" at bounding box center [242, 377] width 163 height 55
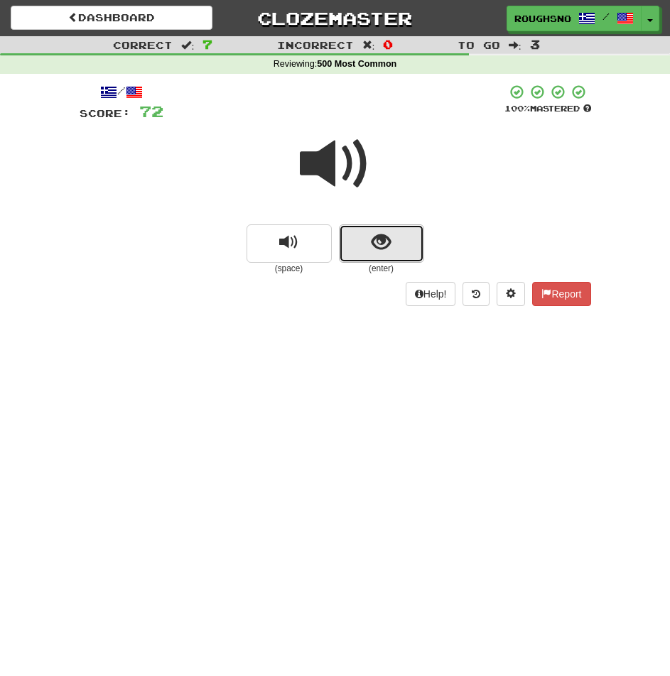
click at [372, 254] on button "show sentence" at bounding box center [381, 243] width 85 height 38
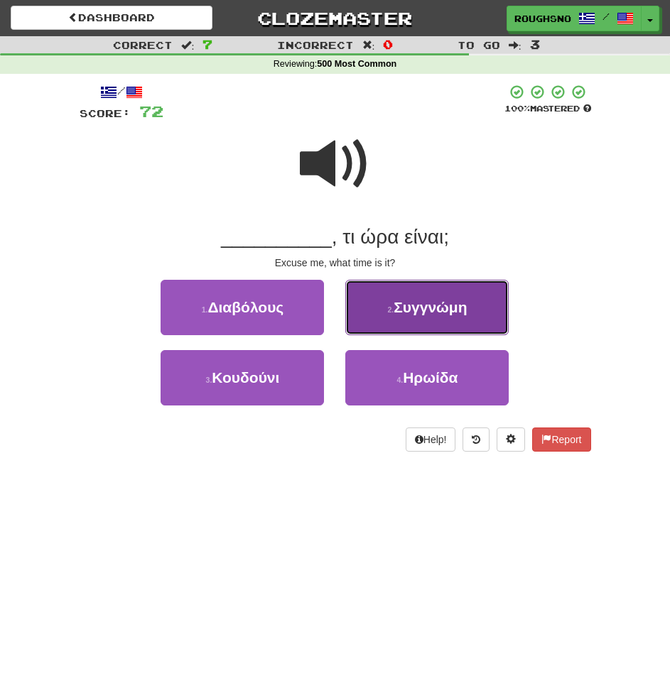
click at [406, 314] on span "Συγγνώμη" at bounding box center [430, 307] width 73 height 16
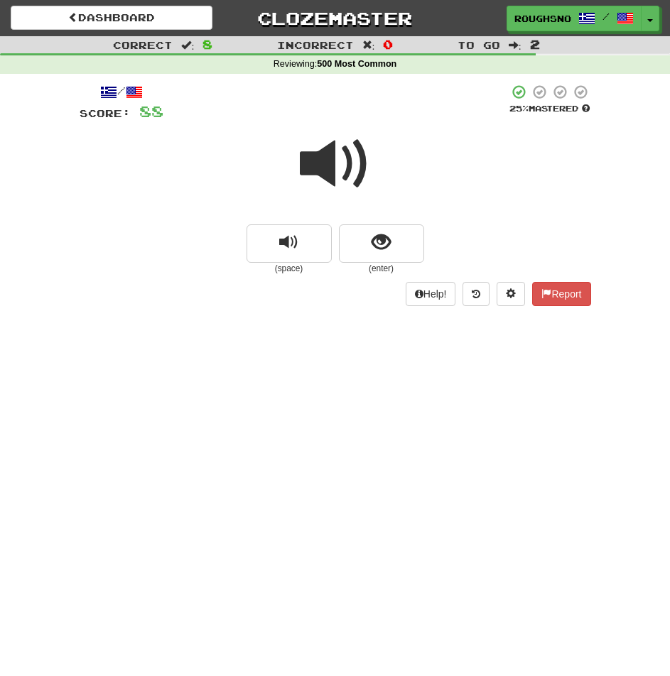
click at [377, 214] on div at bounding box center [335, 174] width 511 height 102
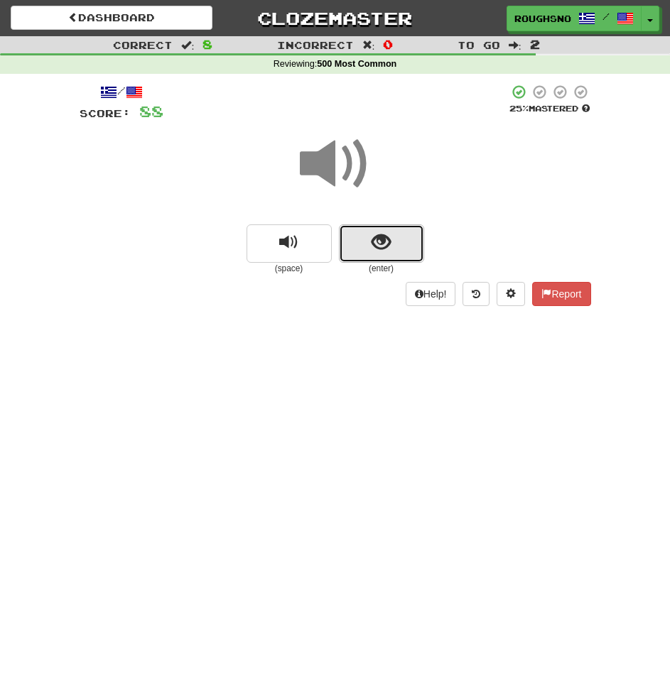
click at [399, 247] on button "show sentence" at bounding box center [381, 243] width 85 height 38
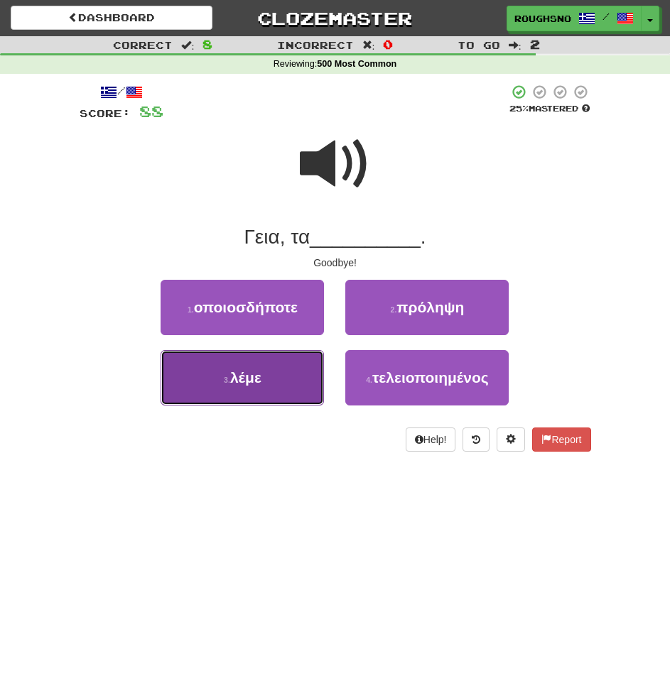
click at [269, 378] on button "3 . λέμε" at bounding box center [242, 377] width 163 height 55
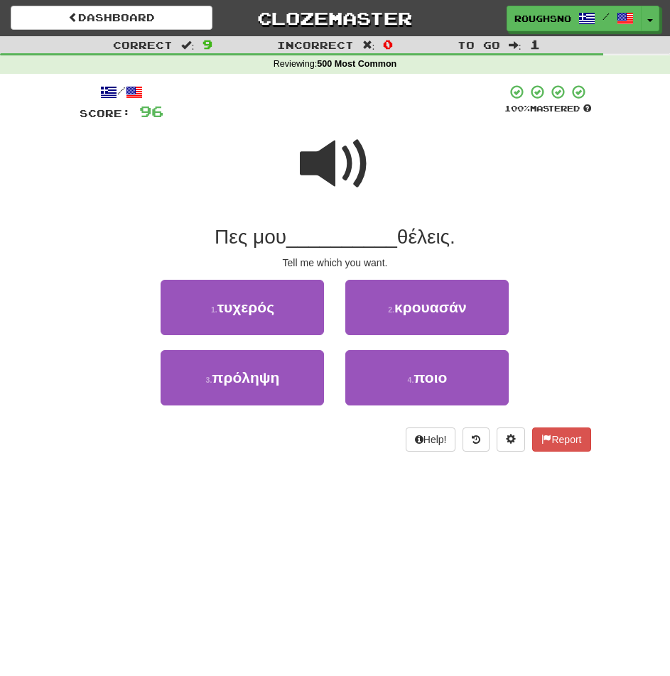
click at [342, 138] on span at bounding box center [335, 164] width 71 height 71
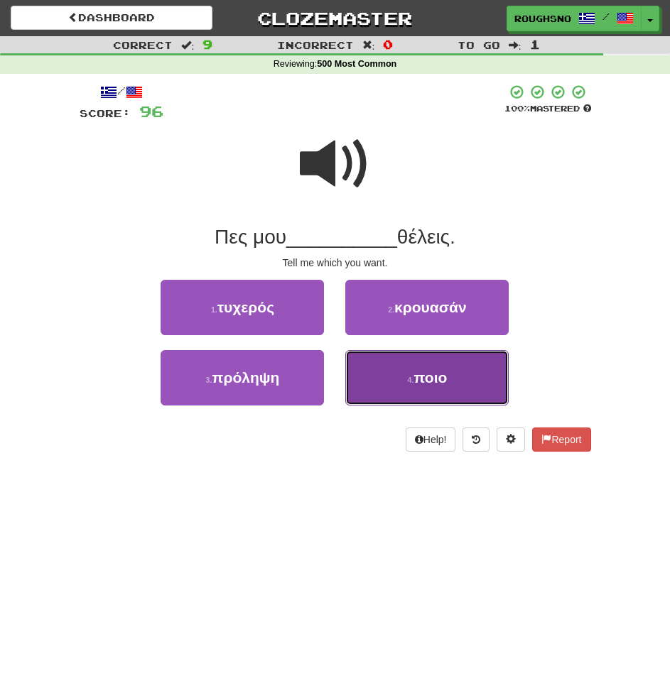
click at [433, 401] on button "4 . ποιο" at bounding box center [426, 377] width 163 height 55
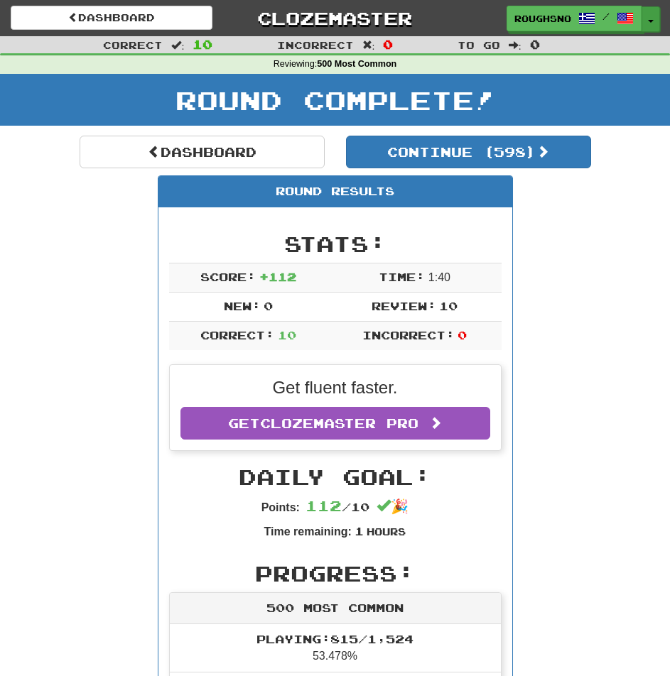
click at [653, 27] on button "Toggle Dropdown" at bounding box center [650, 19] width 18 height 26
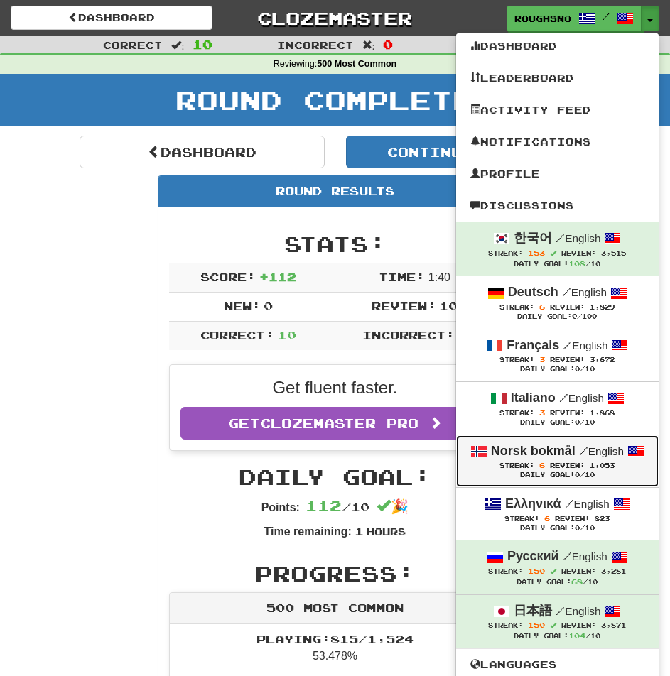
click at [563, 478] on div "Daily Goal: 0 /10" at bounding box center [557, 475] width 174 height 9
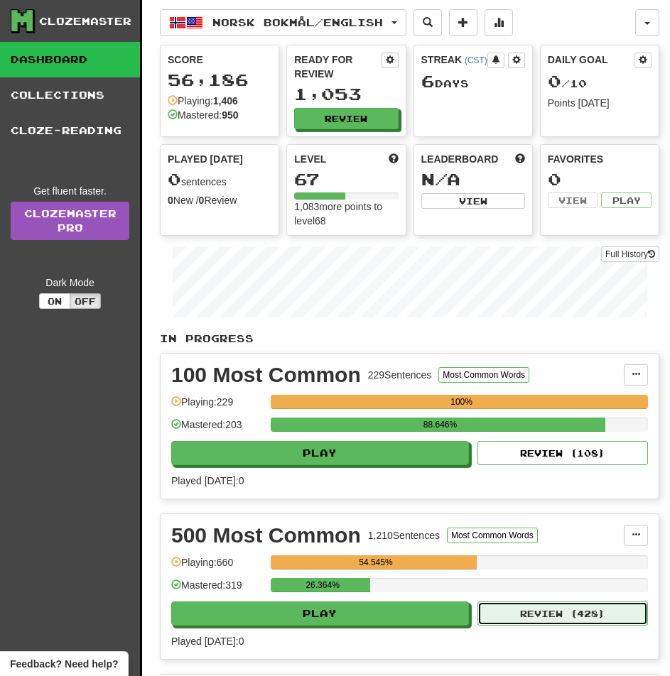
click at [514, 604] on button "Review ( 428 )" at bounding box center [562, 614] width 170 height 24
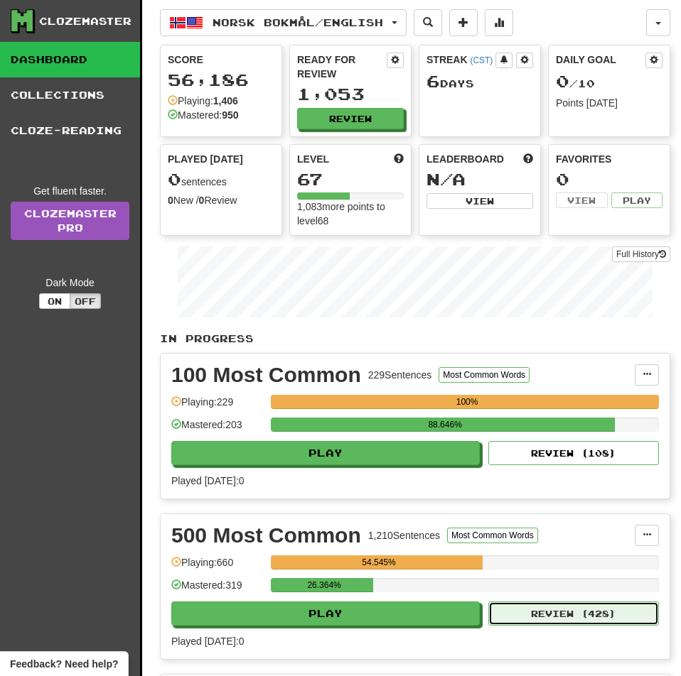
select select "**"
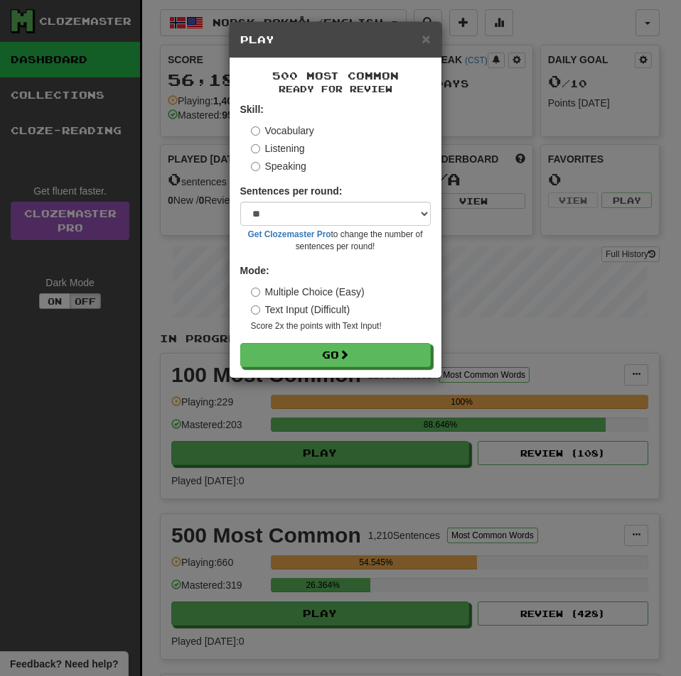
click at [276, 145] on label "Listening" at bounding box center [278, 148] width 54 height 14
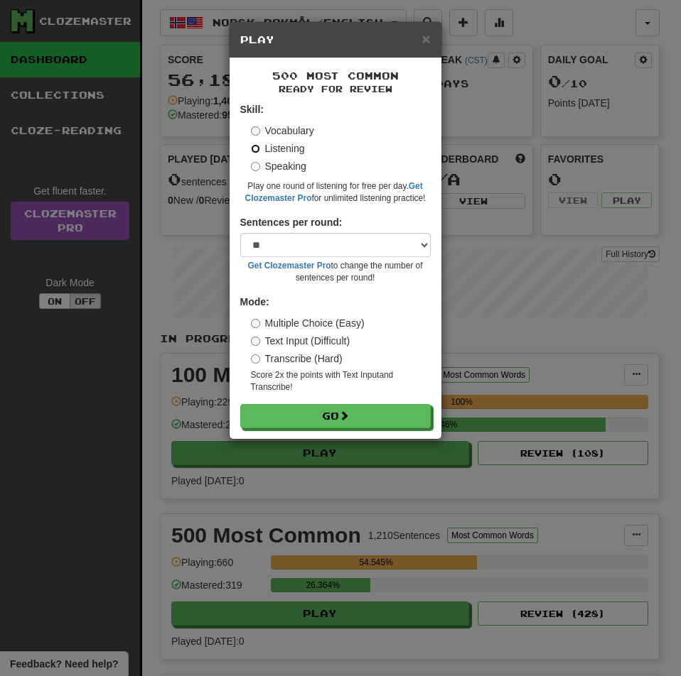
click at [240, 404] on button "Go" at bounding box center [335, 416] width 190 height 24
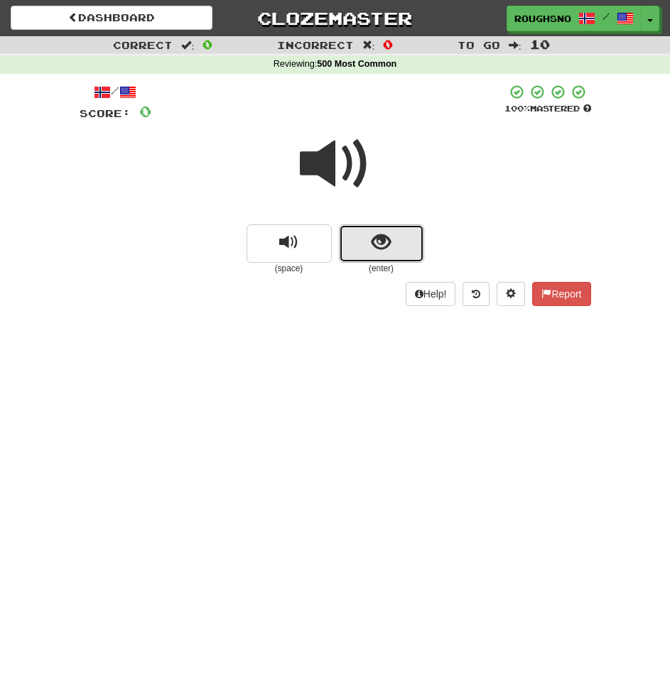
click at [379, 237] on span "show sentence" at bounding box center [381, 242] width 19 height 19
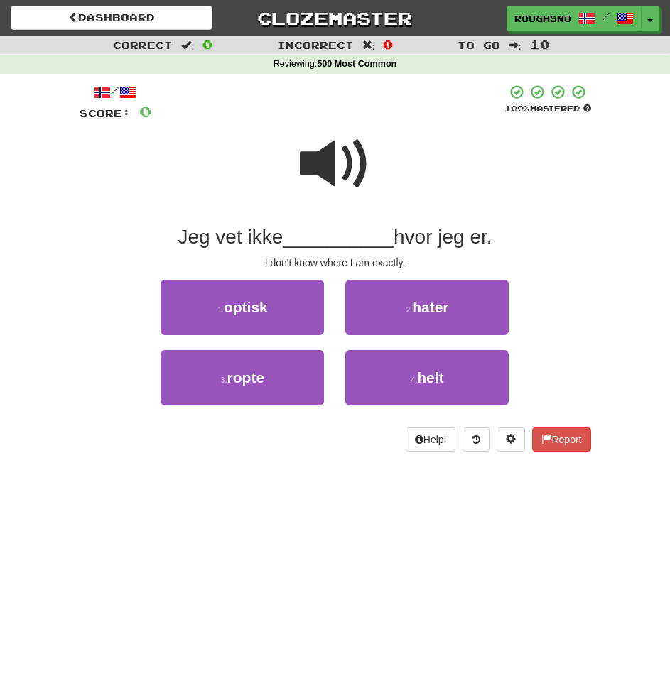
click at [329, 185] on span at bounding box center [335, 164] width 71 height 71
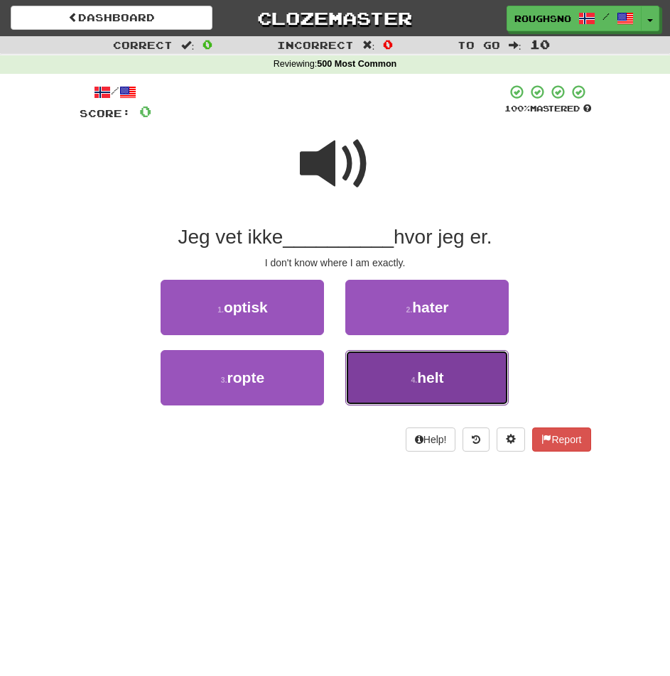
click at [418, 367] on button "4 . helt" at bounding box center [426, 377] width 163 height 55
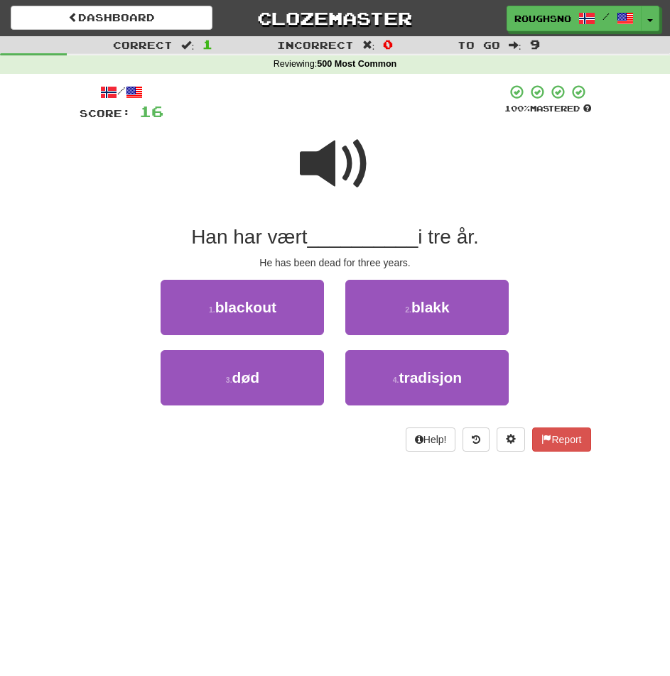
click at [314, 185] on span at bounding box center [335, 164] width 71 height 71
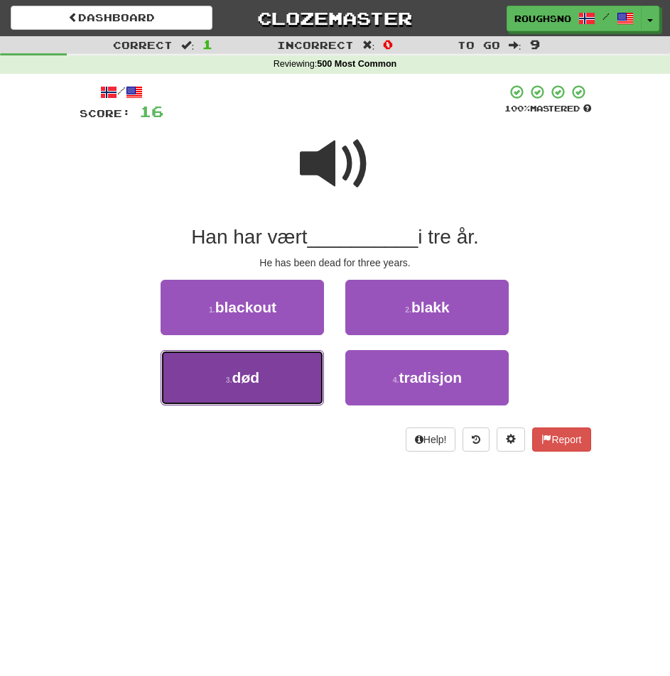
click at [264, 380] on button "3 . død" at bounding box center [242, 377] width 163 height 55
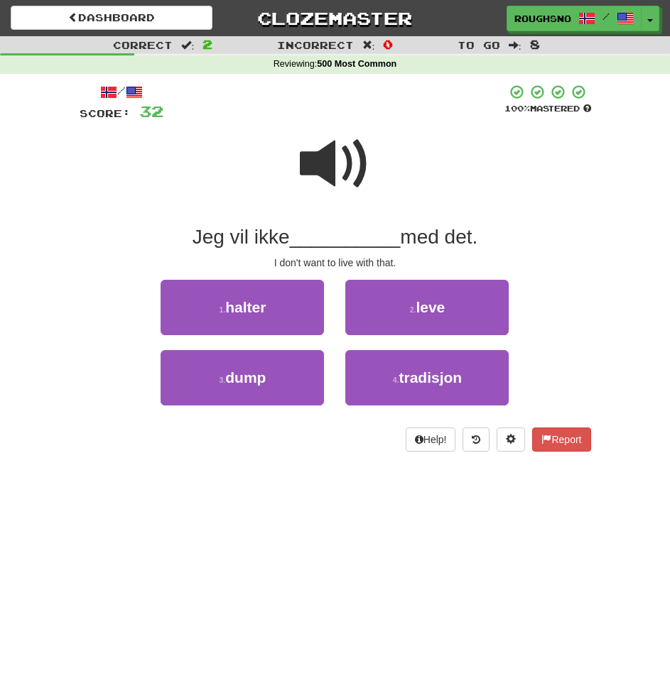
click at [345, 146] on span at bounding box center [335, 164] width 71 height 71
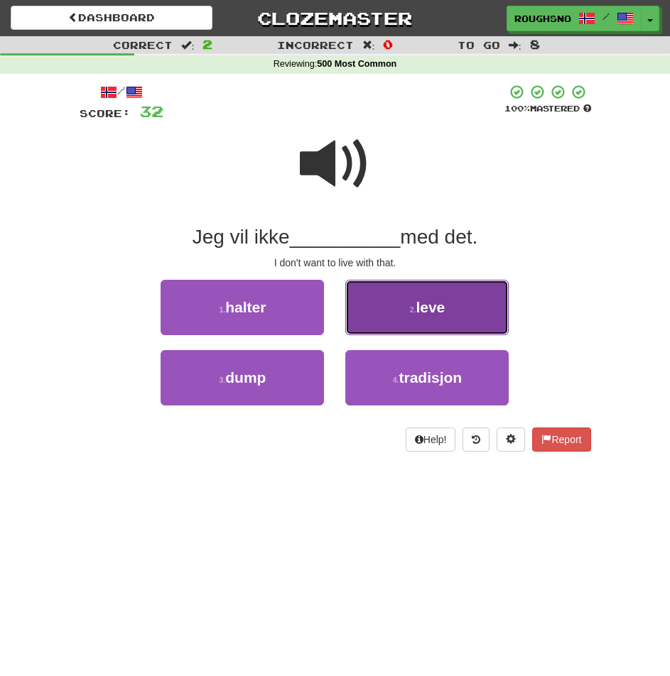
click at [413, 282] on button "2 . leve" at bounding box center [426, 307] width 163 height 55
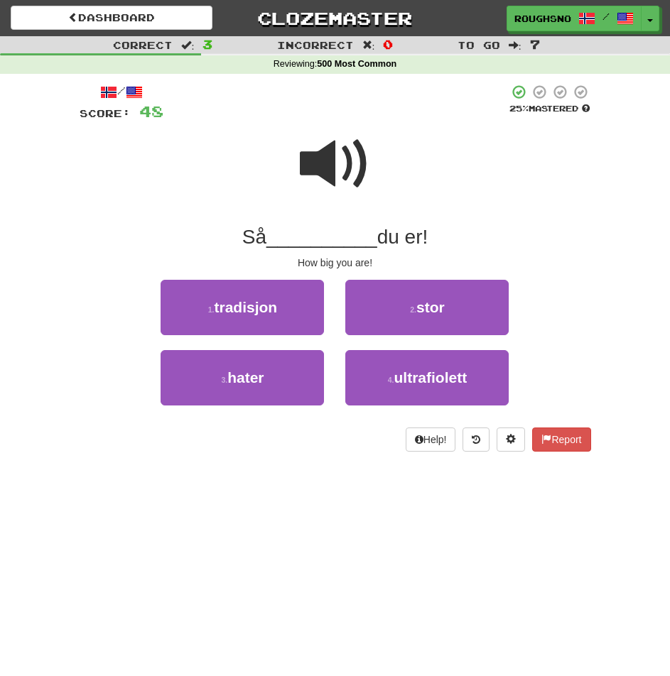
click at [310, 166] on span at bounding box center [335, 164] width 71 height 71
click at [428, 340] on div "2 . stor" at bounding box center [427, 315] width 185 height 70
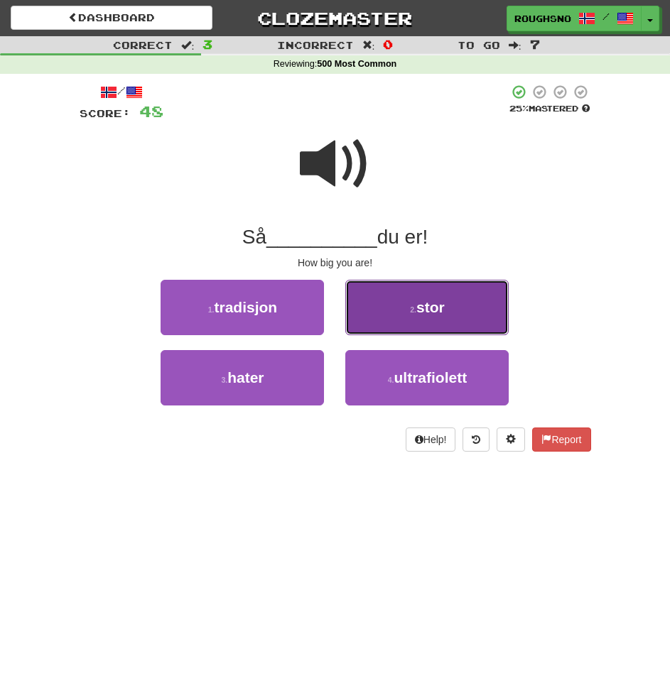
click at [473, 305] on button "2 . stor" at bounding box center [426, 307] width 163 height 55
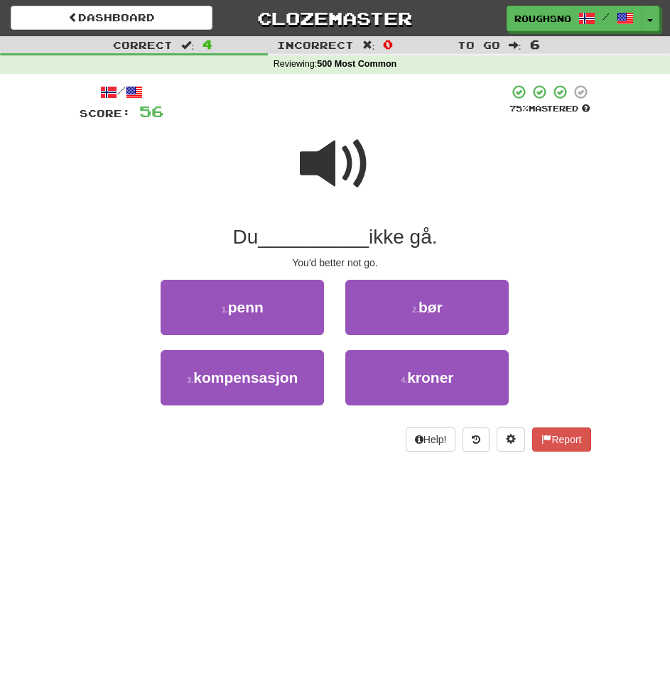
click at [301, 161] on span at bounding box center [335, 164] width 71 height 71
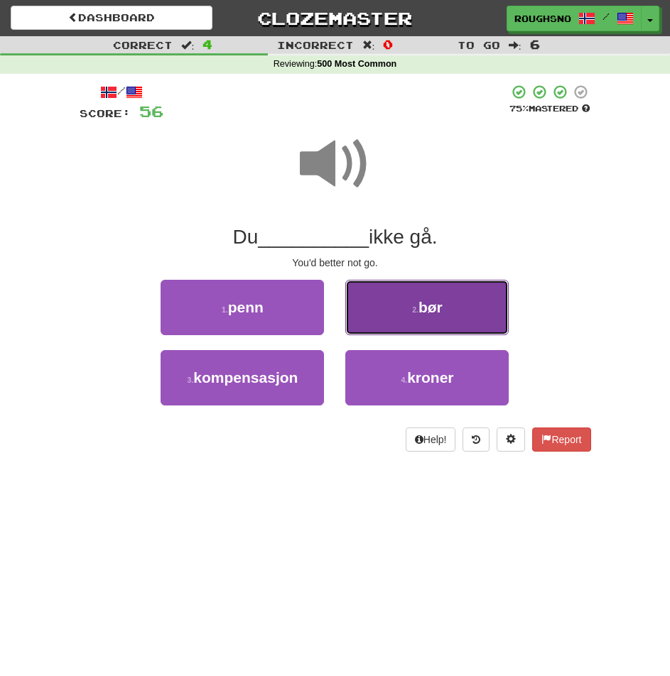
click at [410, 305] on button "2 . bør" at bounding box center [426, 307] width 163 height 55
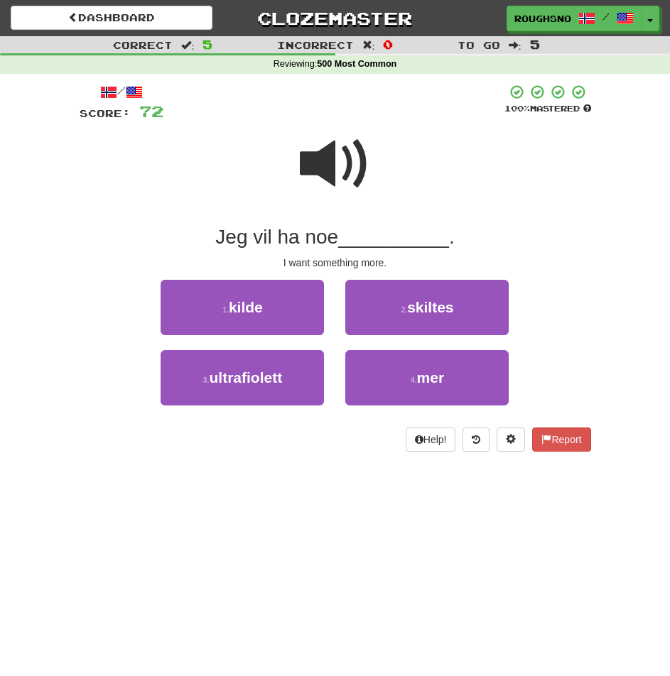
click at [331, 158] on span at bounding box center [335, 164] width 71 height 71
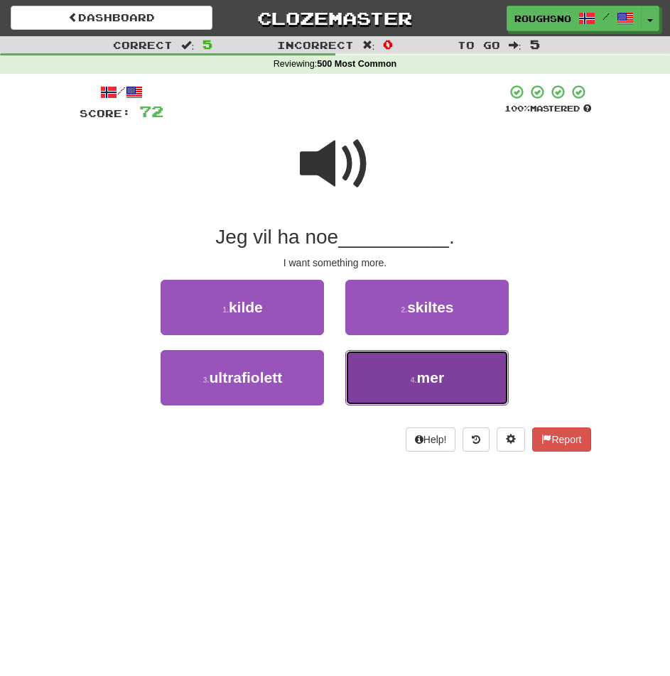
click at [400, 394] on button "4 . mer" at bounding box center [426, 377] width 163 height 55
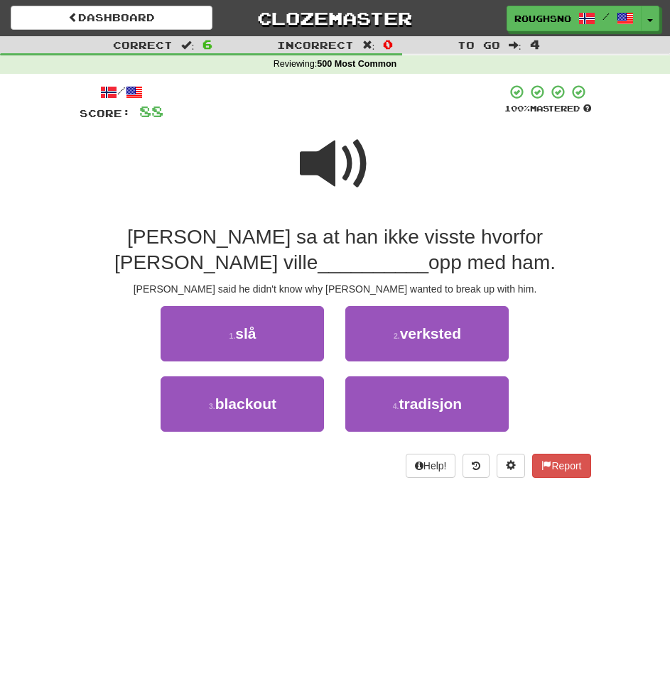
click at [350, 169] on span at bounding box center [335, 164] width 71 height 71
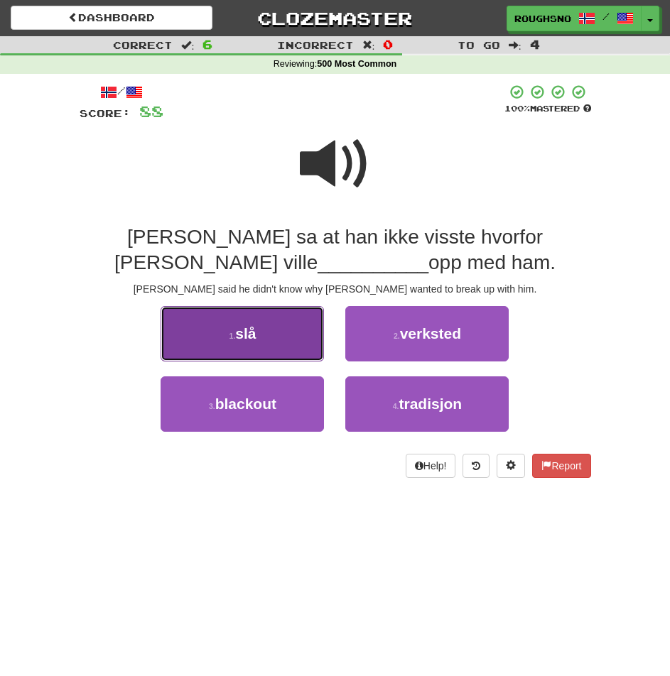
click at [218, 319] on button "1 . slå" at bounding box center [242, 333] width 163 height 55
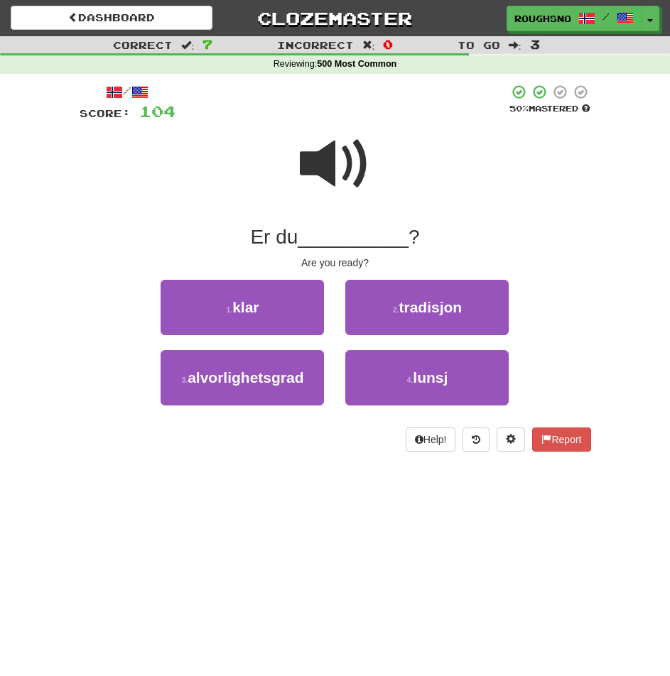
click at [317, 197] on span at bounding box center [335, 164] width 71 height 71
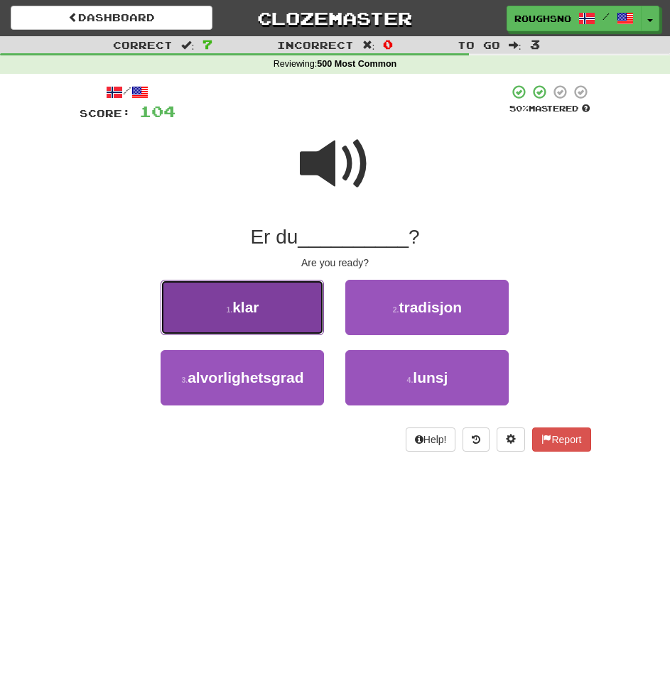
click at [253, 311] on span "klar" at bounding box center [245, 307] width 26 height 16
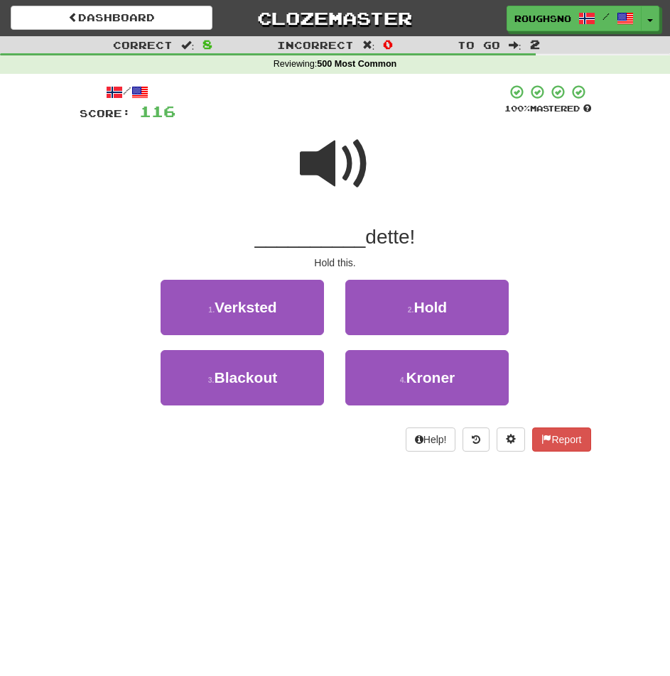
click at [334, 178] on span at bounding box center [335, 164] width 71 height 71
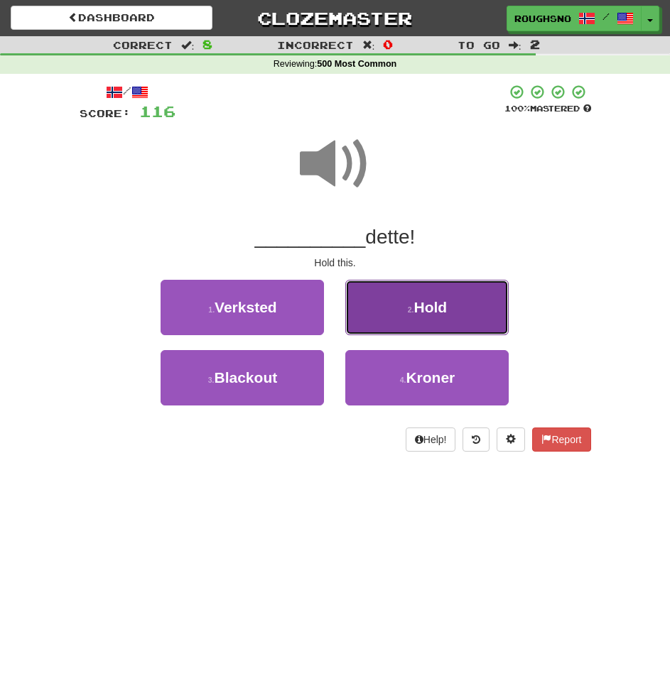
click at [424, 305] on span "Hold" at bounding box center [430, 307] width 33 height 16
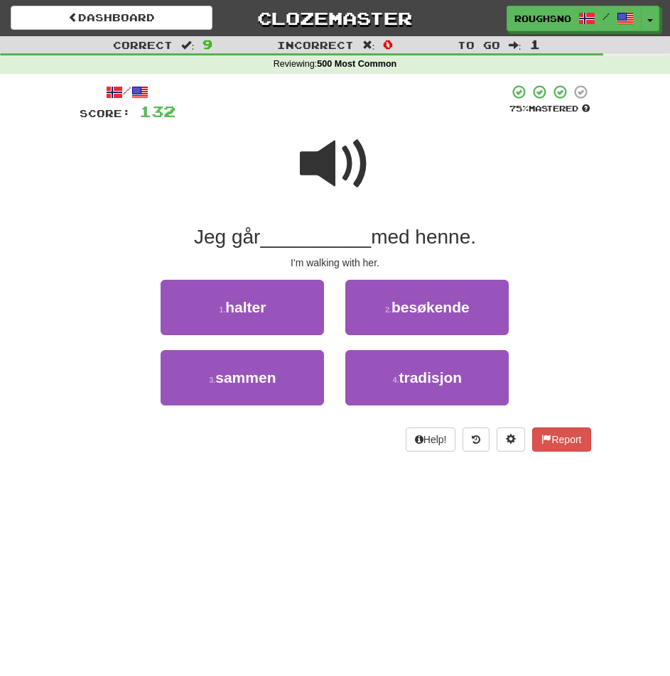
click at [351, 173] on span at bounding box center [335, 164] width 71 height 71
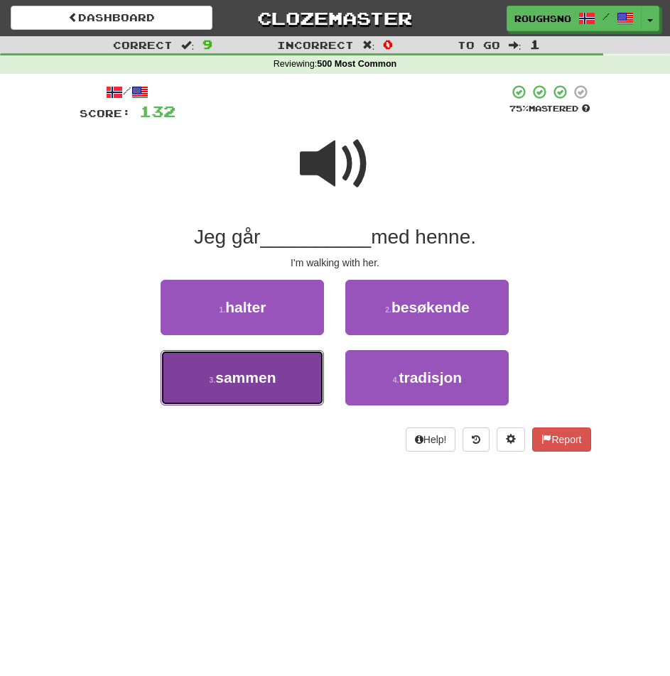
click at [284, 386] on button "3 . sammen" at bounding box center [242, 377] width 163 height 55
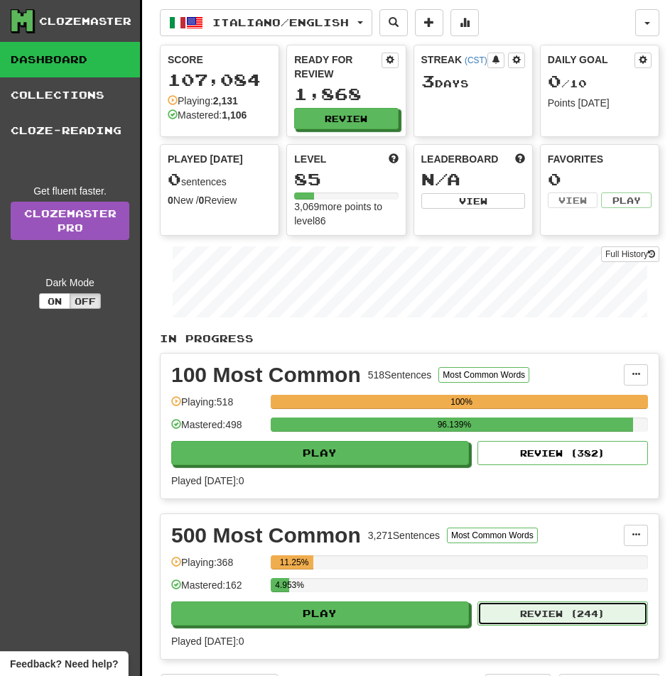
click at [499, 602] on button "Review ( 244 )" at bounding box center [562, 614] width 170 height 24
select select "**"
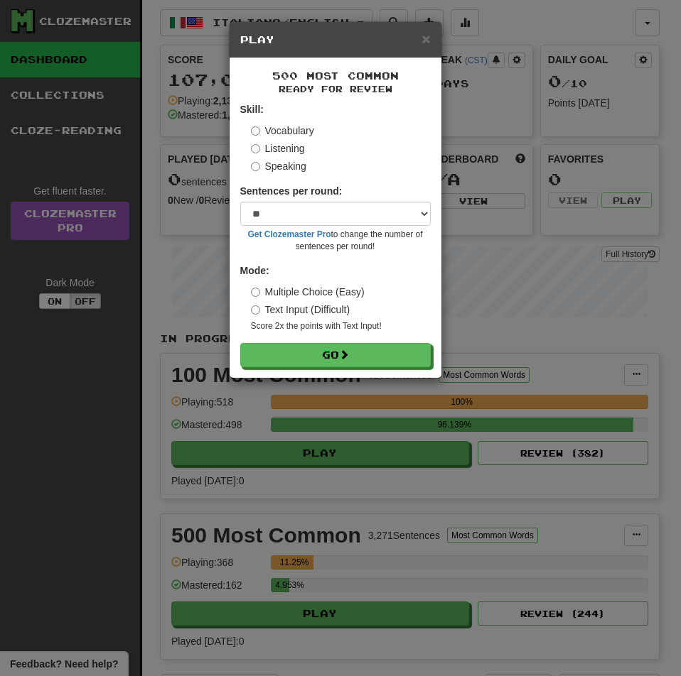
click at [273, 145] on label "Listening" at bounding box center [278, 148] width 54 height 14
click at [240, 343] on button "Go" at bounding box center [335, 355] width 190 height 24
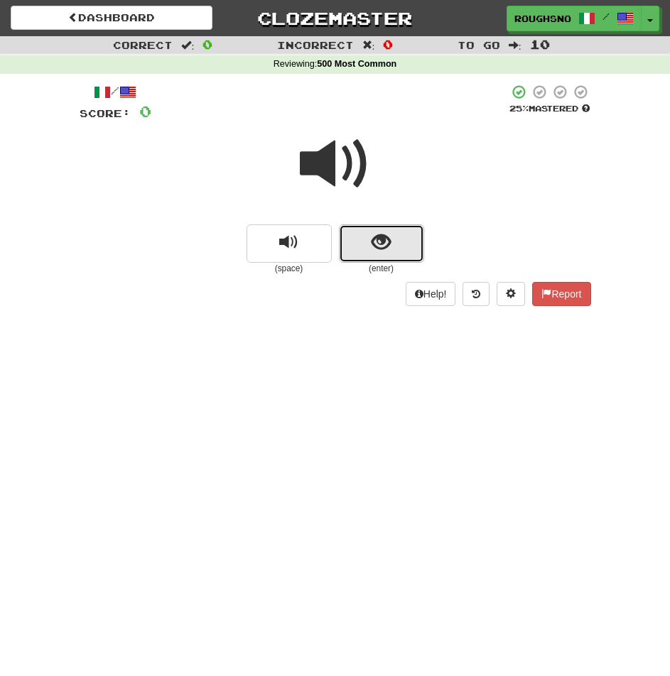
click at [354, 262] on button "show sentence" at bounding box center [381, 243] width 85 height 38
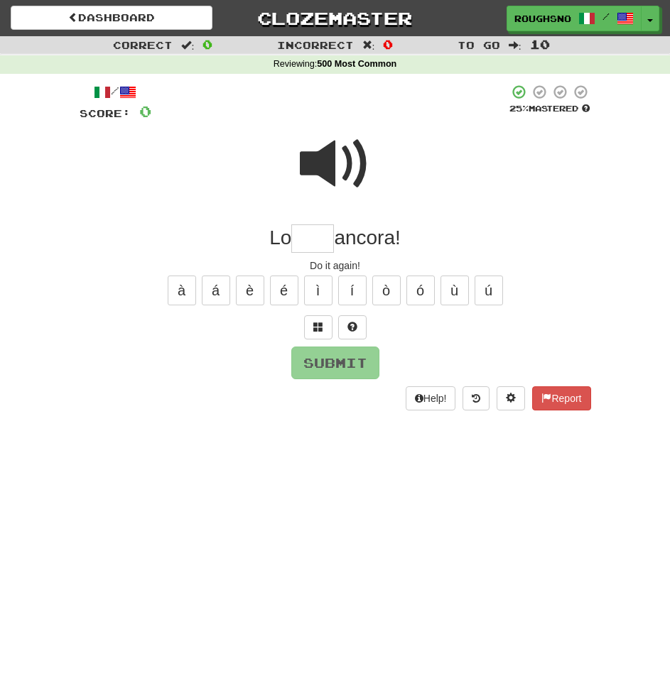
click at [293, 110] on div at bounding box center [329, 103] width 357 height 39
click at [330, 156] on span at bounding box center [335, 164] width 71 height 71
click at [319, 245] on input "text" at bounding box center [312, 238] width 43 height 28
click at [317, 179] on span at bounding box center [335, 164] width 71 height 71
click at [317, 235] on input "text" at bounding box center [312, 238] width 43 height 28
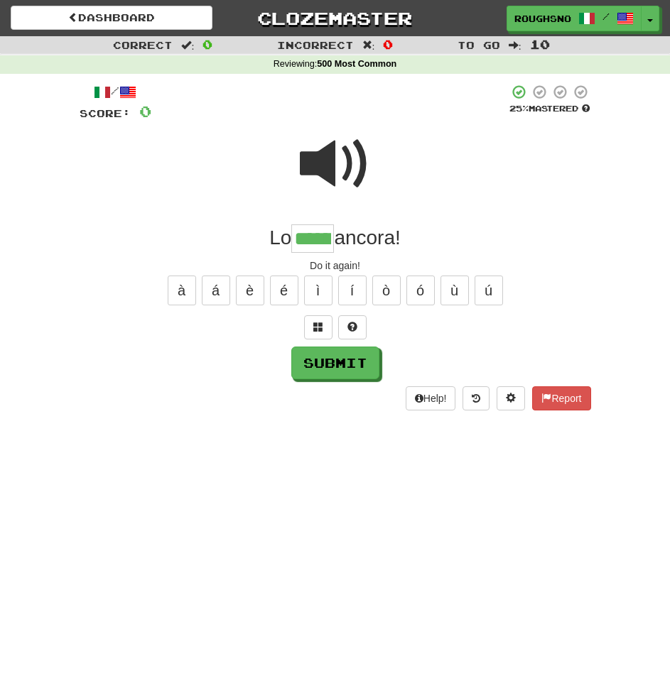
type input "******"
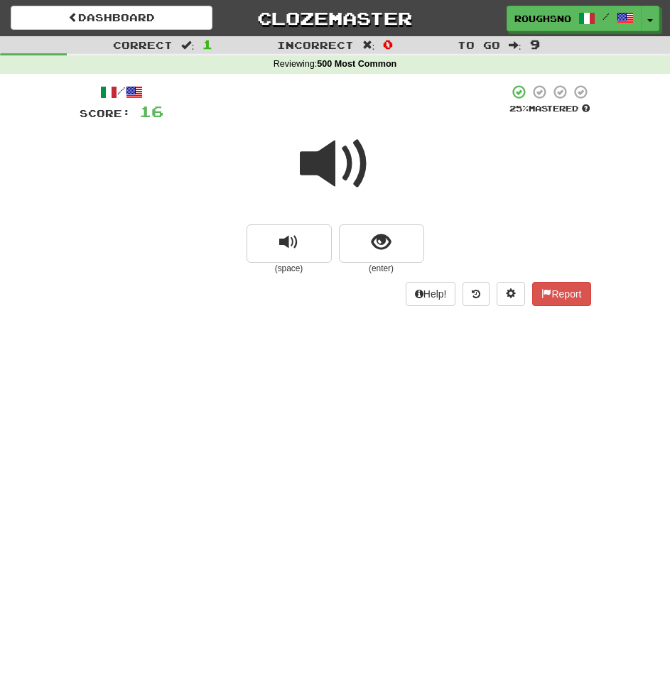
click at [408, 266] on small "(enter)" at bounding box center [381, 269] width 85 height 12
drag, startPoint x: 383, startPoint y: 219, endPoint x: 389, endPoint y: 238, distance: 20.2
click at [389, 238] on div "(space) (enter)" at bounding box center [335, 199] width 511 height 152
click at [389, 238] on span "show sentence" at bounding box center [381, 242] width 19 height 19
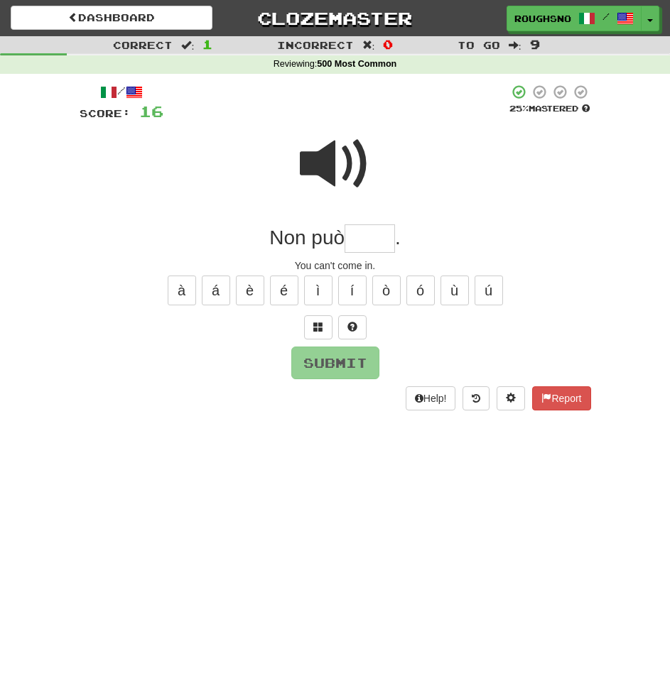
click at [337, 157] on span at bounding box center [335, 164] width 71 height 71
click at [359, 244] on input "text" at bounding box center [370, 238] width 50 height 28
type input "*******"
click at [314, 142] on span at bounding box center [335, 164] width 71 height 71
click at [343, 250] on input "text" at bounding box center [338, 238] width 31 height 28
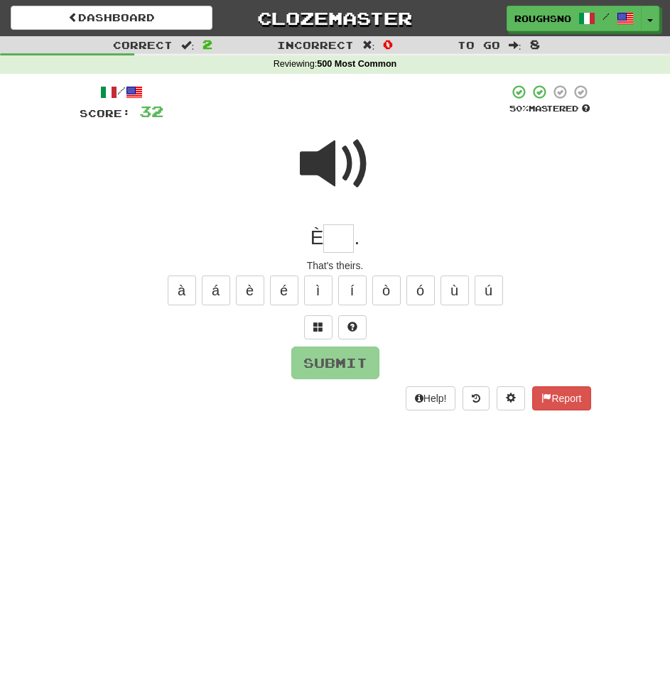
type input "*"
type input "****"
click at [341, 173] on span at bounding box center [335, 164] width 71 height 71
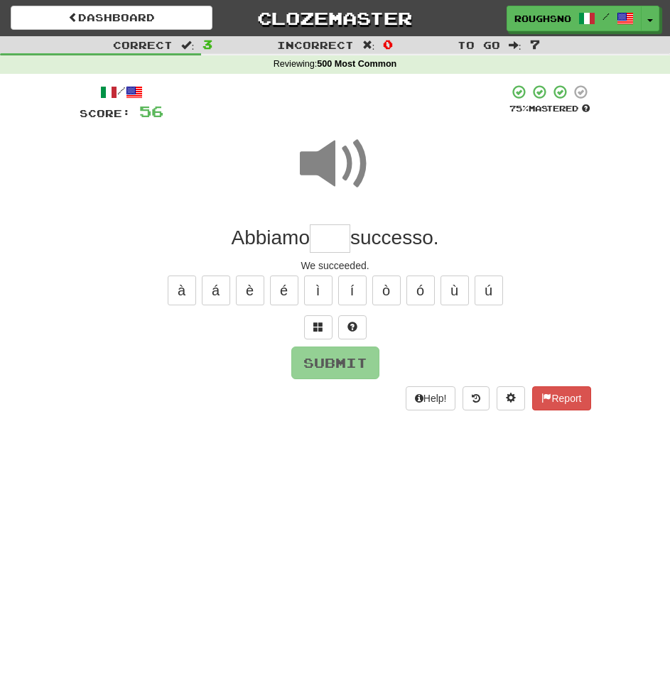
click at [345, 247] on input "text" at bounding box center [330, 238] width 40 height 28
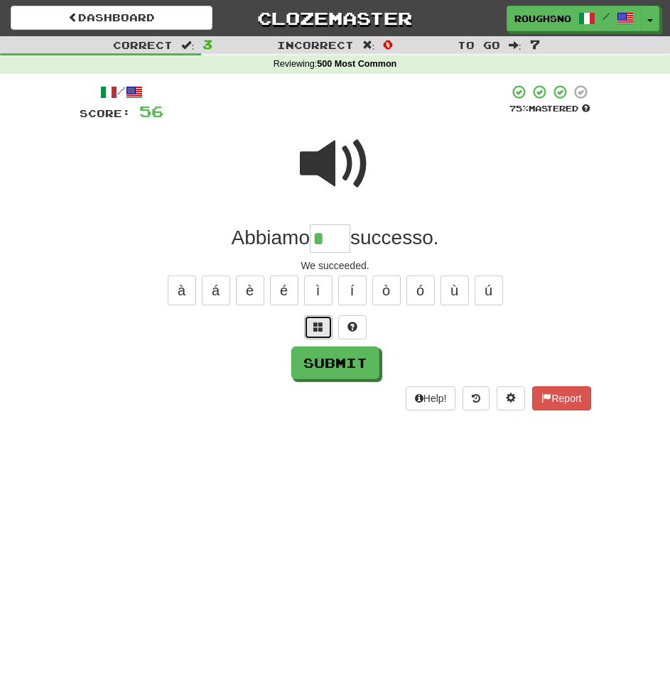
click at [323, 332] on button at bounding box center [318, 327] width 28 height 24
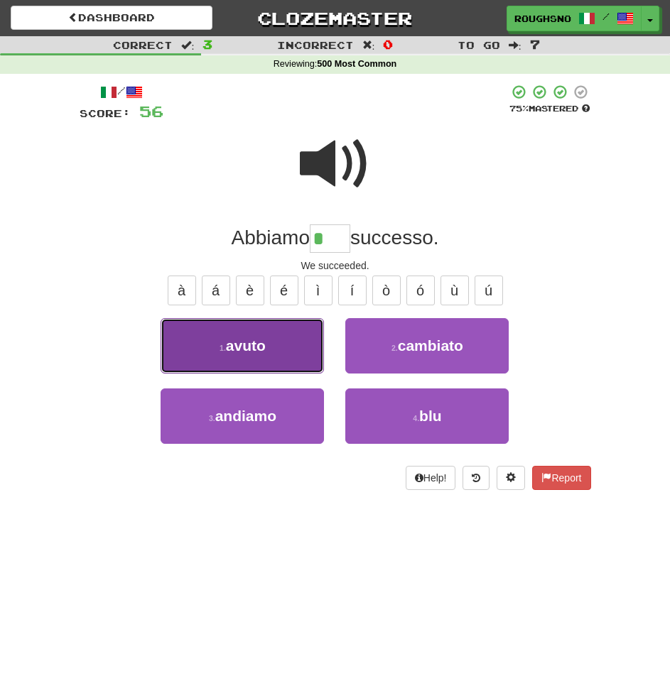
click at [260, 350] on button "1 . avuto" at bounding box center [242, 345] width 163 height 55
type input "*****"
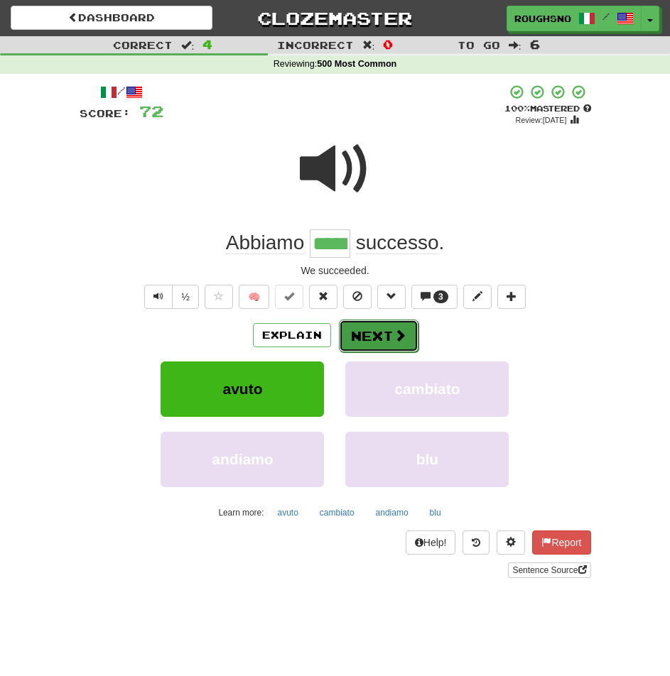
click at [384, 329] on button "Next" at bounding box center [379, 336] width 80 height 33
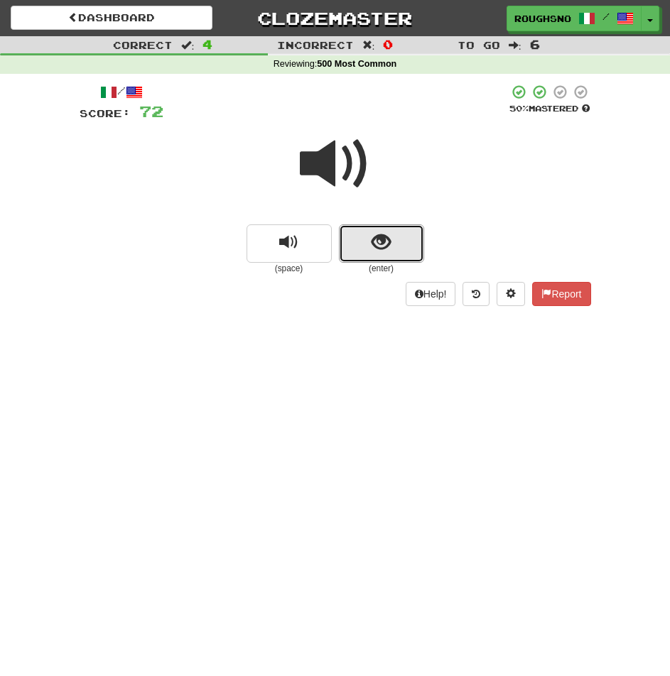
click at [382, 248] on span "show sentence" at bounding box center [381, 242] width 19 height 19
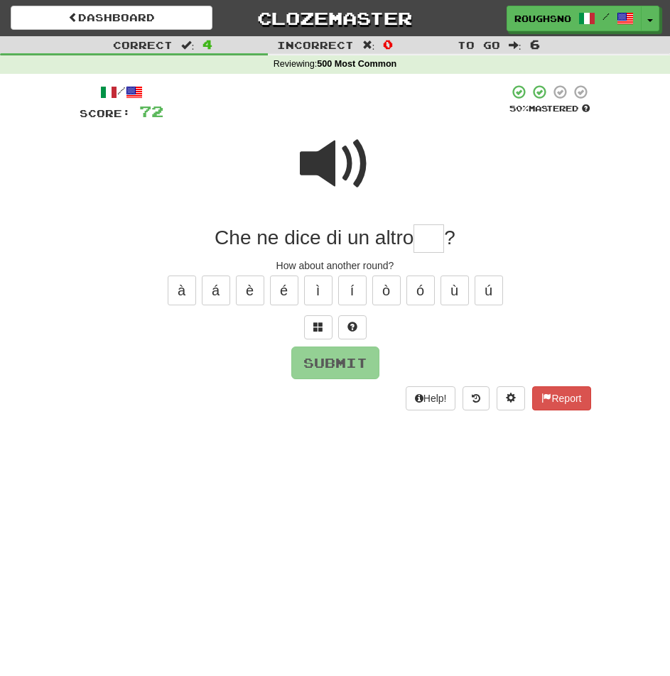
click at [323, 160] on span at bounding box center [335, 164] width 71 height 71
click at [415, 234] on input "text" at bounding box center [428, 238] width 31 height 28
type input "****"
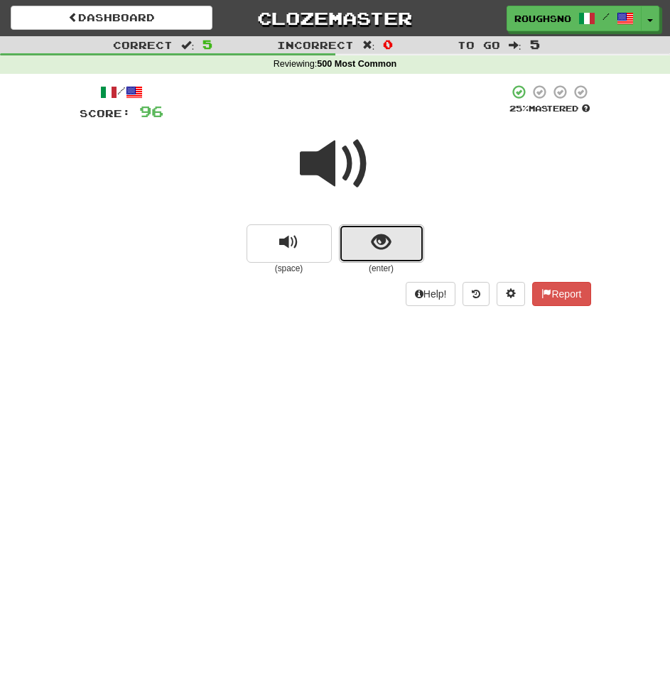
click at [367, 248] on button "show sentence" at bounding box center [381, 243] width 85 height 38
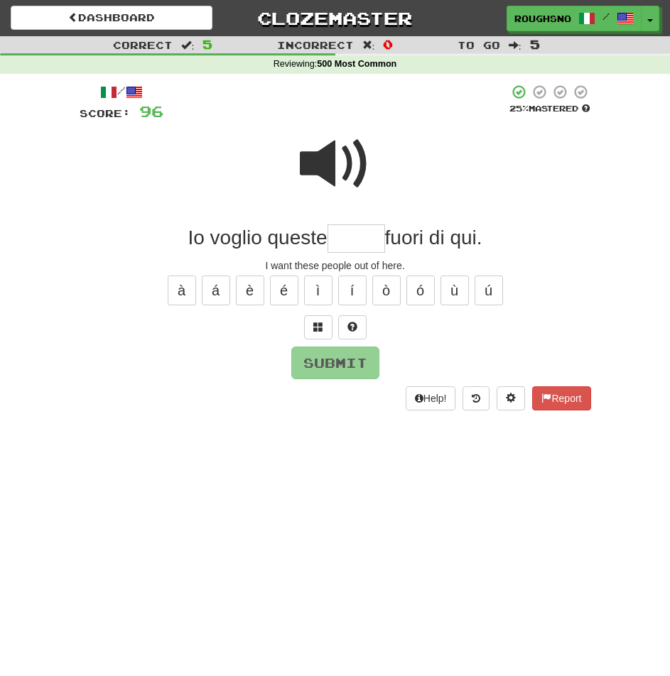
click at [350, 227] on input "text" at bounding box center [356, 238] width 58 height 28
type input "*******"
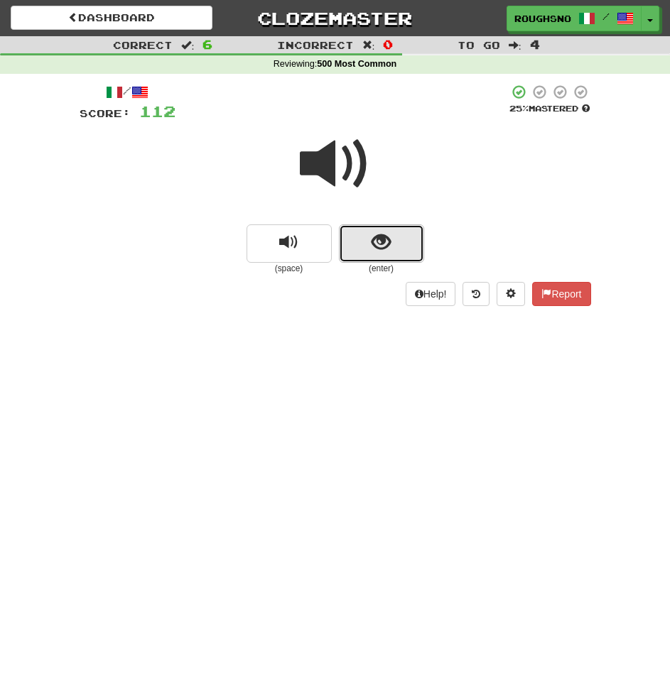
click at [379, 242] on span "show sentence" at bounding box center [381, 242] width 19 height 19
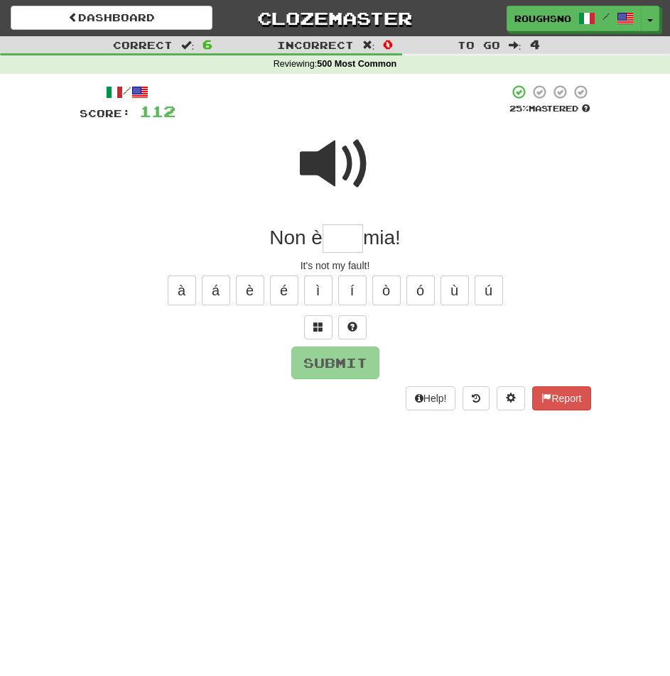
click at [322, 176] on span at bounding box center [335, 164] width 71 height 71
click at [340, 166] on span at bounding box center [335, 164] width 71 height 71
click at [342, 250] on input "text" at bounding box center [343, 238] width 40 height 28
type input "*****"
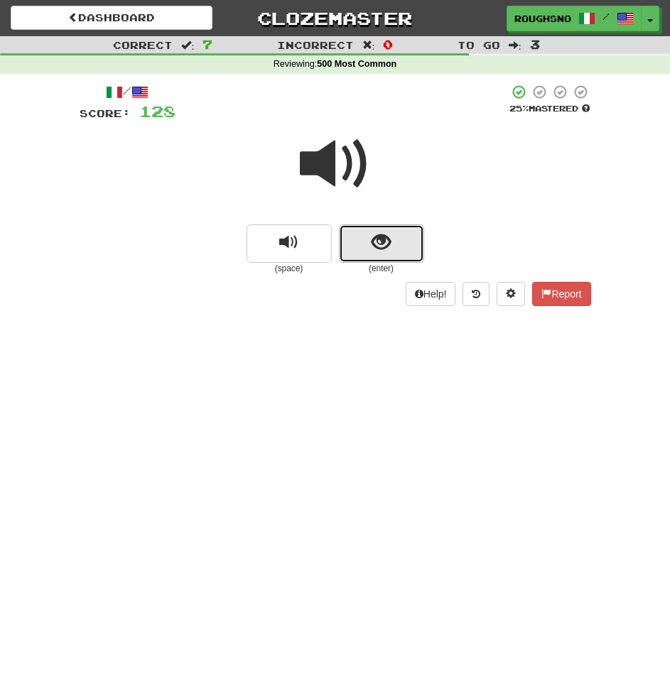
click at [343, 233] on button "show sentence" at bounding box center [381, 243] width 85 height 38
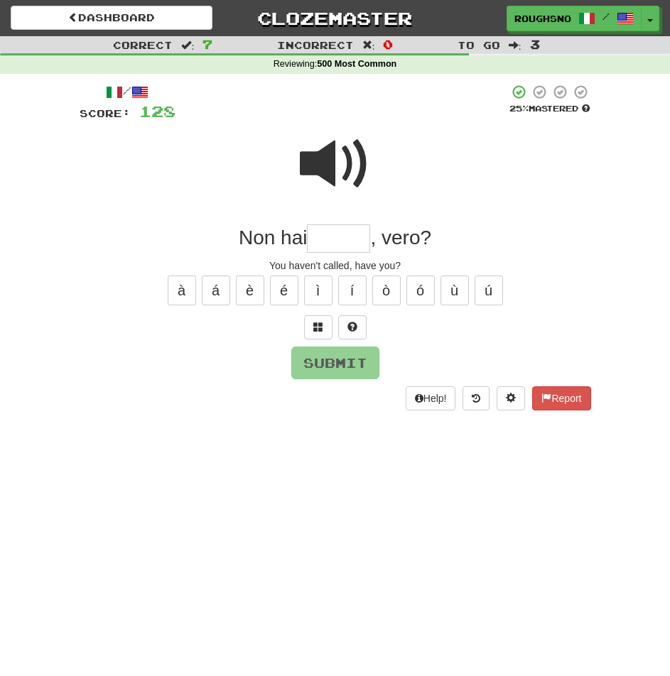
click at [320, 170] on span at bounding box center [335, 164] width 71 height 71
click at [351, 251] on input "text" at bounding box center [338, 238] width 63 height 28
type input "*"
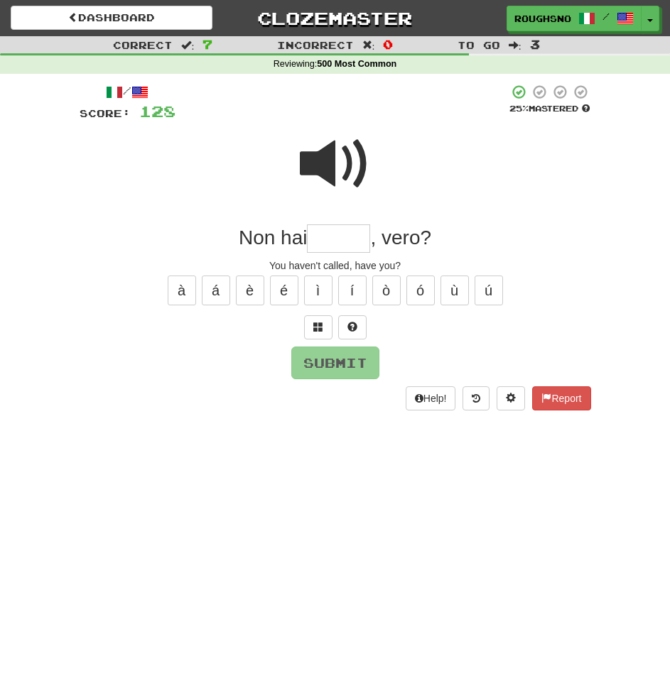
type input "*"
type input "********"
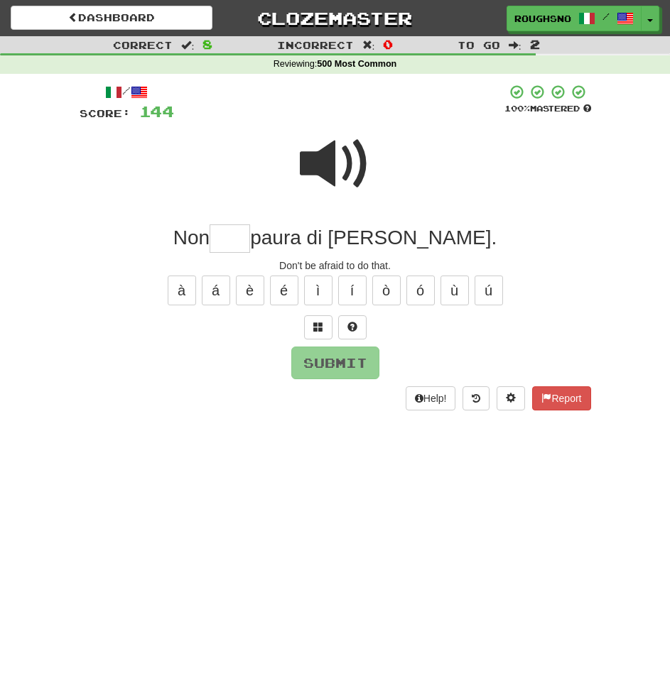
click at [345, 165] on span at bounding box center [335, 164] width 71 height 71
click at [250, 239] on input "text" at bounding box center [230, 238] width 40 height 28
click at [311, 327] on button at bounding box center [318, 327] width 28 height 24
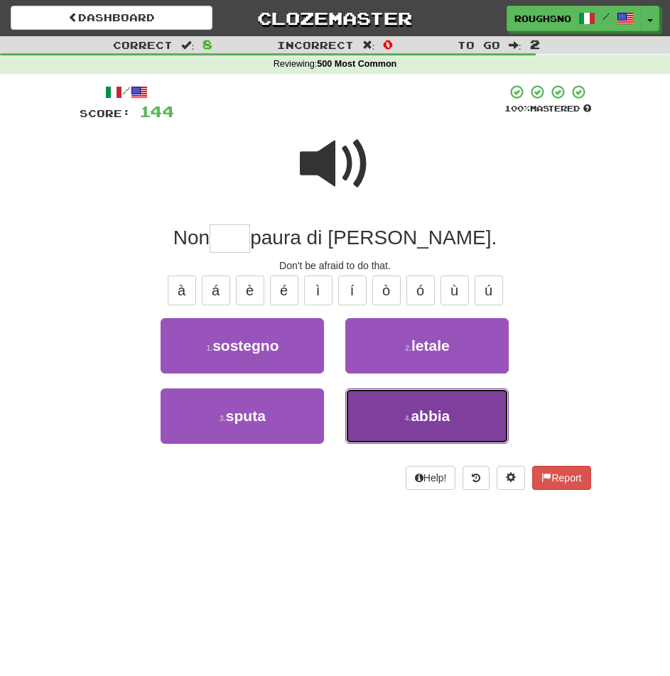
click at [446, 416] on button "4 . abbia" at bounding box center [426, 416] width 163 height 55
type input "*****"
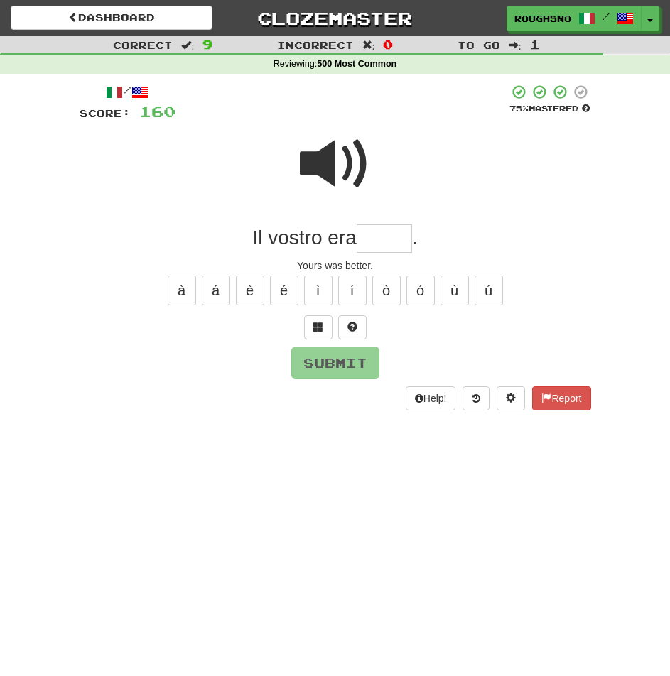
click at [318, 148] on span at bounding box center [335, 164] width 71 height 71
click at [364, 235] on input "text" at bounding box center [384, 238] width 55 height 28
click at [323, 331] on span at bounding box center [318, 327] width 10 height 10
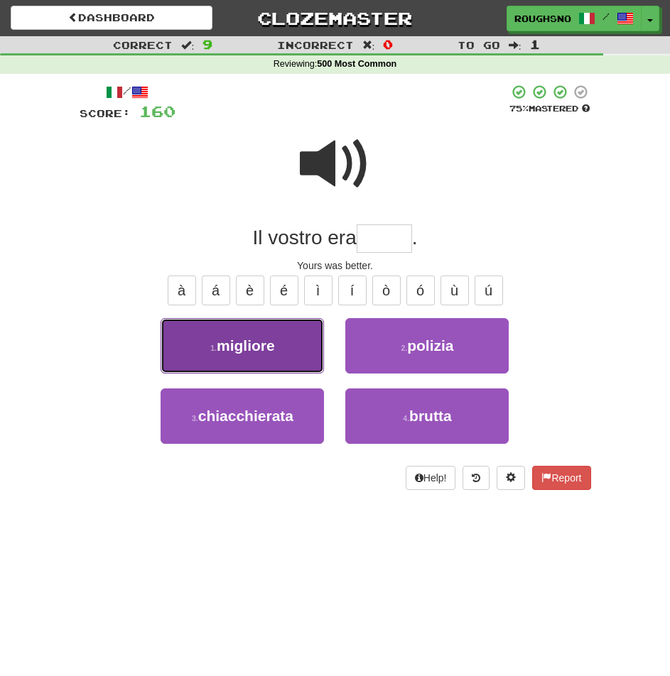
click at [266, 366] on button "1 . migliore" at bounding box center [242, 345] width 163 height 55
type input "********"
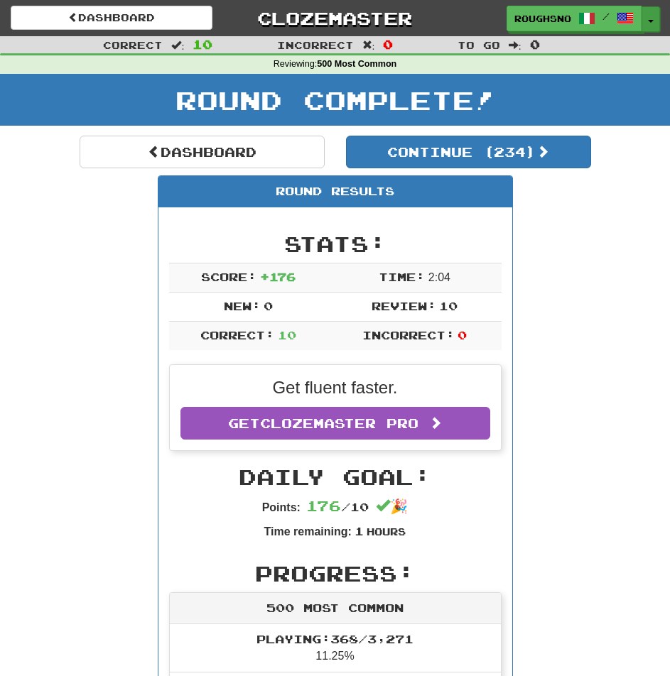
click at [646, 23] on button "Toggle Dropdown" at bounding box center [650, 19] width 18 height 26
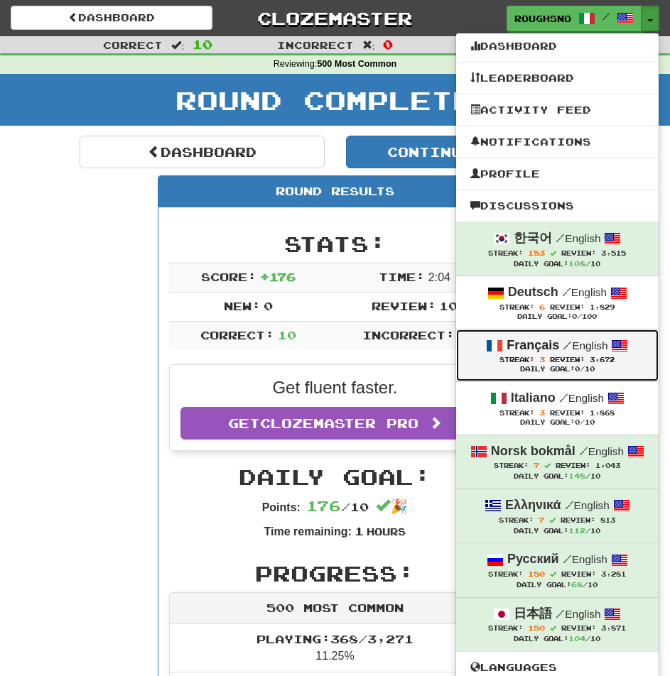
click at [572, 345] on span "/" at bounding box center [567, 345] width 9 height 13
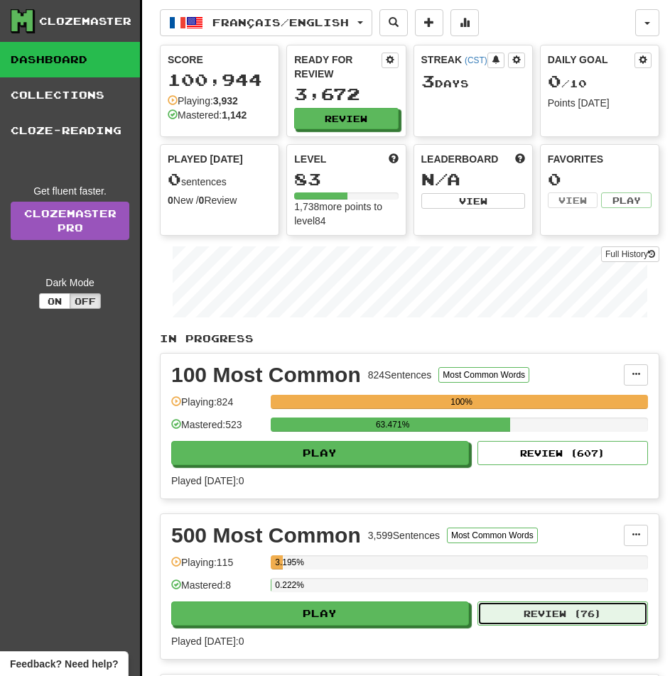
click at [553, 602] on button "Review ( 76 )" at bounding box center [562, 614] width 170 height 24
select select "**"
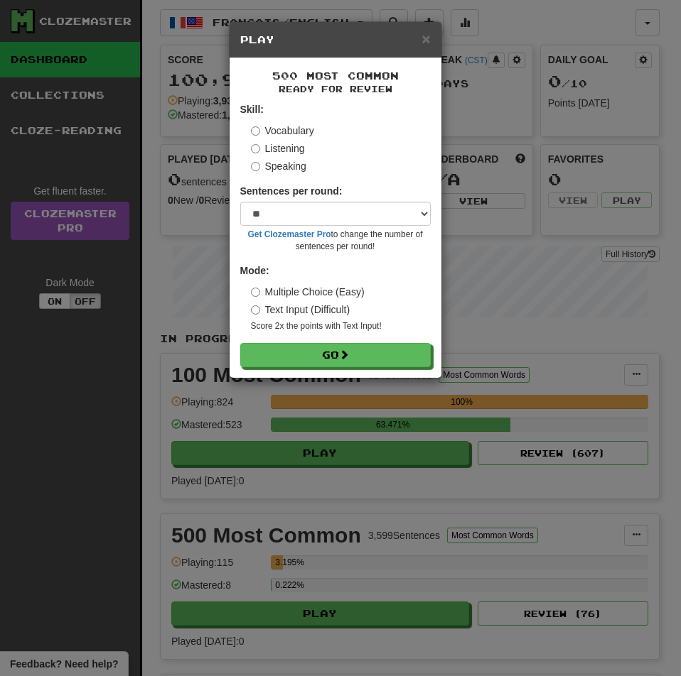
click at [278, 147] on label "Listening" at bounding box center [278, 148] width 54 height 14
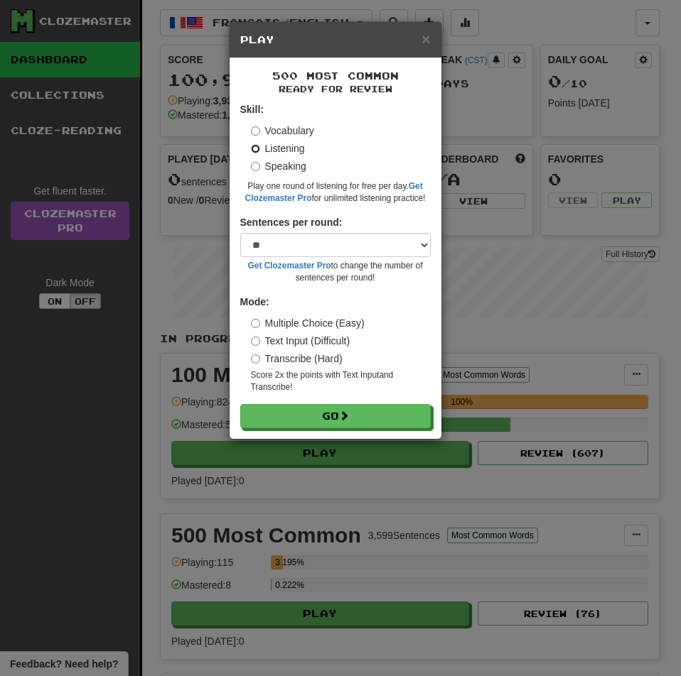
click at [240, 404] on button "Go" at bounding box center [335, 416] width 190 height 24
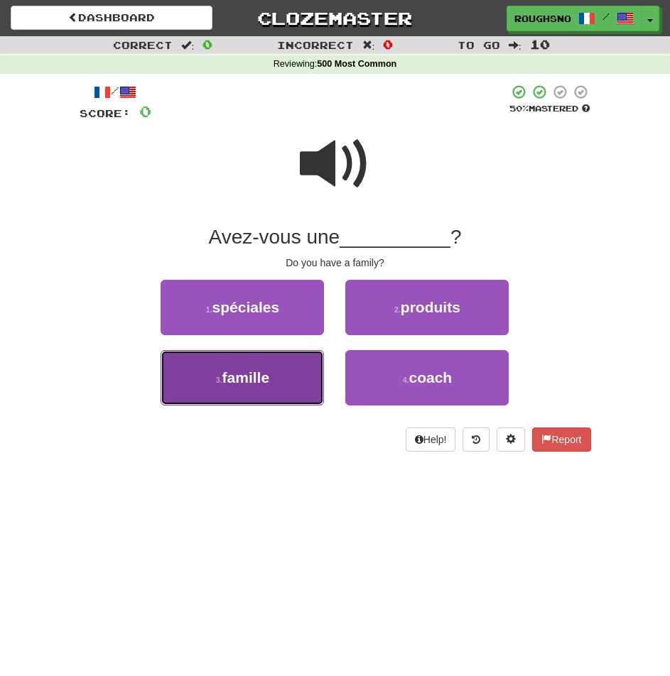
click at [253, 394] on button "3 . famille" at bounding box center [242, 377] width 163 height 55
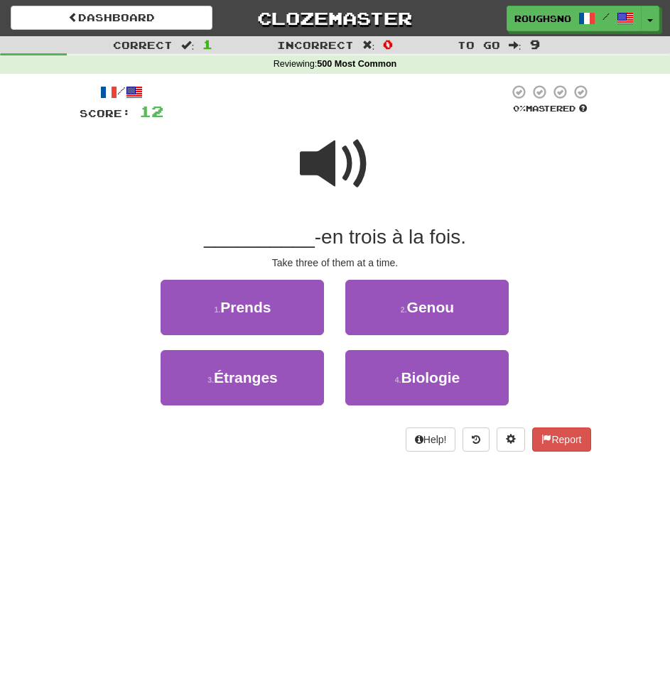
click at [346, 134] on span at bounding box center [335, 164] width 71 height 71
click at [323, 158] on span at bounding box center [335, 164] width 71 height 71
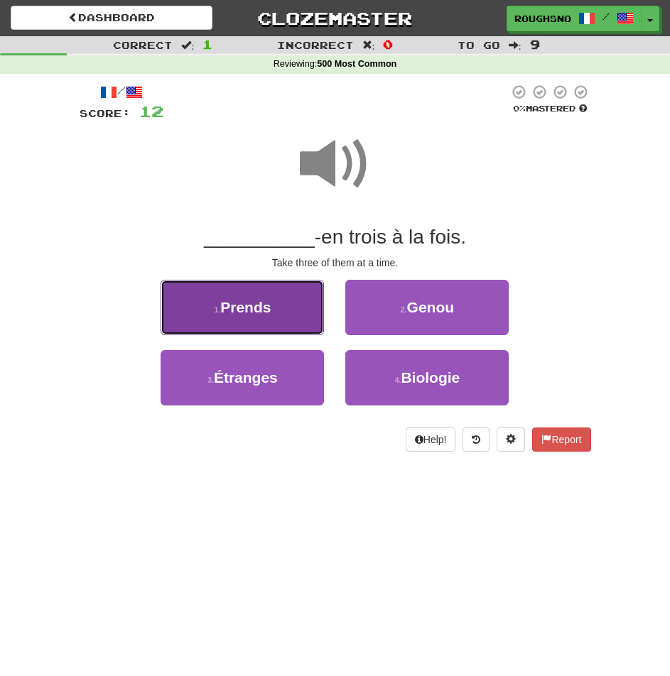
click at [301, 293] on button "1 . Prends" at bounding box center [242, 307] width 163 height 55
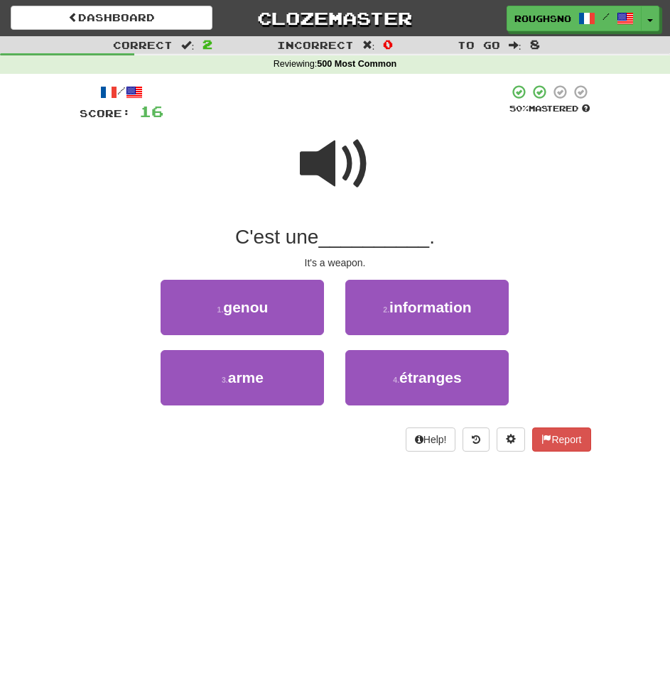
click at [361, 188] on span at bounding box center [335, 164] width 71 height 71
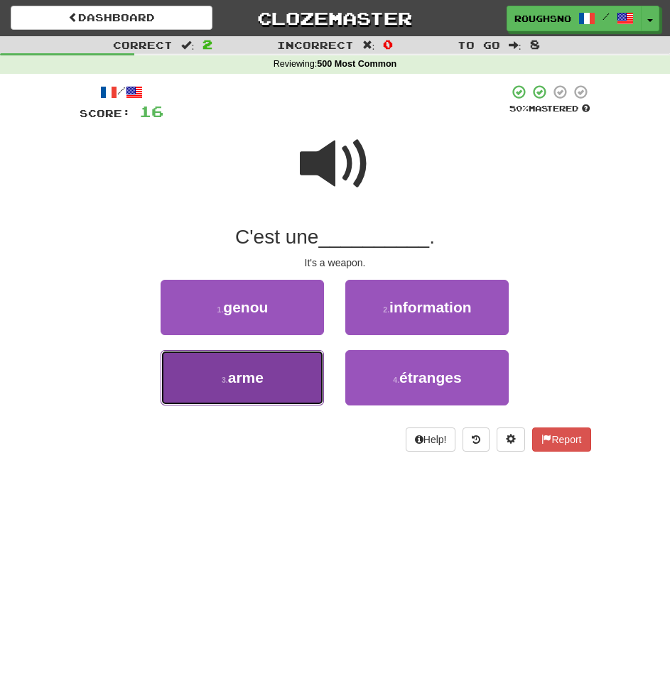
click at [286, 368] on button "3 . arme" at bounding box center [242, 377] width 163 height 55
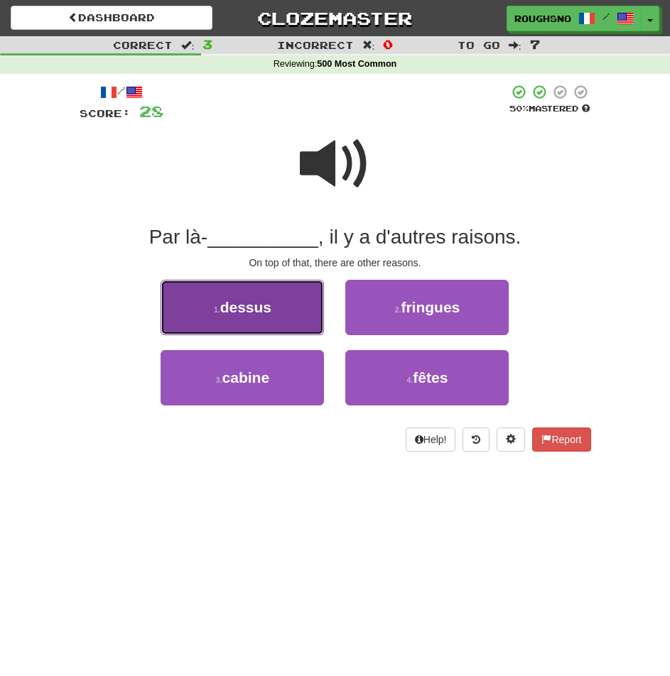
click at [274, 308] on button "1 . dessus" at bounding box center [242, 307] width 163 height 55
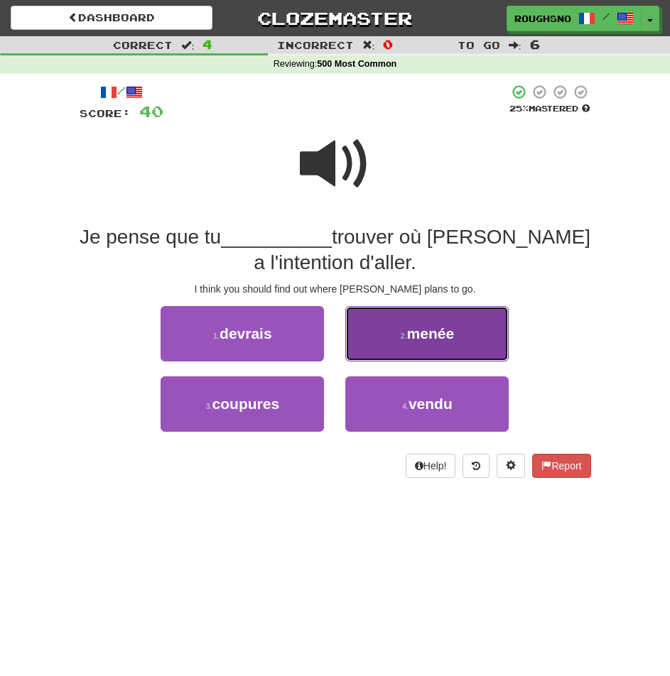
click at [407, 332] on small "2 ." at bounding box center [404, 336] width 6 height 9
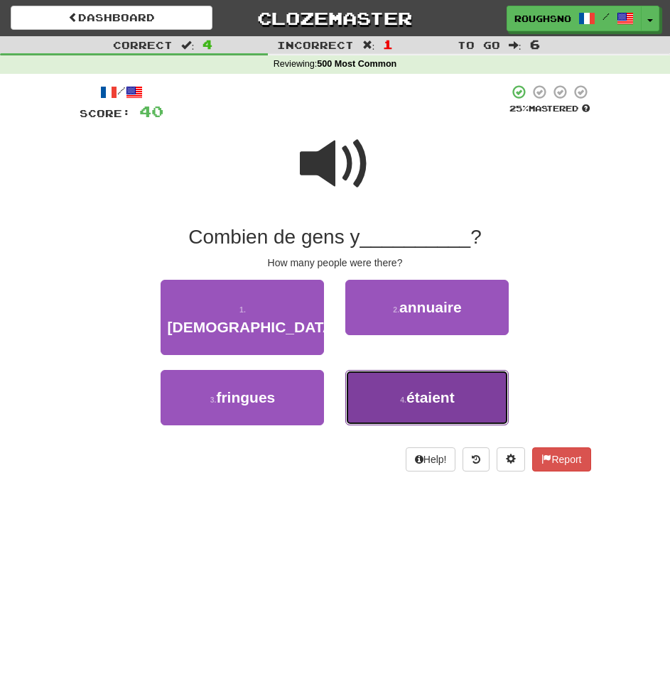
click at [435, 389] on span "étaient" at bounding box center [430, 397] width 48 height 16
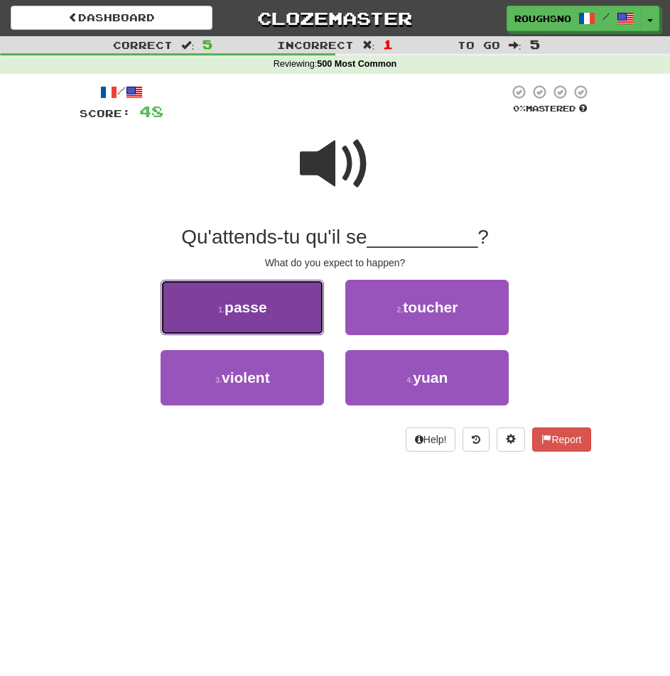
click at [276, 296] on button "1 . passe" at bounding box center [242, 307] width 163 height 55
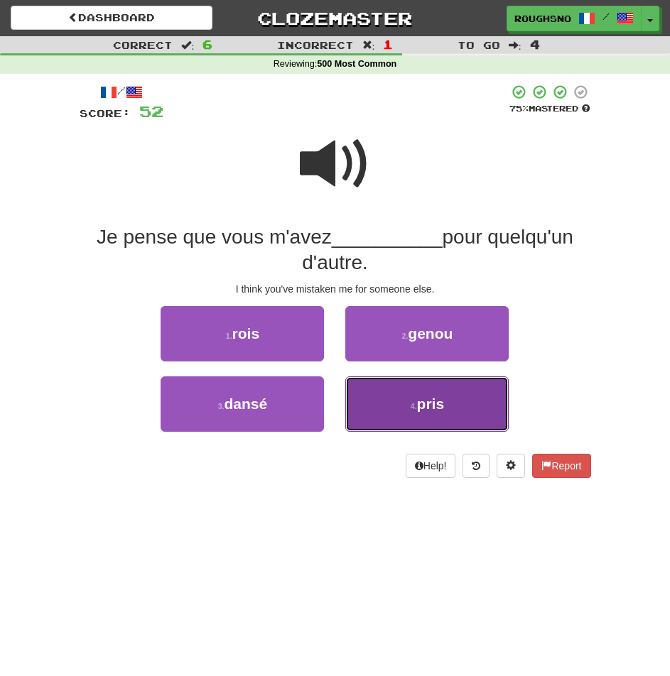
click at [410, 382] on button "4 . pris" at bounding box center [426, 404] width 163 height 55
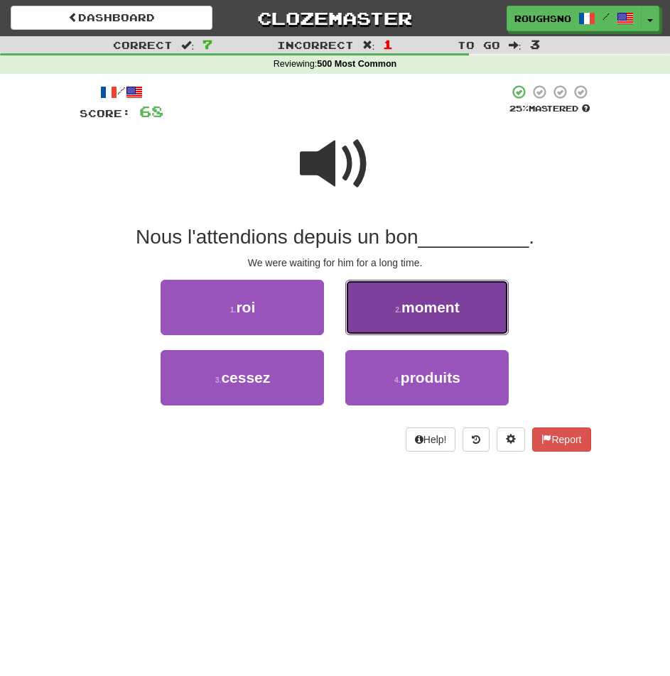
click at [424, 315] on span "moment" at bounding box center [430, 307] width 58 height 16
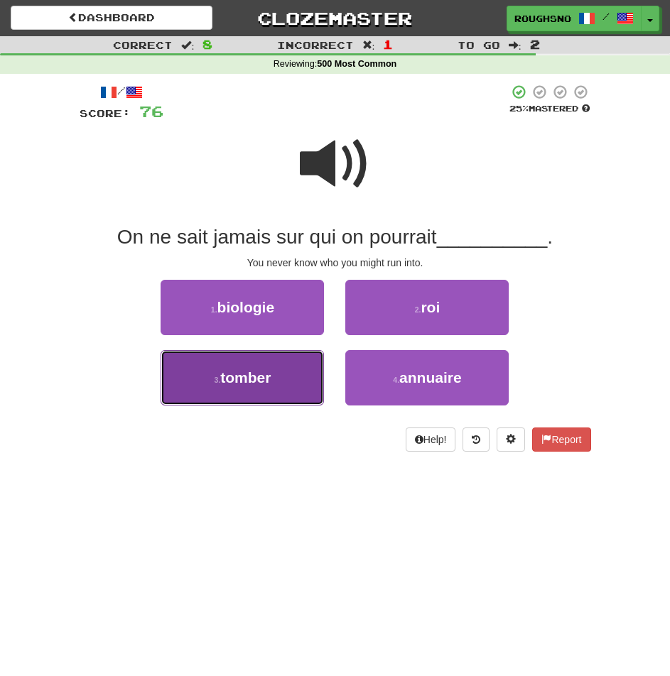
click at [277, 374] on button "3 . tomber" at bounding box center [242, 377] width 163 height 55
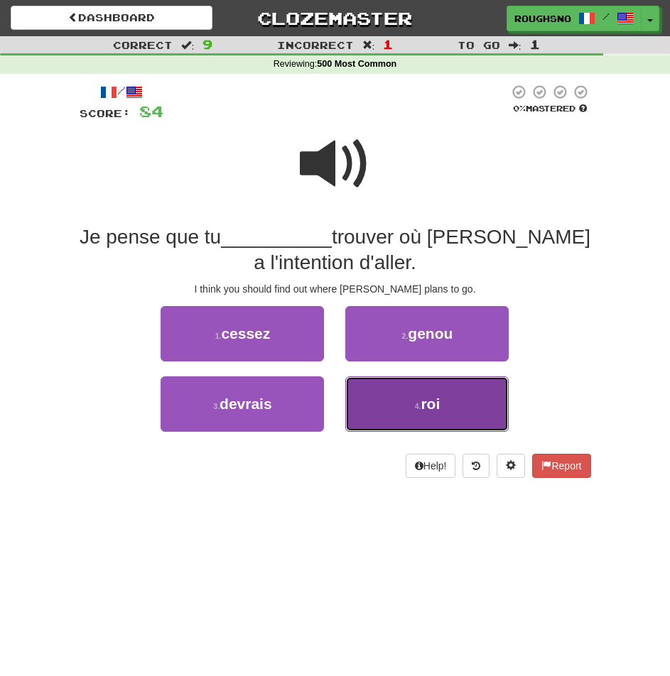
click at [380, 381] on button "4 . roi" at bounding box center [426, 404] width 163 height 55
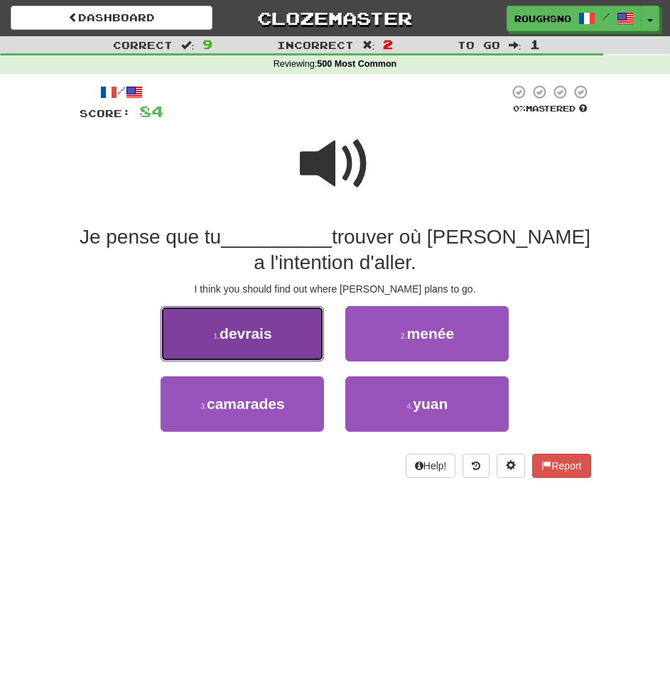
click at [291, 306] on button "1 . devrais" at bounding box center [242, 333] width 163 height 55
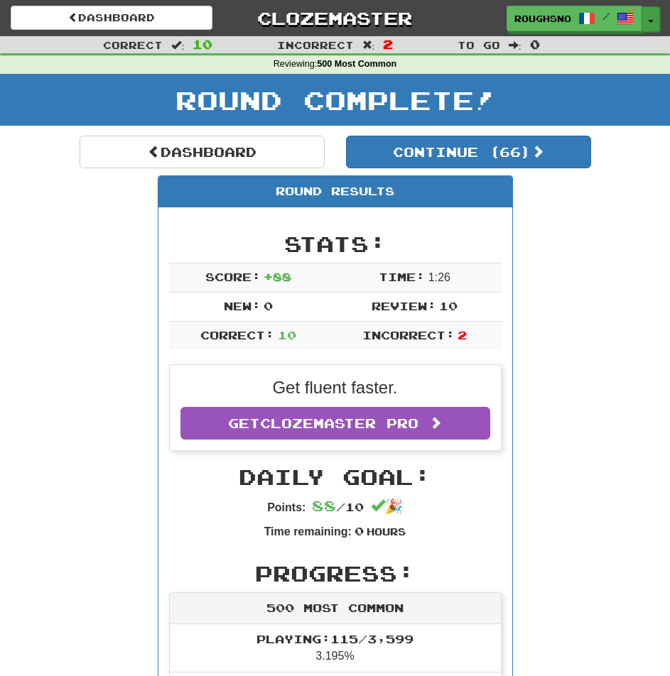
click at [649, 16] on button "Toggle Dropdown" at bounding box center [650, 19] width 18 height 26
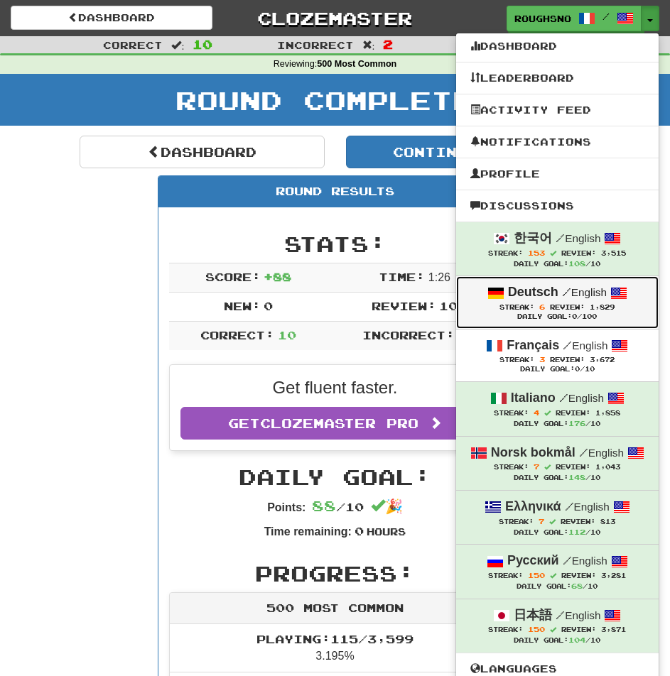
click at [534, 304] on span "Streak:" at bounding box center [516, 307] width 35 height 8
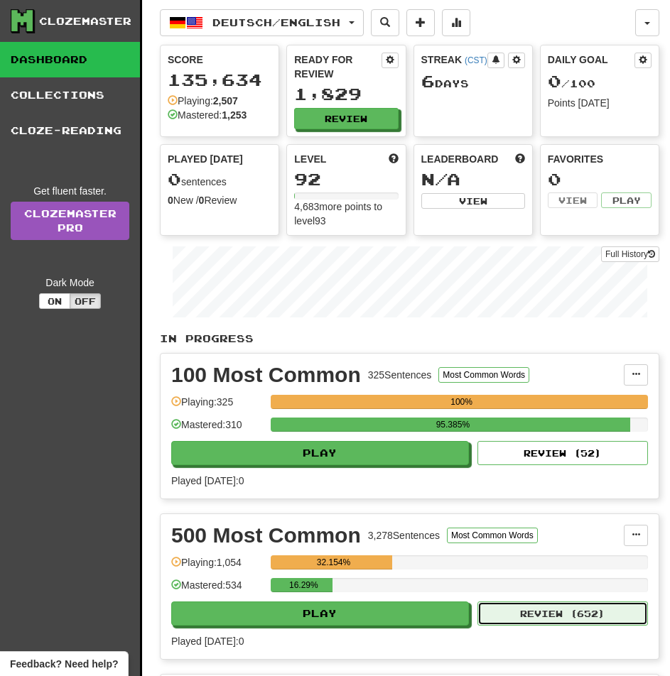
click at [535, 602] on button "Review ( 652 )" at bounding box center [562, 614] width 170 height 24
select select "**"
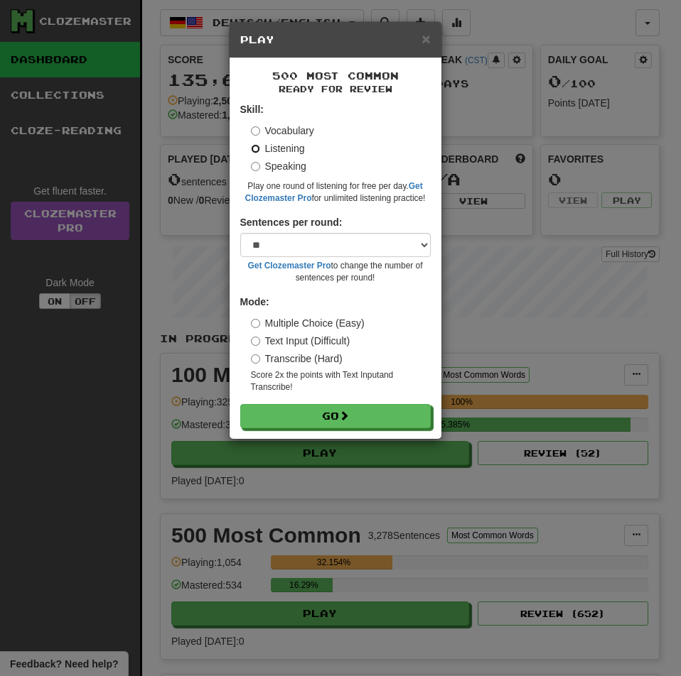
click at [240, 404] on button "Go" at bounding box center [335, 416] width 190 height 24
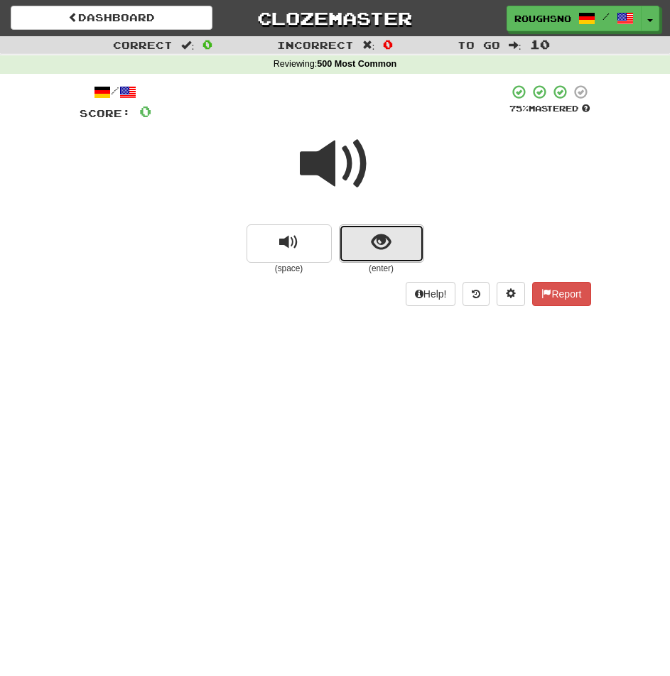
click at [363, 239] on button "show sentence" at bounding box center [381, 243] width 85 height 38
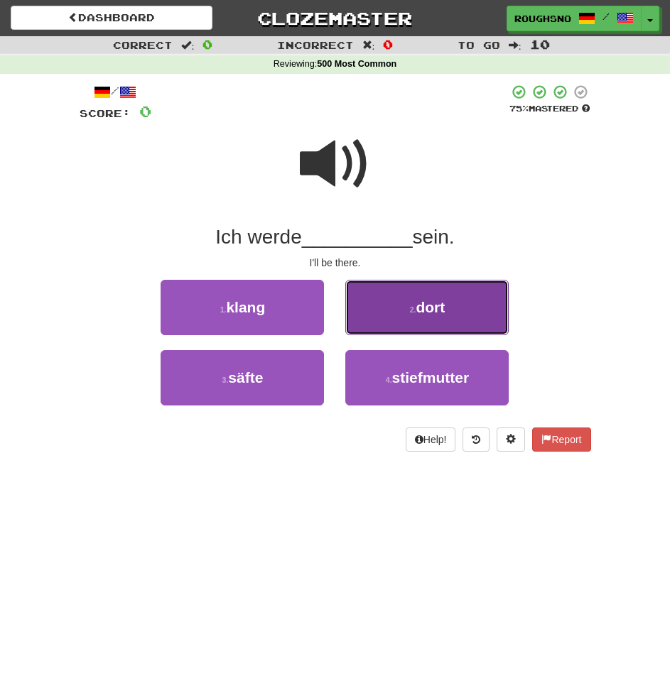
click at [359, 310] on button "2 . dort" at bounding box center [426, 307] width 163 height 55
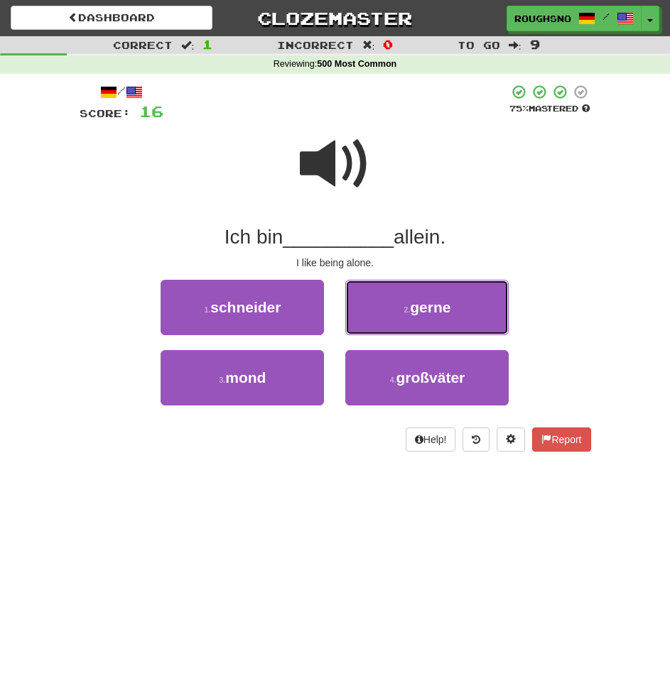
click at [359, 310] on button "2 . gerne" at bounding box center [426, 307] width 163 height 55
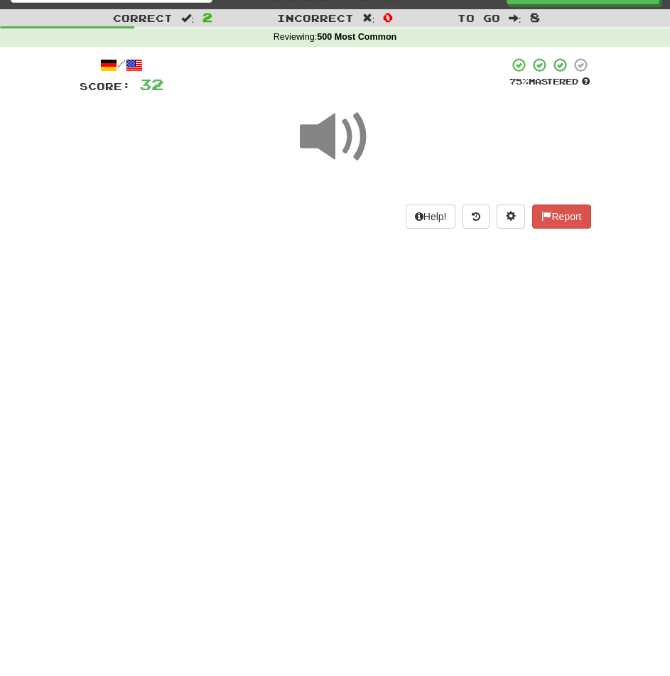
scroll to position [28, 0]
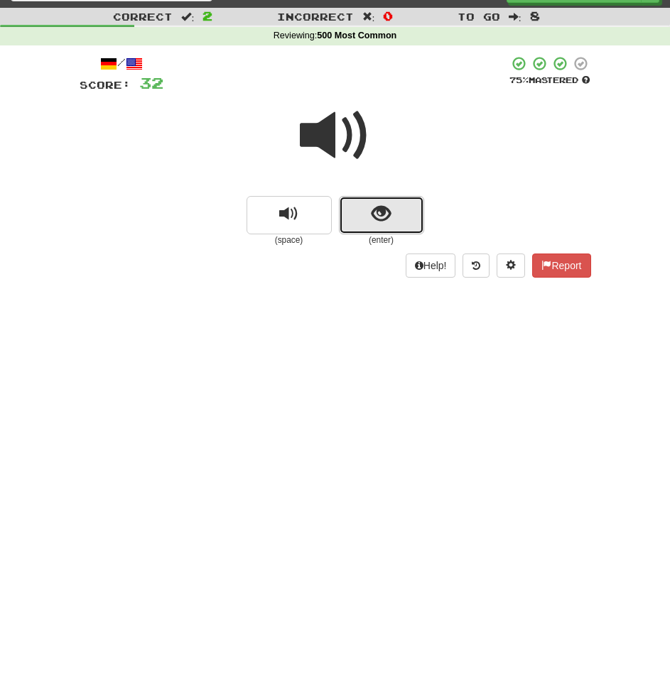
click at [380, 211] on span "show sentence" at bounding box center [381, 214] width 19 height 19
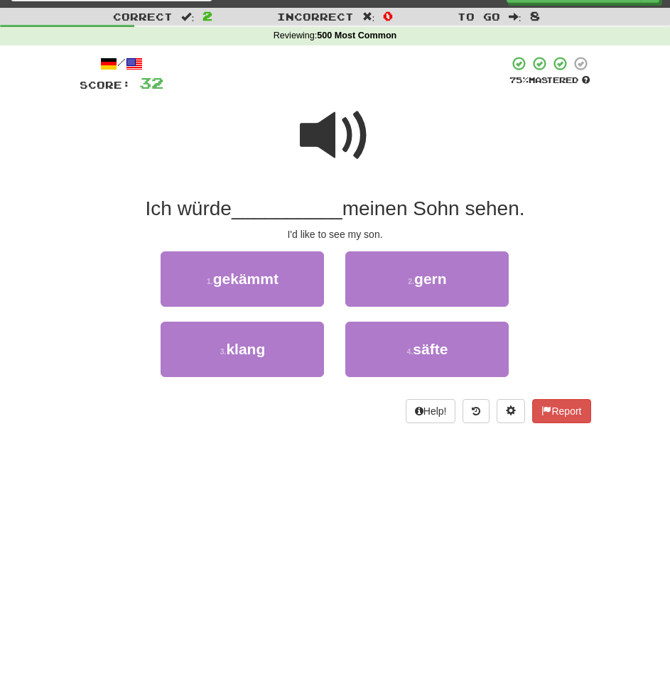
click at [325, 126] on span at bounding box center [335, 135] width 71 height 71
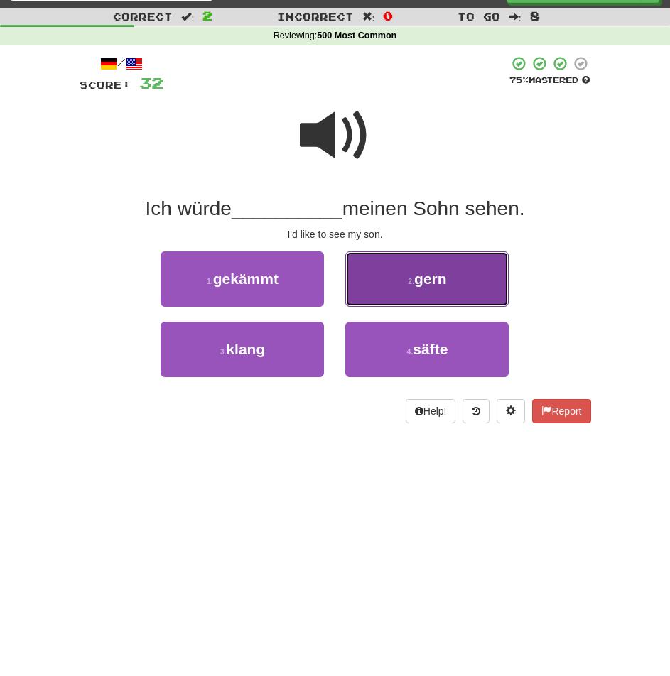
click at [403, 280] on button "2 . gern" at bounding box center [426, 278] width 163 height 55
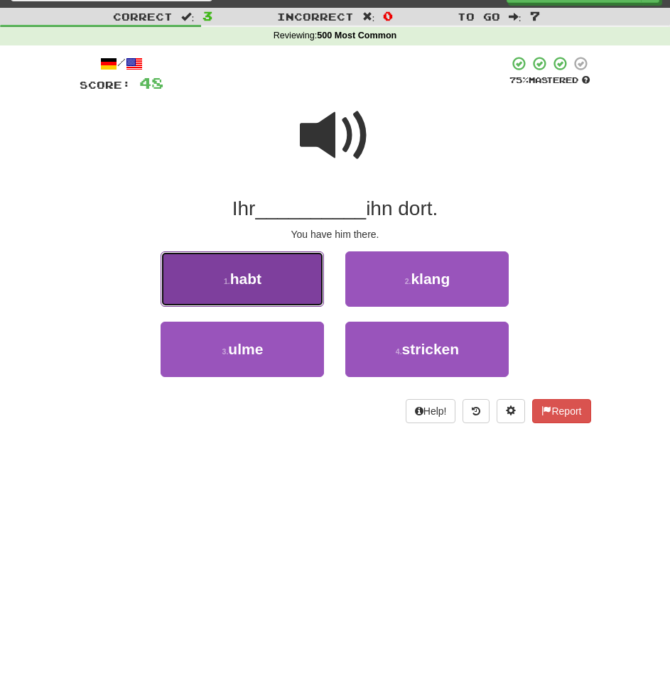
click at [288, 280] on button "1 . habt" at bounding box center [242, 278] width 163 height 55
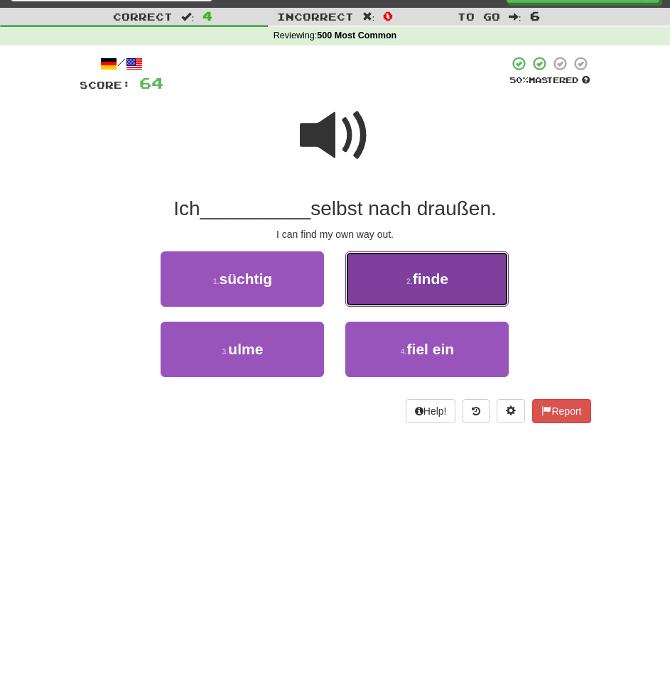
click at [384, 297] on button "2 . finde" at bounding box center [426, 278] width 163 height 55
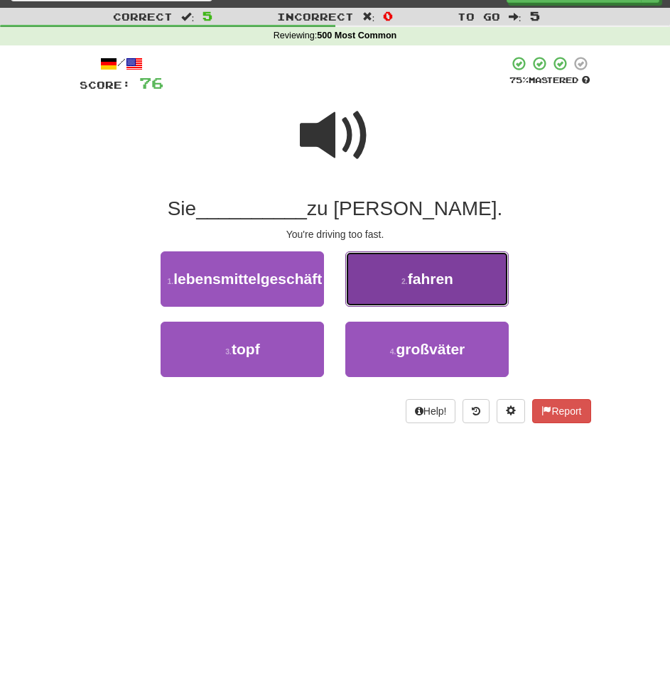
click at [443, 291] on button "2 . fahren" at bounding box center [426, 278] width 163 height 55
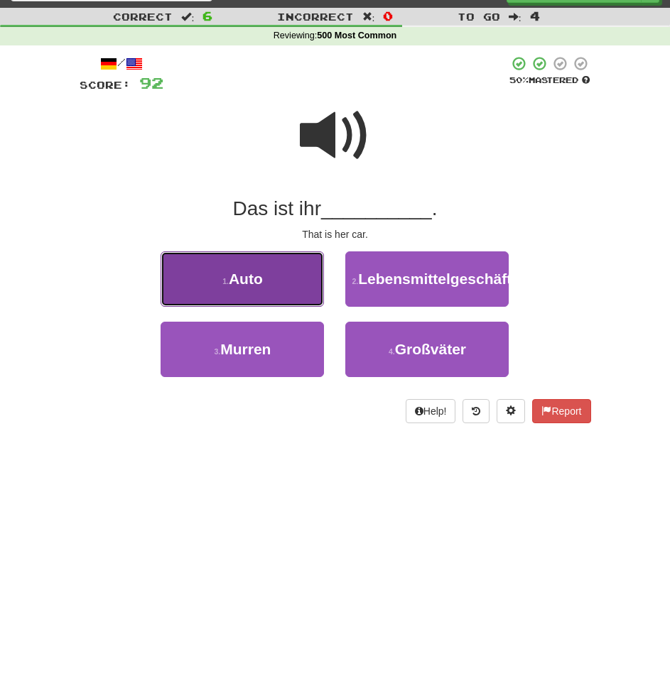
click at [266, 271] on button "1 . Auto" at bounding box center [242, 278] width 163 height 55
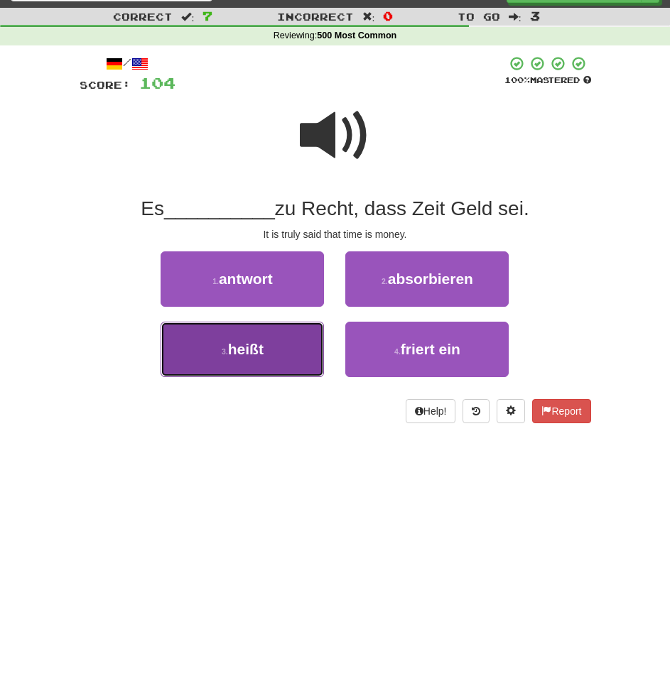
click at [283, 336] on button "3 . heißt" at bounding box center [242, 349] width 163 height 55
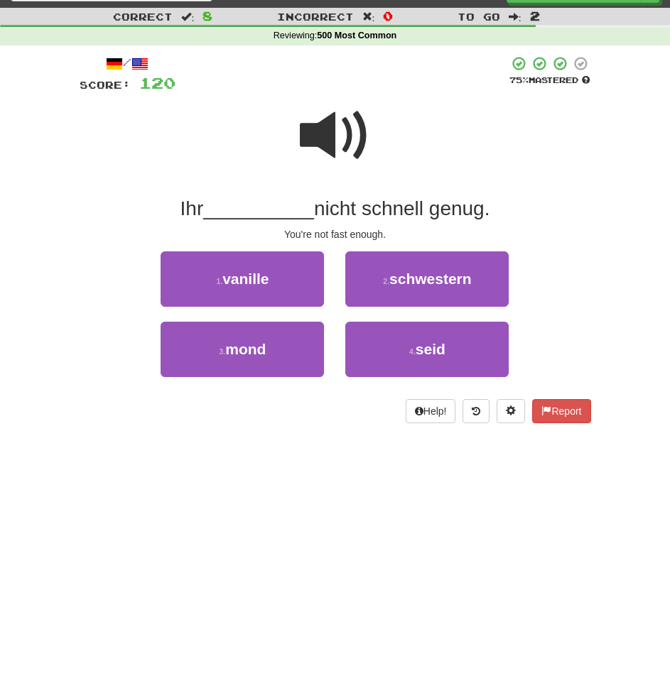
click at [383, 379] on div "4 . [PERSON_NAME]" at bounding box center [427, 357] width 185 height 70
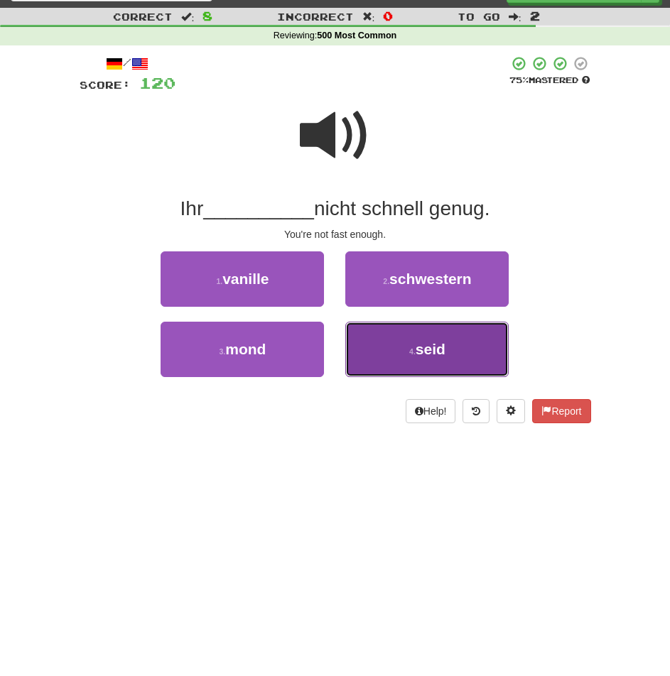
click at [372, 350] on button "4 . [PERSON_NAME]" at bounding box center [426, 349] width 163 height 55
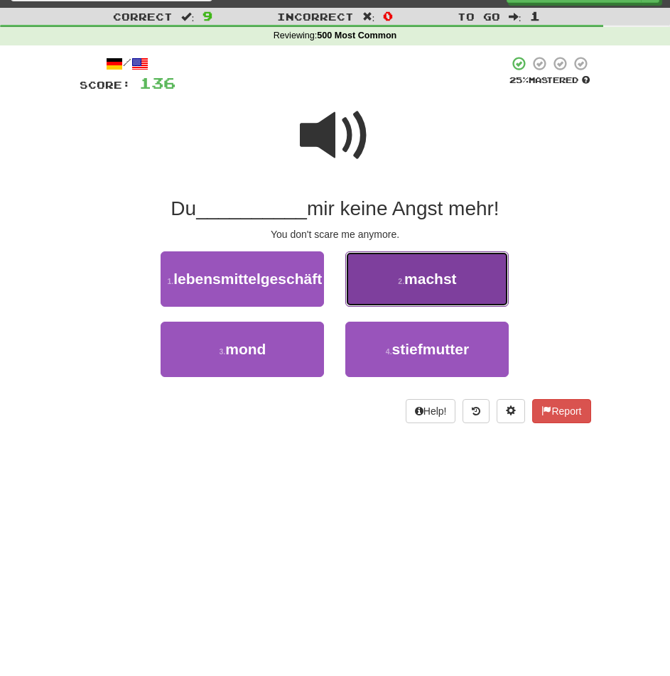
click at [463, 276] on button "2 . machst" at bounding box center [426, 278] width 163 height 55
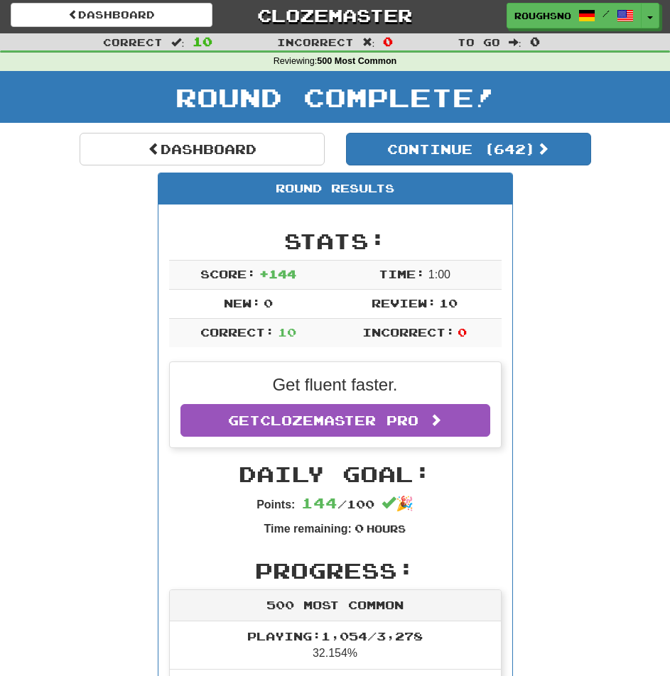
scroll to position [0, 0]
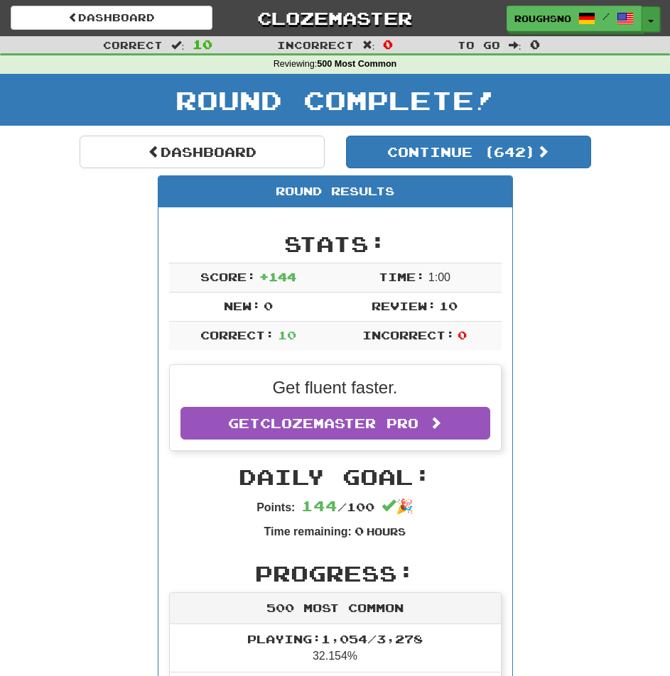
click at [657, 16] on button "Toggle Dropdown" at bounding box center [650, 19] width 18 height 26
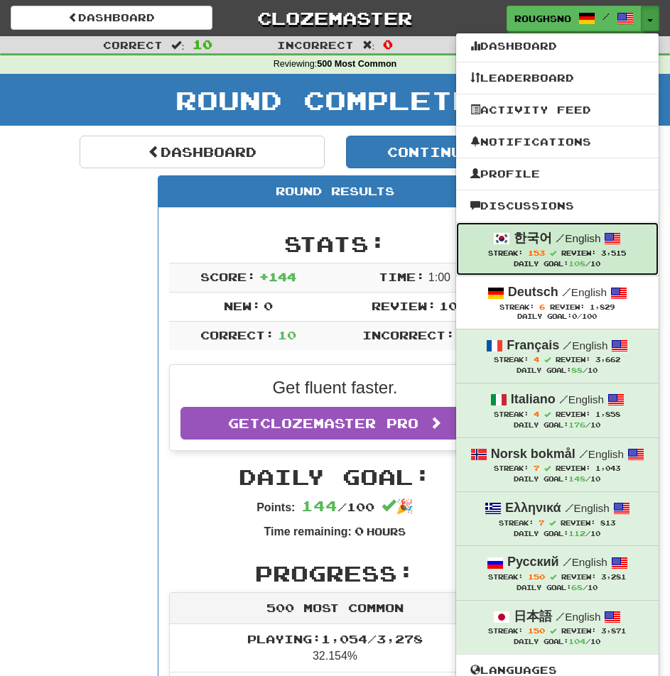
click at [565, 241] on span "/" at bounding box center [560, 238] width 9 height 13
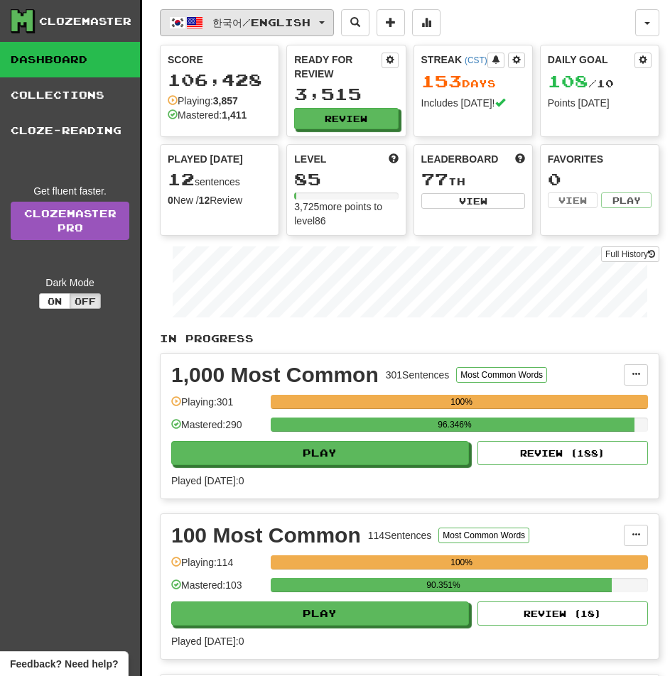
click at [272, 27] on span "한국어 / English" at bounding box center [261, 22] width 98 height 12
